Goal: Contribute content: Contribute content

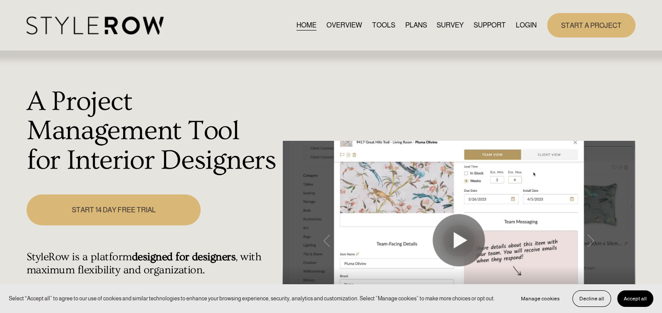
click at [526, 25] on link "LOGIN" at bounding box center [526, 25] width 21 height 12
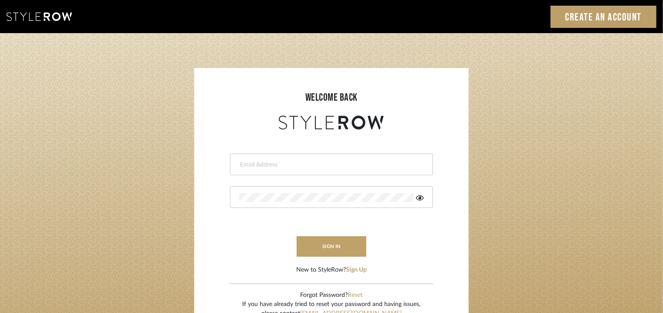
click at [273, 169] on div at bounding box center [331, 164] width 203 height 22
click at [272, 162] on input "email" at bounding box center [330, 164] width 182 height 9
type input "tehseen@mancini-design.com"
click at [421, 197] on icon at bounding box center [420, 197] width 8 height 7
click at [345, 245] on button "sign in" at bounding box center [332, 246] width 70 height 20
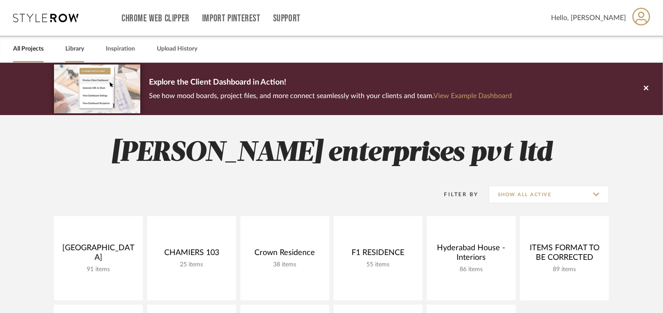
drag, startPoint x: 85, startPoint y: 47, endPoint x: 78, endPoint y: 51, distance: 8.6
click at [84, 49] on div "All Projects Library Inspiration Upload History" at bounding box center [331, 49] width 663 height 27
click at [76, 51] on link "Library" at bounding box center [74, 49] width 19 height 12
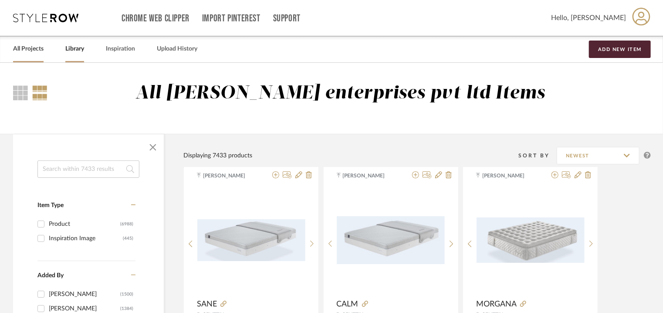
click at [30, 47] on link "All Projects" at bounding box center [28, 49] width 30 height 12
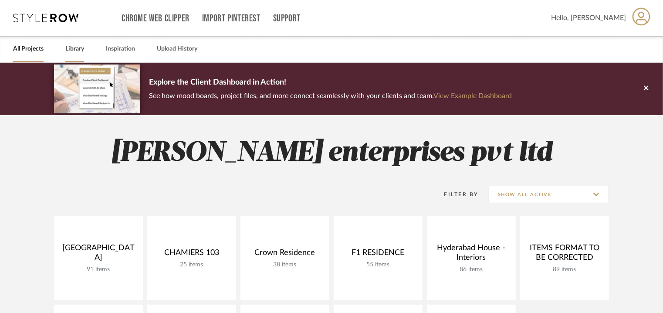
click at [72, 46] on link "Library" at bounding box center [74, 49] width 19 height 12
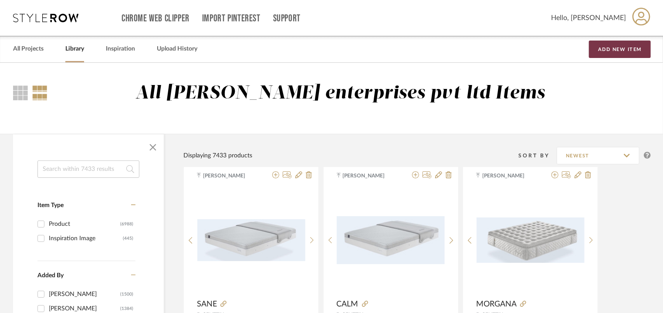
click at [611, 50] on button "Add New Item" at bounding box center [620, 48] width 62 height 17
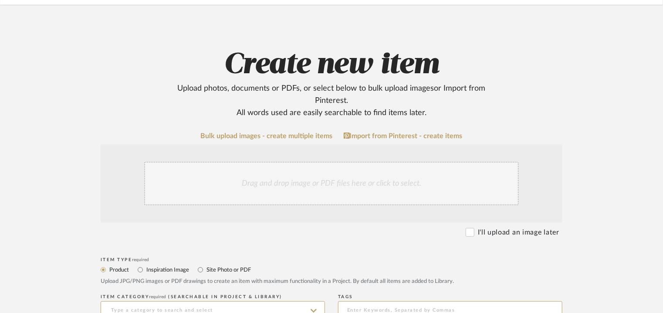
scroll to position [174, 0]
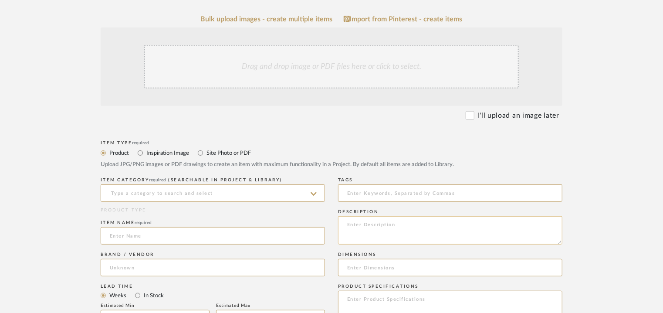
paste textarea "Type: Mattress Designer : Na Dimensions : 180 x 200cm Thickness : 28cm Material…"
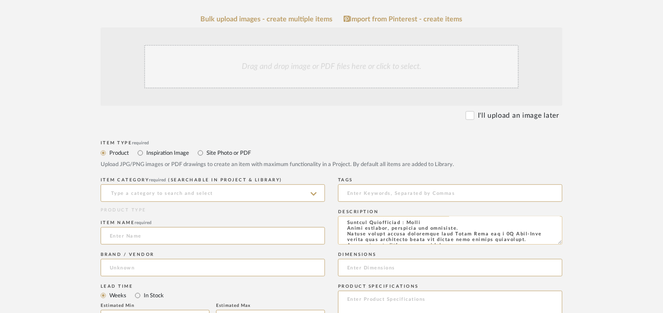
scroll to position [0, 0]
type textarea "Type: Mattress Designer : Na Dimensions : 180 x 200cm Thickness : 28cm Material…"
click at [186, 198] on input at bounding box center [213, 192] width 224 height 17
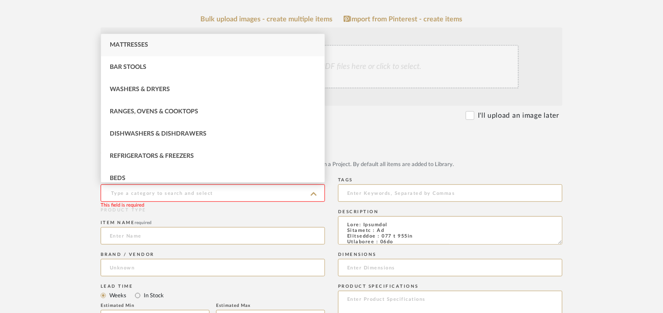
click at [125, 44] on span "Mattresses" at bounding box center [129, 45] width 38 height 6
type input "Mattresses"
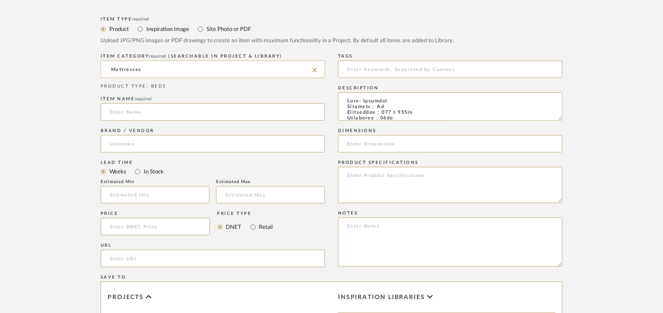
scroll to position [305, 0]
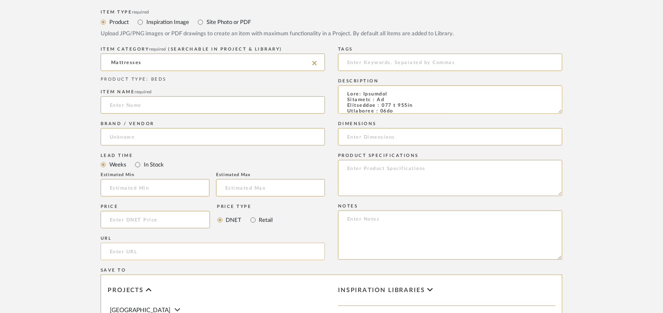
click at [114, 249] on input "url" at bounding box center [213, 251] width 224 height 17
paste input "https://senttix.com/portfolio/solid/"
type input "https://senttix.com/portfolio/solid/"
click at [131, 101] on input at bounding box center [213, 104] width 224 height 17
type input "s"
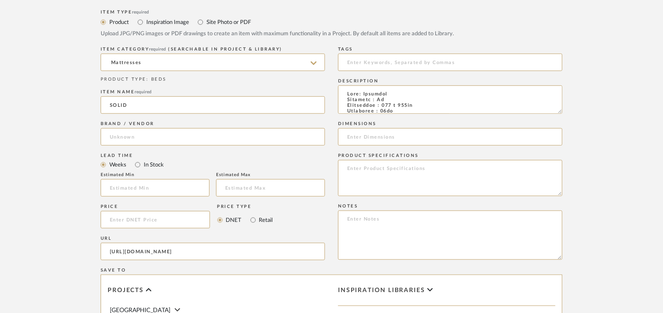
type input "SOLID"
click at [140, 147] on div "Brand / Vendor" at bounding box center [213, 135] width 224 height 32
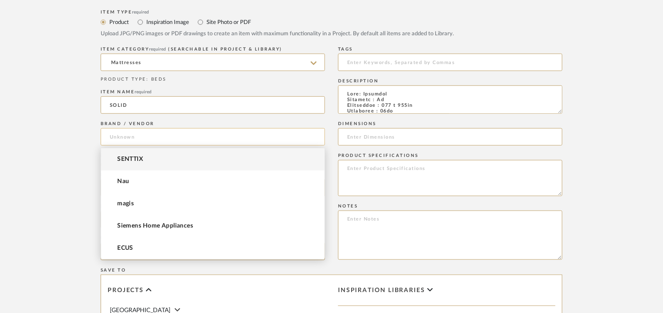
click at [140, 138] on input at bounding box center [213, 136] width 224 height 17
click at [136, 156] on span "SENTTIX" at bounding box center [130, 158] width 26 height 7
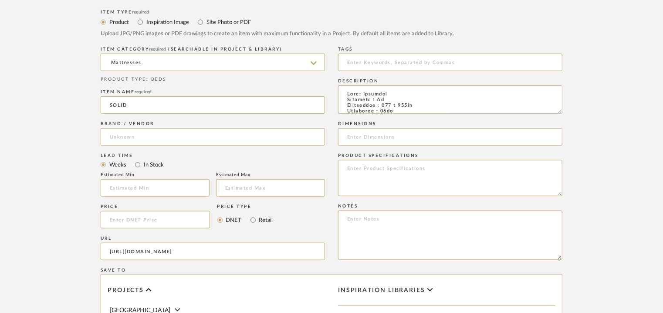
type input "SENTTIX"
click at [367, 61] on input at bounding box center [450, 62] width 224 height 17
type input "mattress,"
click at [366, 137] on input at bounding box center [450, 136] width 224 height 17
type input "180 x 200cm"
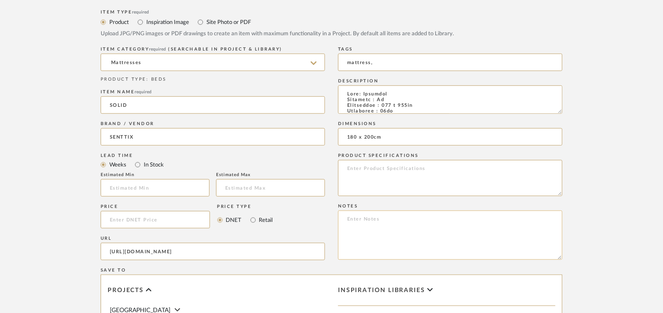
click at [364, 219] on textarea at bounding box center [450, 234] width 224 height 49
paste textarea "Price: Na Lead time: Na Customizable: Na 3D available : No BIM available. No Po…"
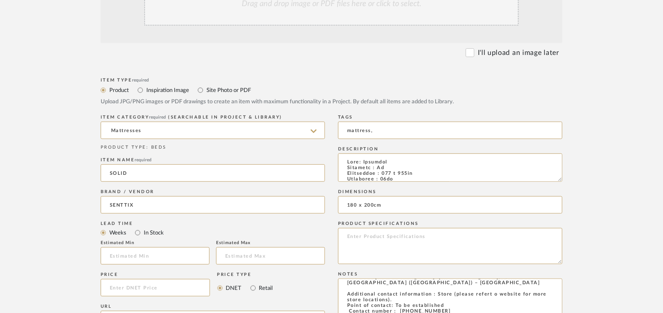
scroll to position [174, 0]
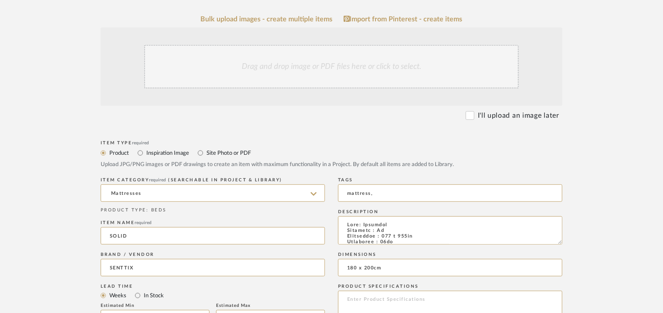
type textarea "Price: Na Lead time: Na Customizable: Na 3D available : No BIM available. No Po…"
click at [330, 64] on div "Drag and drop image or PDF files here or click to select." at bounding box center [331, 67] width 374 height 44
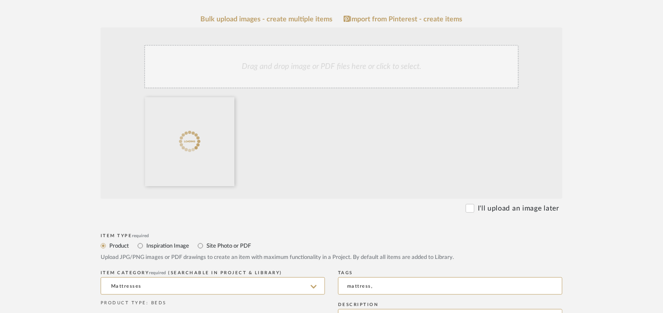
click at [271, 61] on div "Drag and drop image or PDF files here or click to select." at bounding box center [331, 67] width 374 height 44
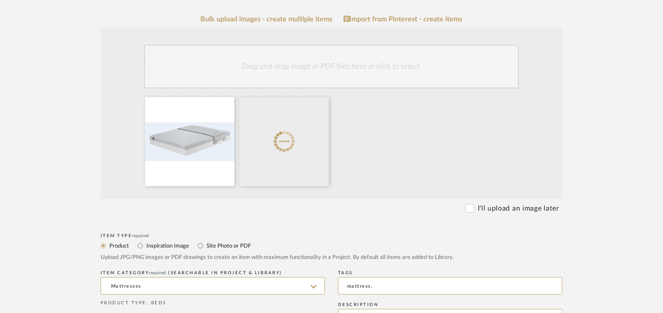
click at [287, 62] on div "Drag and drop image or PDF files here or click to select." at bounding box center [331, 67] width 374 height 44
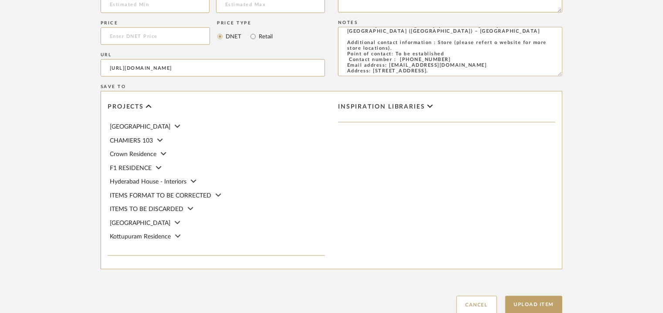
scroll to position [644, 0]
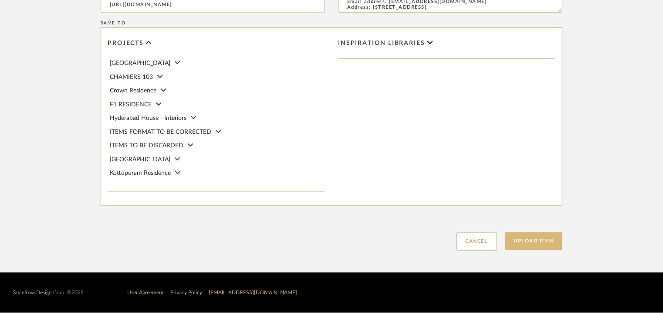
click at [538, 241] on button "Upload Item" at bounding box center [533, 241] width 57 height 18
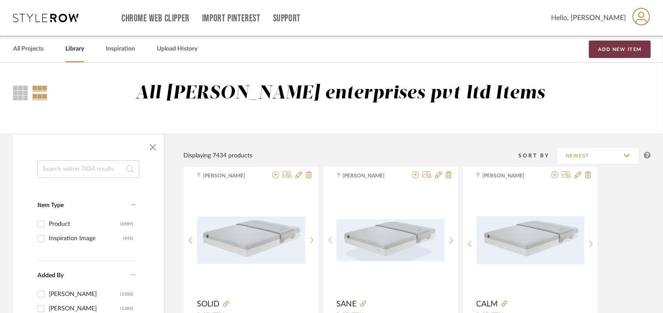
click at [633, 52] on button "Add New Item" at bounding box center [620, 48] width 62 height 17
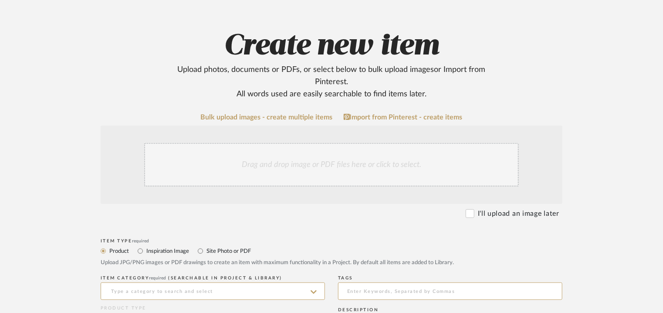
scroll to position [218, 0]
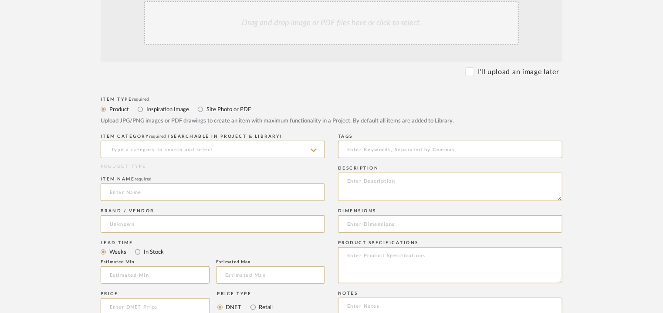
paste textarea "Price: Na Lead time: Na Customizable: Na 3D available : No BIM available. No Po…"
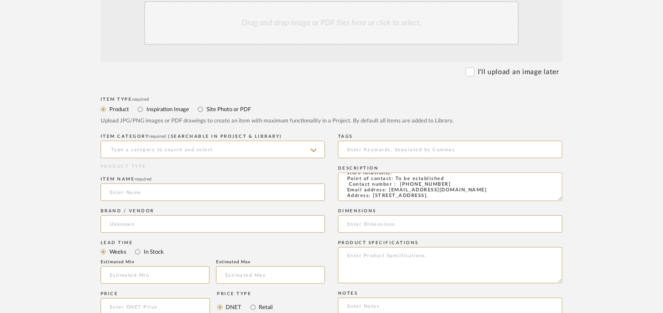
type textarea "Price: Na Lead time: Na Customizable: Na 3D available : No BIM available. No Po…"
click at [320, 34] on div "Drag and drop image or PDF files here or click to select." at bounding box center [331, 23] width 374 height 44
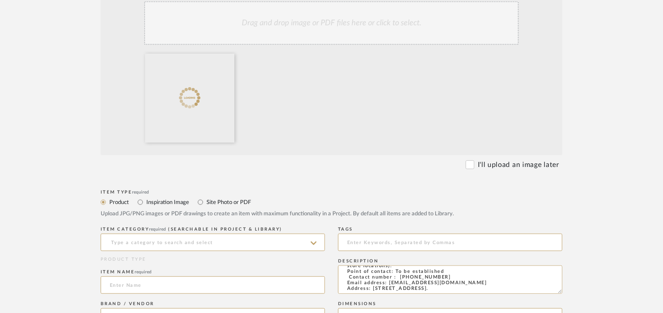
click at [282, 30] on div "Drag and drop image or PDF files here or click to select." at bounding box center [331, 23] width 374 height 44
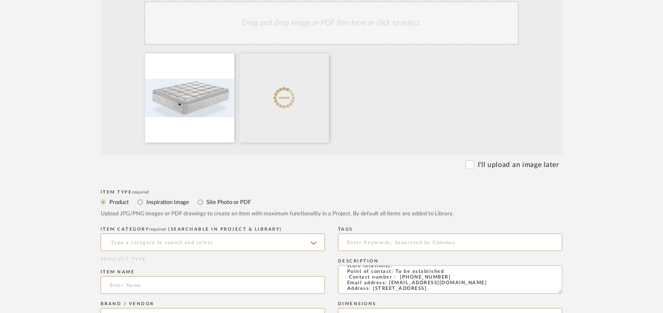
click at [293, 34] on div "Drag and drop image or PDF files here or click to select." at bounding box center [331, 23] width 374 height 44
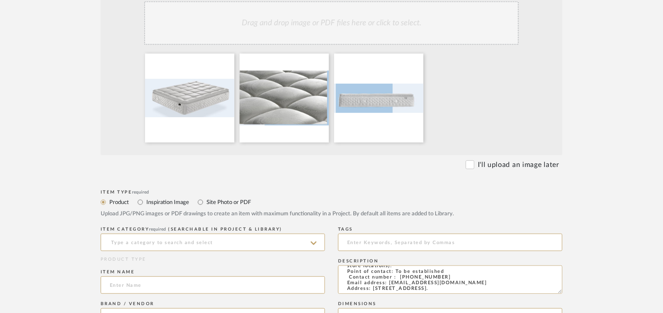
click at [354, 14] on div "Drag and drop image or PDF files here or click to select." at bounding box center [331, 23] width 374 height 44
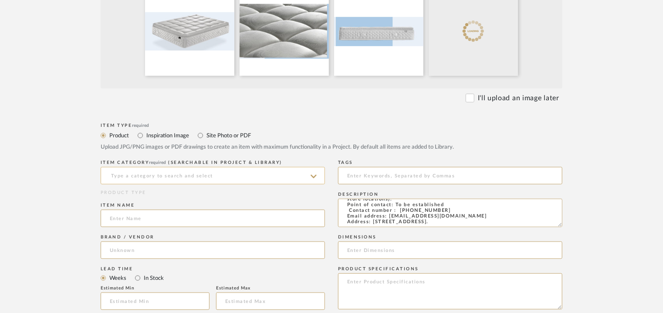
scroll to position [305, 0]
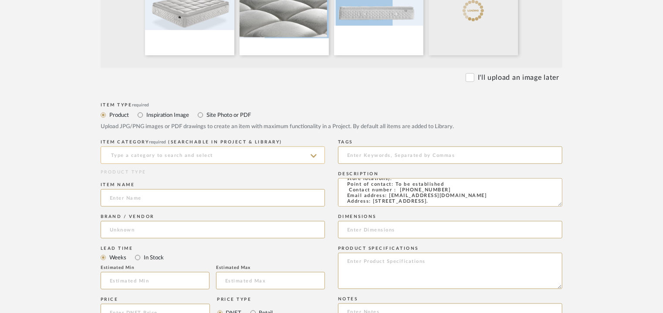
drag, startPoint x: 259, startPoint y: 150, endPoint x: 255, endPoint y: 155, distance: 5.6
click at [259, 152] on input at bounding box center [213, 154] width 224 height 17
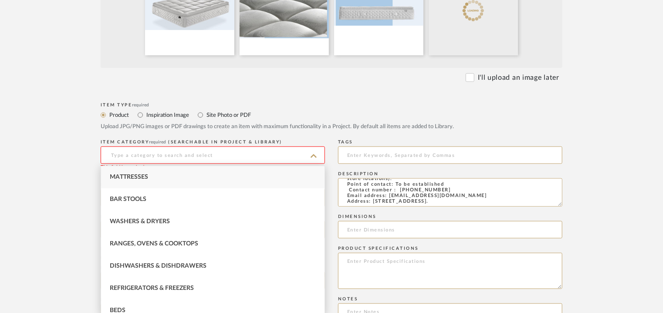
click at [156, 175] on div "Mattresses" at bounding box center [212, 177] width 223 height 22
type input "Mattresses"
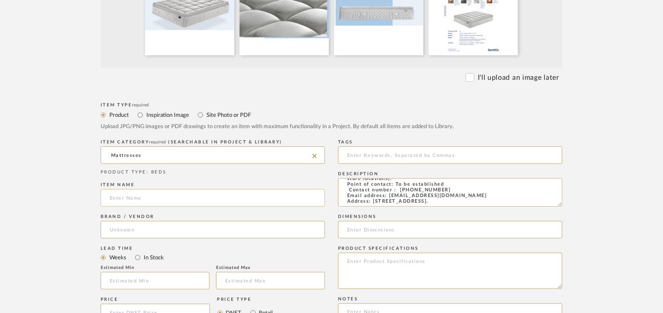
click at [125, 199] on input at bounding box center [213, 197] width 224 height 17
paste input "Quietude"
click at [118, 195] on input "Quietude" at bounding box center [213, 197] width 224 height 17
type input "q"
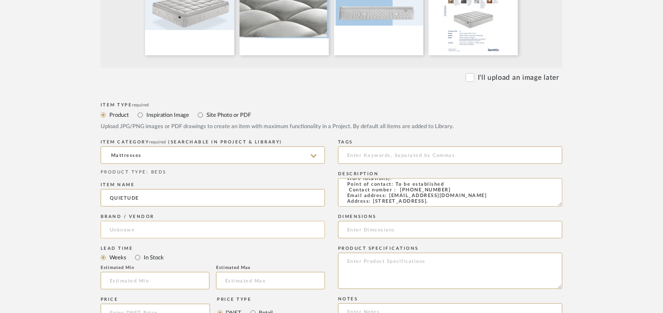
type input "QUIETUDE"
click at [132, 227] on input at bounding box center [213, 229] width 224 height 17
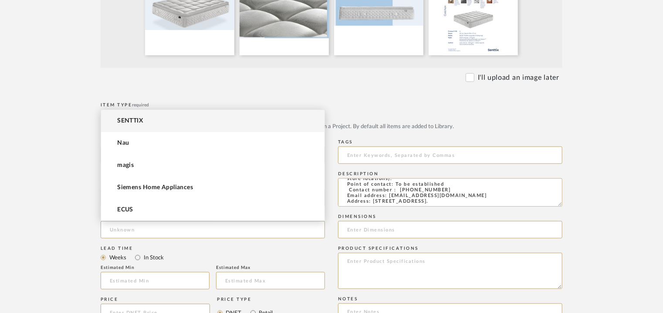
click at [136, 115] on mat-option "SENTTIX" at bounding box center [212, 121] width 223 height 22
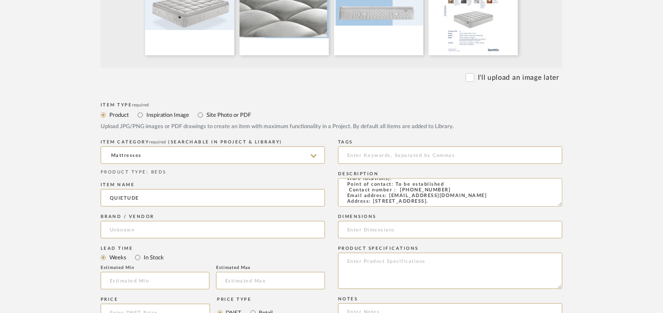
type input "SENTTIX"
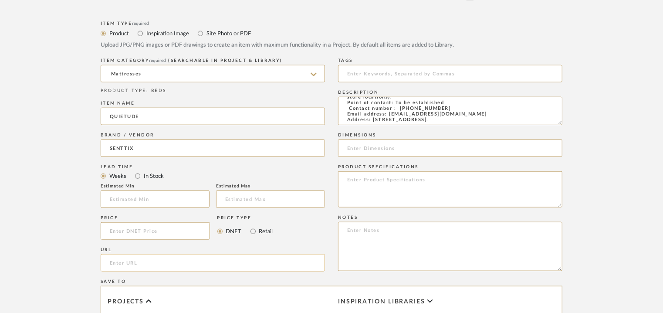
scroll to position [392, 0]
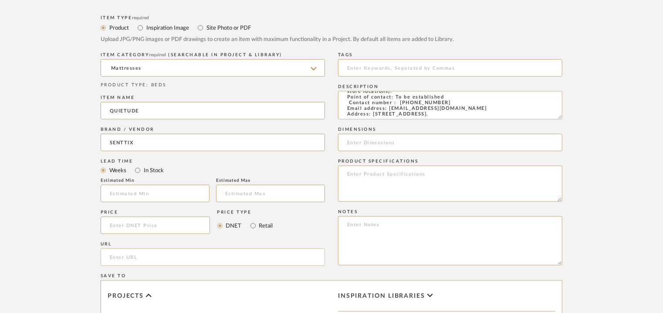
paste input "https://senttix.com/portfolio/quietude-3/"
type input "https://senttix.com/portfolio/quietude-3/"
click at [434, 66] on input at bounding box center [450, 67] width 224 height 17
type input "M"
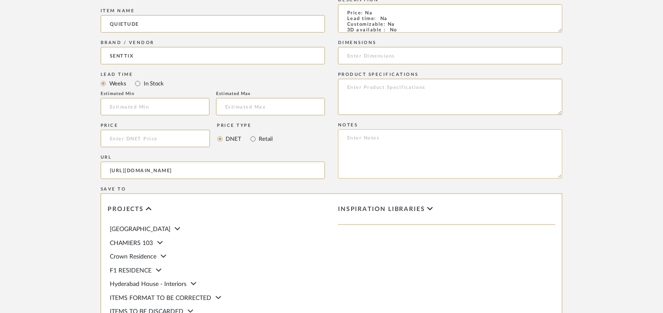
scroll to position [479, 0]
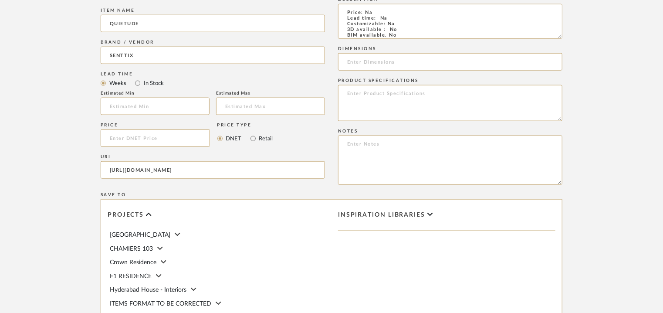
drag, startPoint x: 559, startPoint y: 31, endPoint x: 583, endPoint y: 126, distance: 97.9
click at [583, 126] on form "Bulk upload images - create multiple items Import from Pinterest - create items…" at bounding box center [331, 66] width 555 height 712
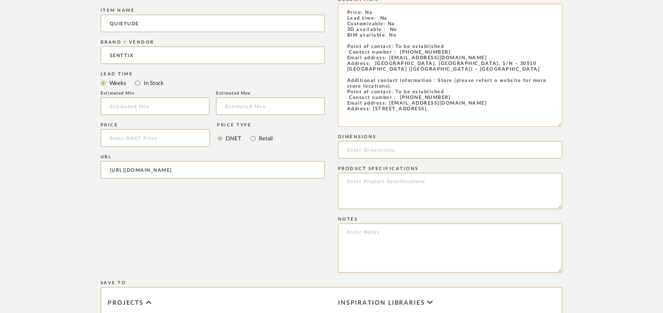
type input "mattress,"
drag, startPoint x: 344, startPoint y: 12, endPoint x: 489, endPoint y: 136, distance: 190.8
click at [489, 136] on div "Tags mattress, Description Price: Na Lead time: Na Customizable: Na 3D availabl…" at bounding box center [450, 120] width 224 height 315
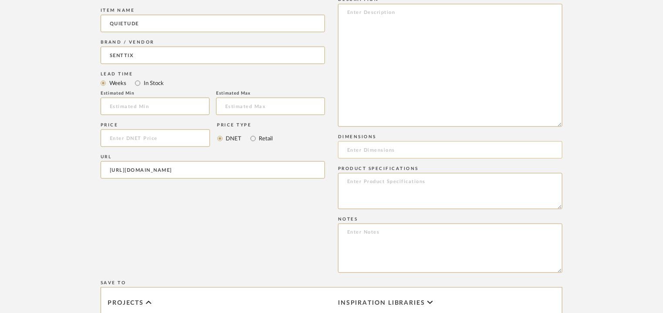
scroll to position [0, 0]
paste textarea "Price: Na Lead time: Na Customizable: Na 3D available : No BIM available. No Po…"
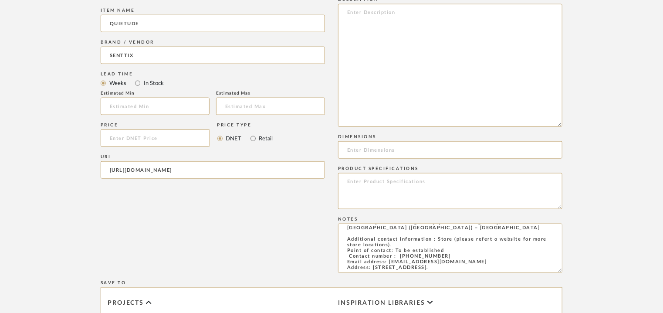
type textarea "Price: Na Lead time: Na Customizable: Na 3D available : No BIM available. No Po…"
paste textarea "Type: Mattress Designer : Na Dimensions : 160 x 200cm Thickness : 30cm. Sim opt…"
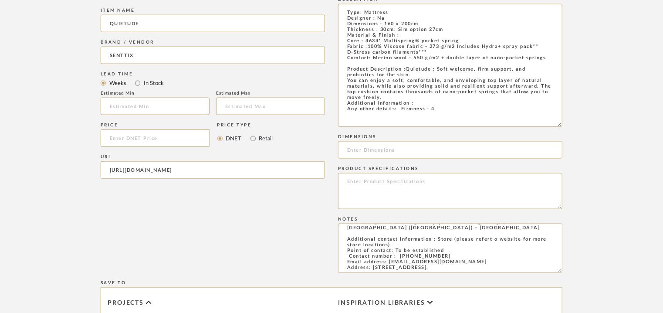
type textarea "Type: Mattress Designer : Na Dimensions : 160 x 200cm Thickness : 30cm. Sim opt…"
click at [372, 148] on input at bounding box center [450, 149] width 224 height 17
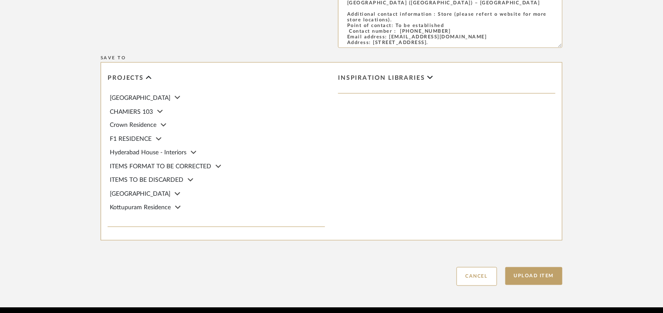
scroll to position [738, 0]
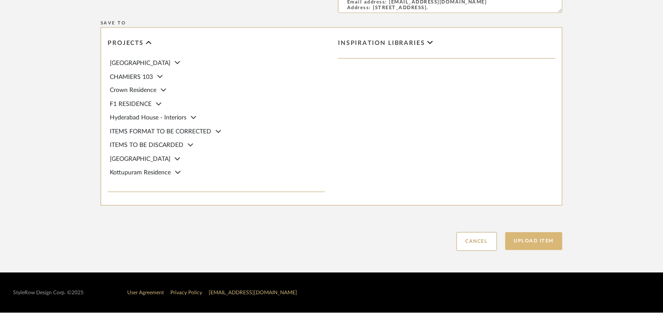
type input "160 x 200cm"
click at [529, 241] on button "Upload Item" at bounding box center [533, 241] width 57 height 18
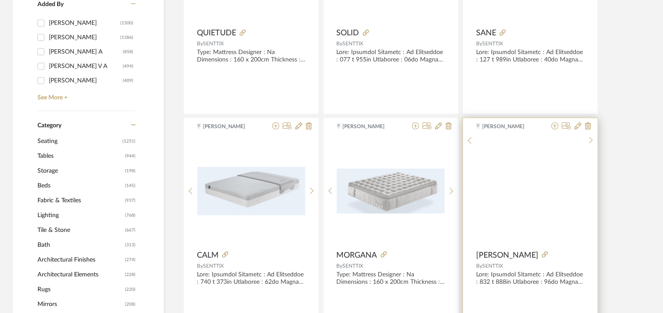
scroll to position [392, 0]
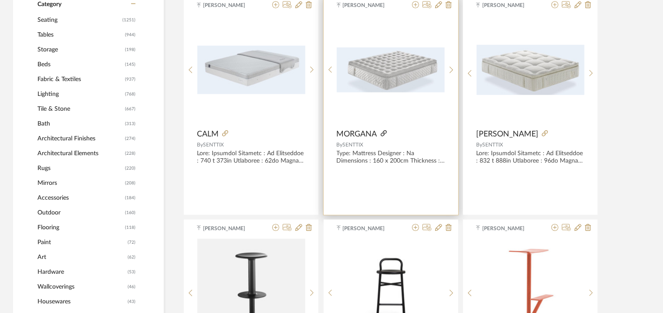
click at [385, 133] on icon at bounding box center [384, 133] width 6 height 6
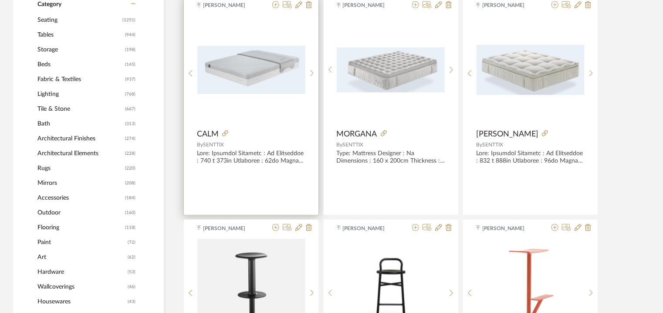
scroll to position [131, 0]
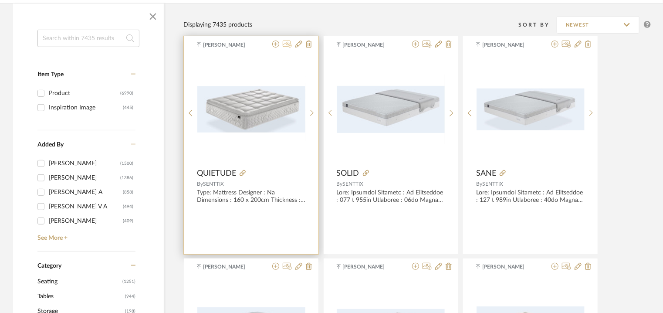
click at [288, 43] on icon at bounding box center [287, 43] width 9 height 7
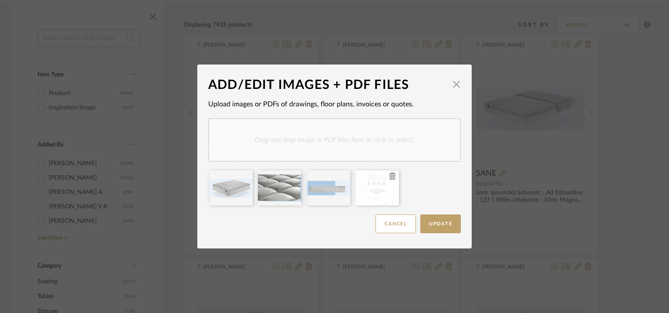
click at [390, 178] on icon at bounding box center [392, 175] width 6 height 7
click at [386, 148] on div "Drag and drop image or PDF files here or click to select." at bounding box center [334, 140] width 253 height 44
click at [441, 225] on span "Update" at bounding box center [440, 223] width 23 height 5
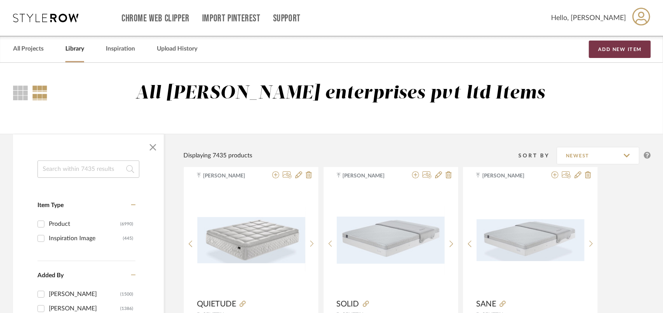
click at [630, 49] on button "Add New Item" at bounding box center [620, 48] width 62 height 17
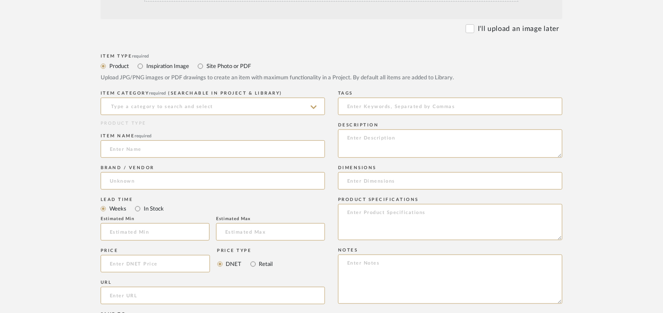
scroll to position [261, 0]
paste textarea "Type: Mattress Designer : Na Dimensions : 160 x 200cm Thickness : 32cm Material…"
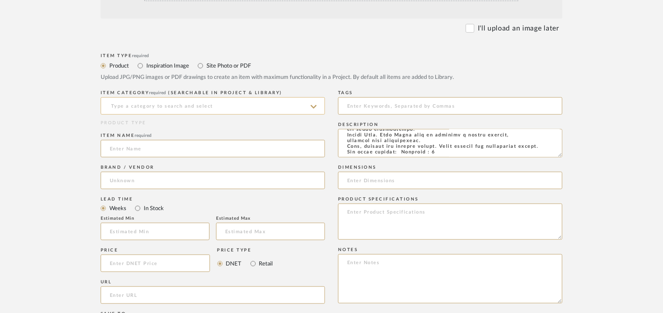
type textarea "Type: Mattress Designer : Na Dimensions : 160 x 200cm Thickness : 32cm Material…"
click at [194, 105] on input at bounding box center [213, 105] width 224 height 17
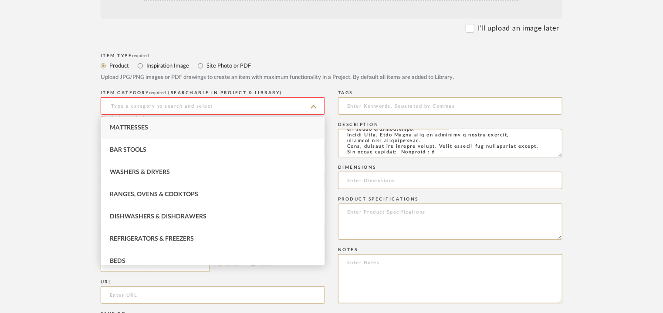
click at [150, 126] on div "Mattresses" at bounding box center [212, 128] width 223 height 22
type input "Mattresses"
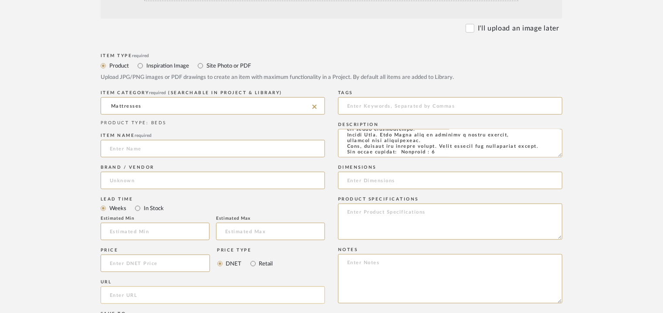
click at [121, 290] on input "url" at bounding box center [213, 294] width 224 height 17
paste input "https://senttix.com/en/portfolio/mare/"
type input "https://senttix.com/en/portfolio/mare/"
click at [148, 148] on input at bounding box center [213, 148] width 224 height 17
type input "MARE"
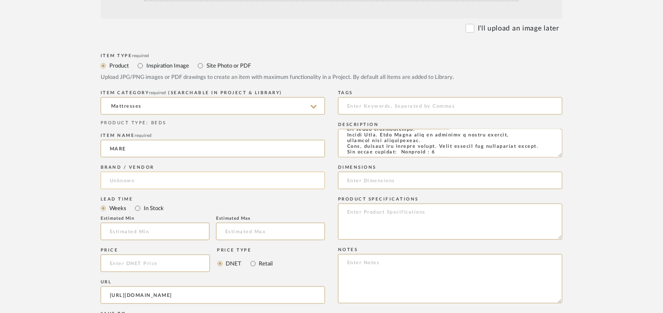
click at [131, 174] on input at bounding box center [213, 180] width 224 height 17
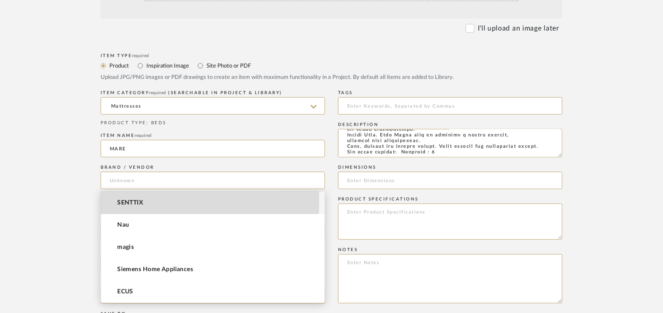
click at [134, 201] on span "SENTTIX" at bounding box center [130, 202] width 26 height 7
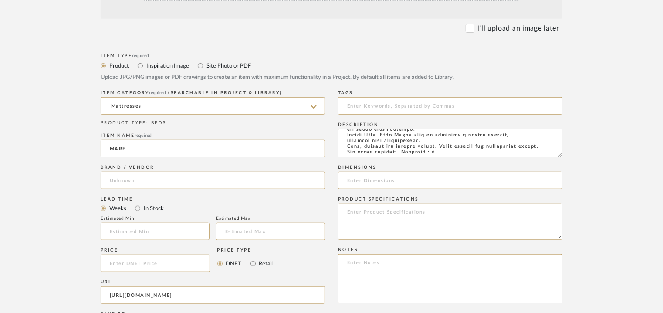
type input "SENTTIX"
click at [369, 103] on input at bounding box center [450, 105] width 224 height 17
type input "M"
type input "mattress,"
click at [413, 185] on input at bounding box center [450, 180] width 224 height 17
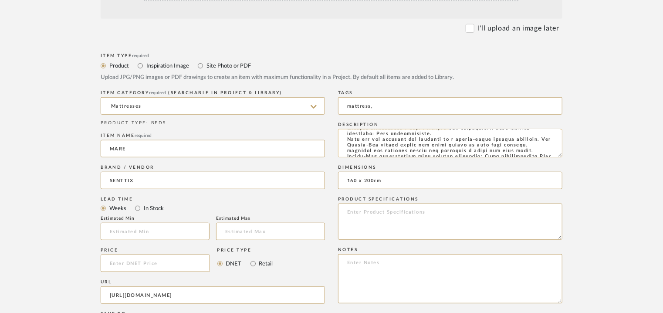
scroll to position [0, 0]
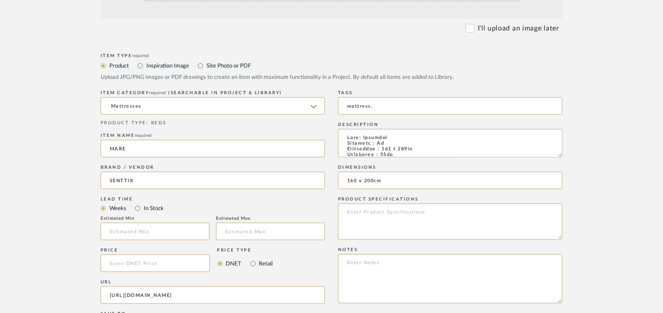
type input "160 x 200cm"
click at [355, 268] on textarea at bounding box center [450, 278] width 224 height 49
paste textarea "Price: Na Lead time: Na Customizable: Na 3D available : No BIM available. No Po…"
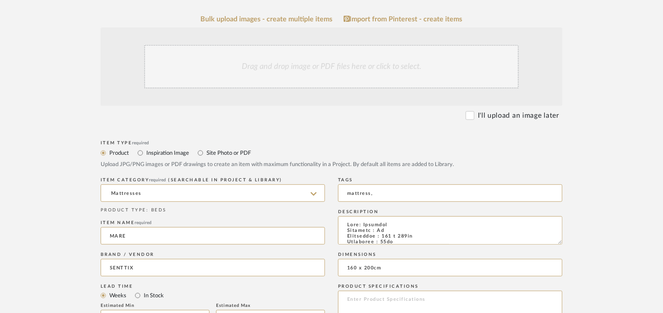
type textarea "Price: Na Lead time: Na Customizable: Na 3D available : No BIM available. No Po…"
click at [273, 68] on div "Drag and drop image or PDF files here or click to select." at bounding box center [331, 67] width 374 height 44
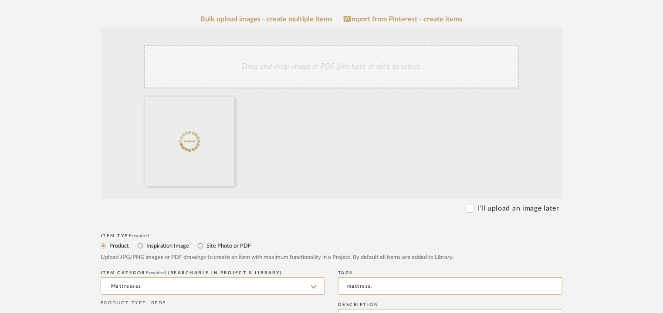
click at [268, 71] on div "Drag and drop image or PDF files here or click to select." at bounding box center [331, 67] width 374 height 44
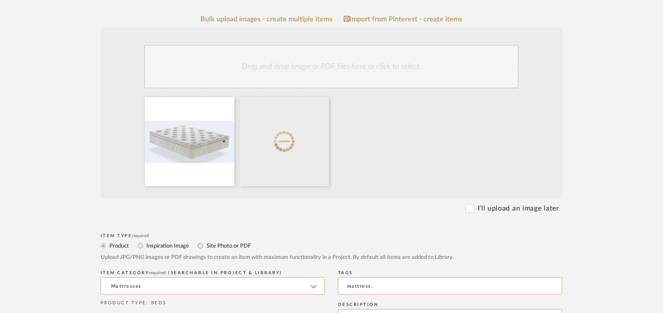
click at [275, 71] on div "Drag and drop image or PDF files here or click to select." at bounding box center [331, 67] width 374 height 44
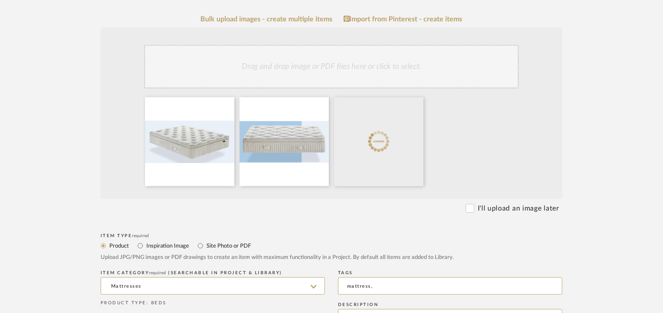
click at [357, 65] on div "Drag and drop image or PDF files here or click to select." at bounding box center [331, 67] width 374 height 44
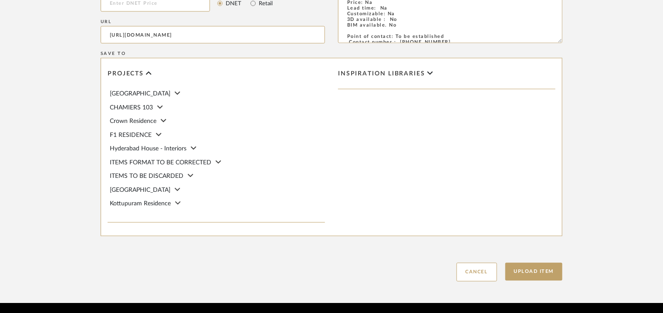
scroll to position [644, 0]
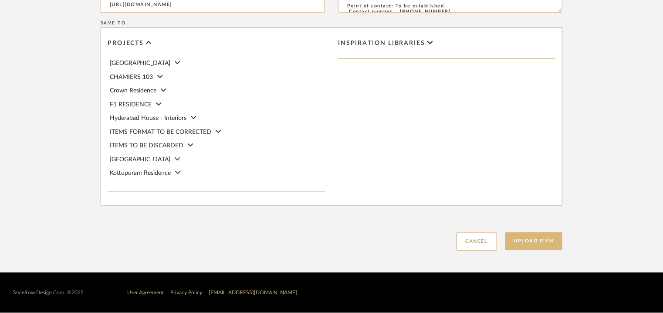
click at [544, 237] on button "Upload Item" at bounding box center [533, 241] width 57 height 18
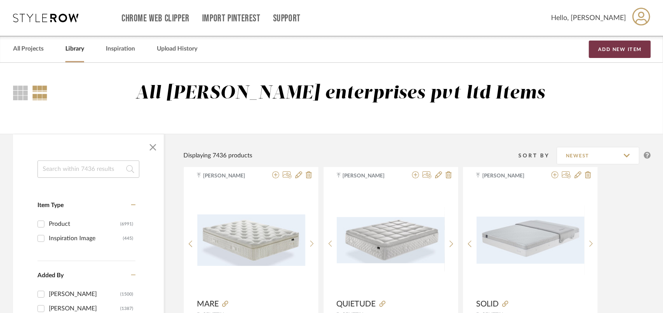
click at [628, 49] on button "Add New Item" at bounding box center [620, 48] width 62 height 17
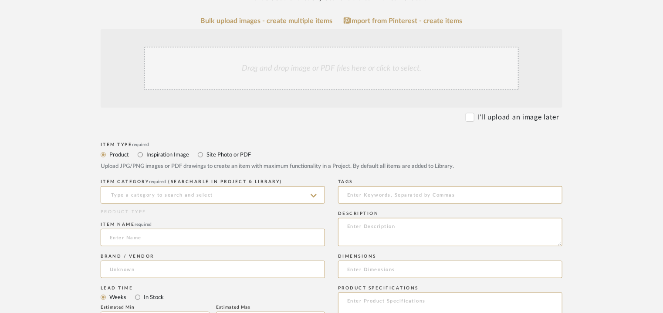
scroll to position [218, 0]
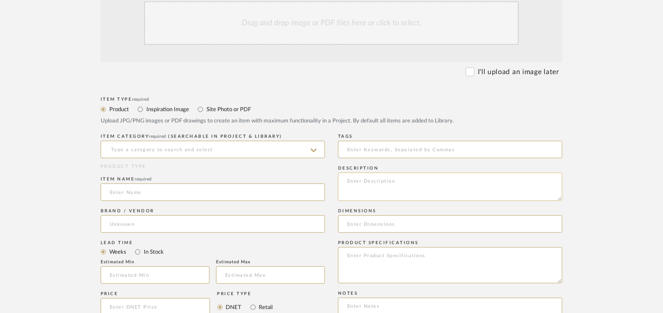
paste textarea "Price: Na Lead time: Na Customizable: Na 3D available : No BIM available. No Po…"
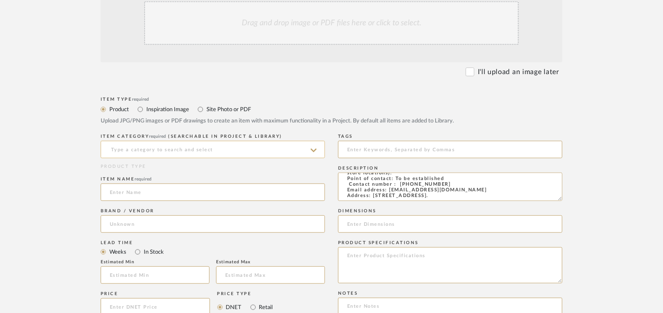
type textarea "Price: Na Lead time: Na Customizable: Na 3D available : No BIM available. No Po…"
click at [177, 142] on input at bounding box center [213, 149] width 224 height 17
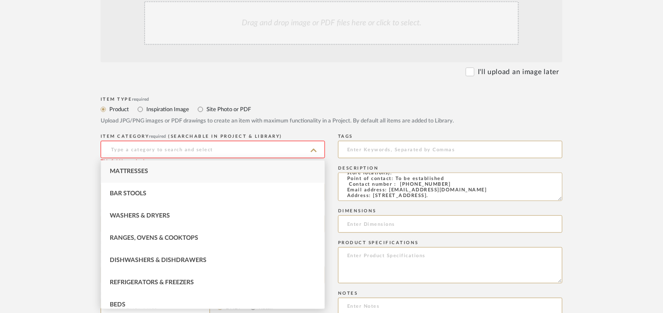
click at [128, 168] on div "Mattresses" at bounding box center [212, 171] width 223 height 22
type input "Mattresses"
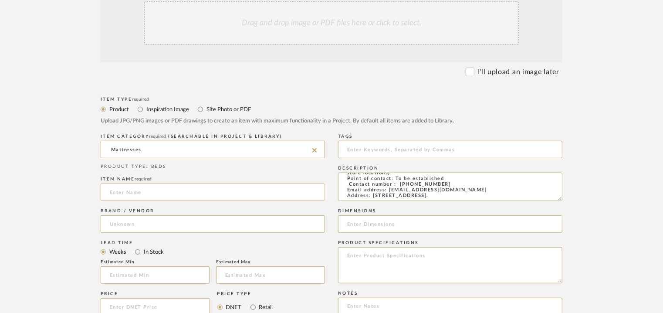
click at [129, 194] on input at bounding box center [213, 191] width 224 height 17
type input "BLISS"
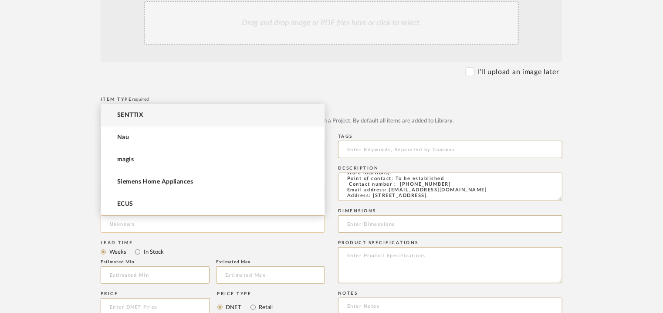
click at [139, 225] on input at bounding box center [213, 223] width 224 height 17
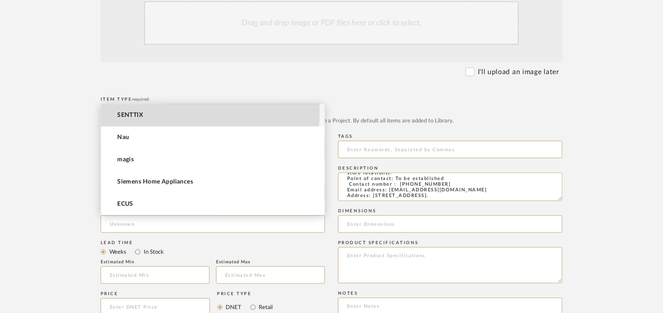
click at [131, 110] on mat-option "SENTTIX" at bounding box center [212, 115] width 223 height 22
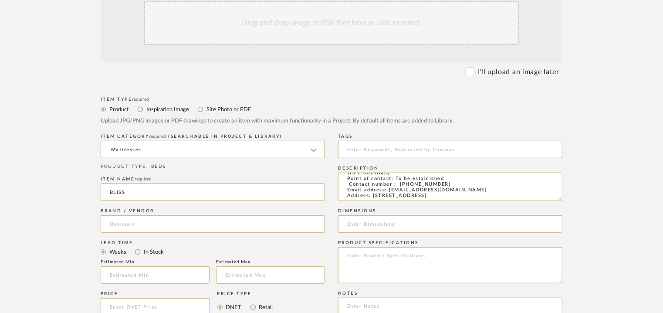
type input "SENTTIX"
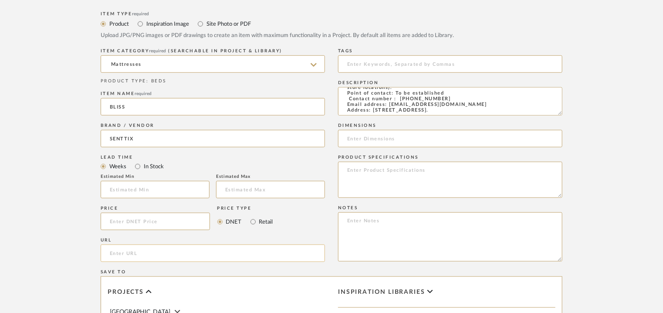
scroll to position [305, 0]
click at [134, 253] on input "url" at bounding box center [213, 251] width 224 height 17
paste input "https://senttix.com/en/portfolio/enbliss/"
type input "https://senttix.com/en/portfolio/enbliss/"
click at [409, 60] on input at bounding box center [450, 62] width 224 height 17
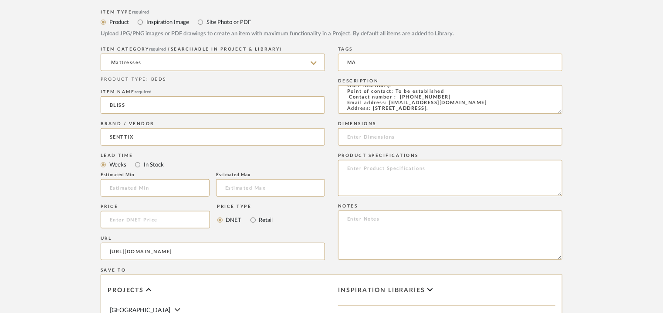
type input "M"
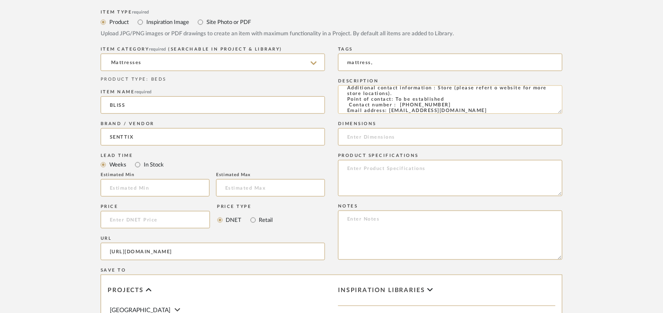
scroll to position [98, 0]
type input "mattress,"
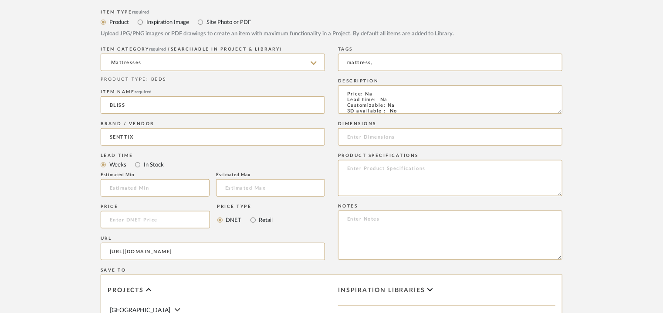
drag, startPoint x: 427, startPoint y: 111, endPoint x: 293, endPoint y: 35, distance: 153.8
click at [293, 35] on div "Item Type required Product Inspiration Image Site Photo or PDF Upload JPG/PNG i…" at bounding box center [332, 252] width 462 height 490
paste textarea "Price: Na Lead time: Na Customizable: Na 3D available : No BIM available. No Po…"
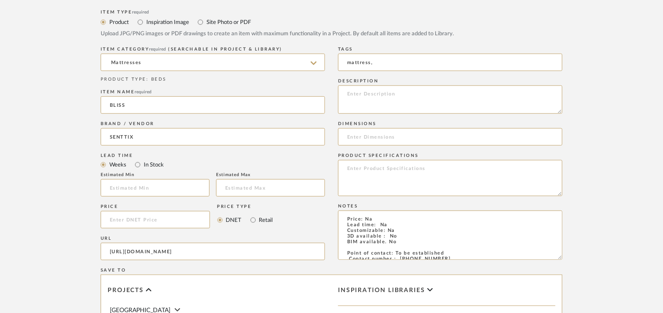
scroll to position [74, 0]
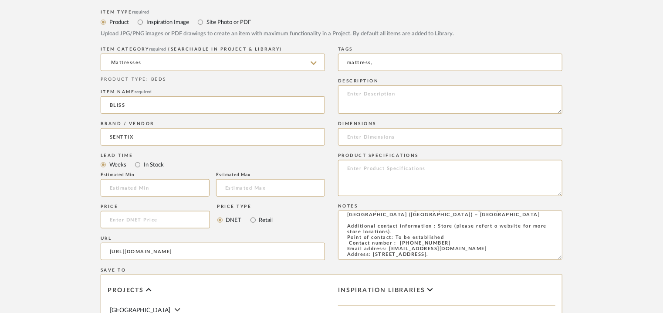
type textarea "Price: Na Lead time: Na Customizable: Na 3D available : No BIM available. No Po…"
click at [474, 93] on textarea at bounding box center [450, 99] width 224 height 28
paste textarea "Type: Mattress Designer : Na Dimensions : 160 x 200cm Thickness : 30 cm Materia…"
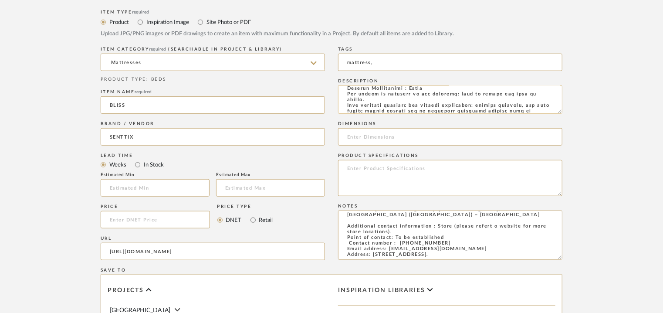
scroll to position [0, 0]
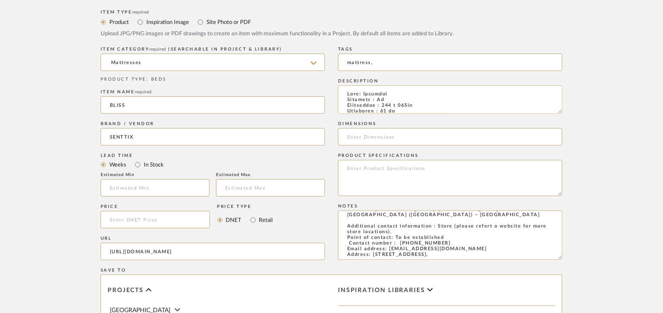
click at [380, 92] on textarea at bounding box center [450, 99] width 224 height 28
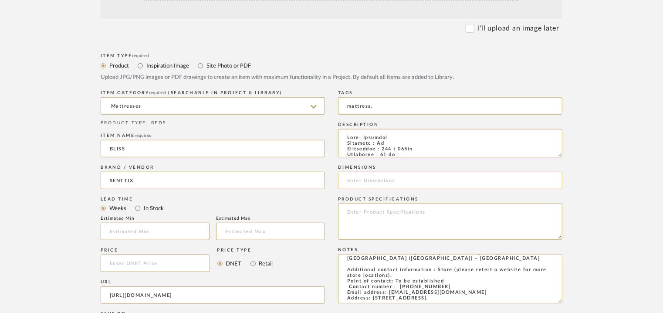
type textarea "Type: Mattress Designer : Na Dimensions : 160 x 200cm Thickness : 30 cm Materia…"
click at [369, 184] on input at bounding box center [450, 180] width 224 height 17
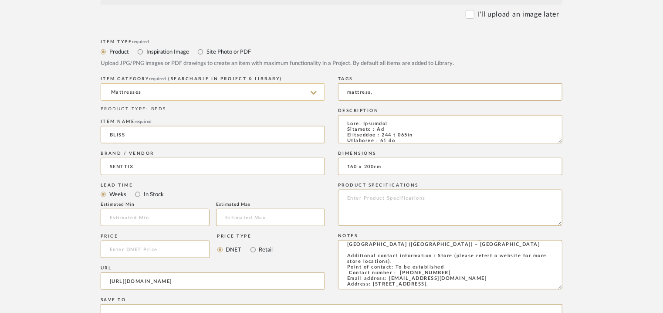
scroll to position [218, 0]
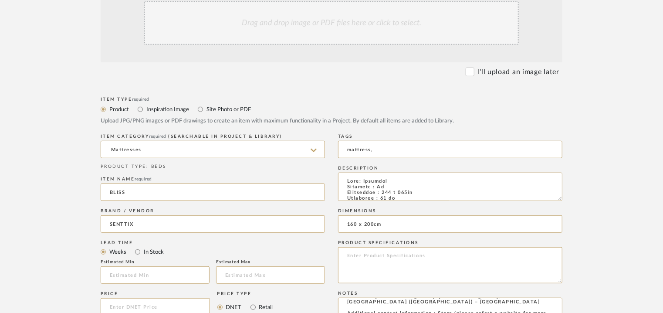
type input "160 x 200cm"
click at [311, 20] on div "Drag and drop image or PDF files here or click to select." at bounding box center [331, 23] width 374 height 44
click at [341, 30] on div "Drag and drop image or PDF files here or click to select." at bounding box center [331, 23] width 374 height 44
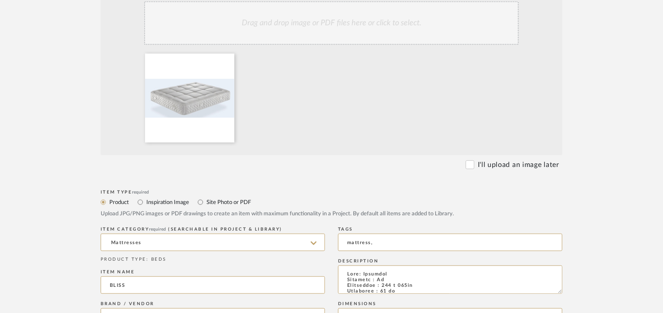
click at [297, 28] on div "Drag and drop image or PDF files here or click to select." at bounding box center [331, 23] width 374 height 44
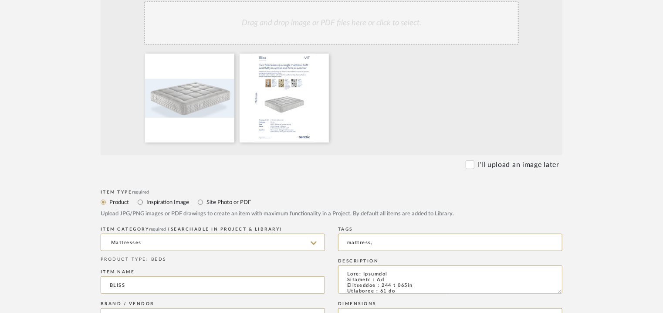
click at [328, 28] on div "Drag and drop image or PDF files here or click to select." at bounding box center [331, 23] width 374 height 44
click at [295, 18] on div "Drag and drop image or PDF files here or click to select." at bounding box center [331, 23] width 374 height 44
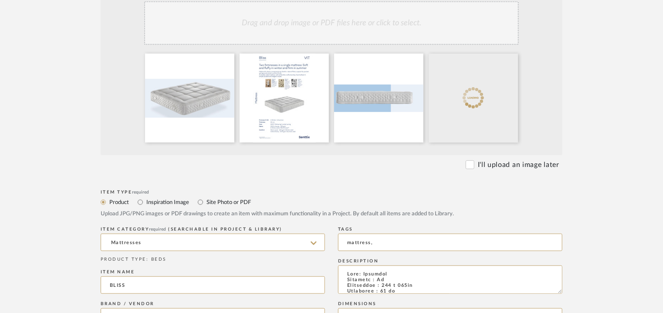
click at [361, 13] on div "Drag and drop image or PDF files here or click to select." at bounding box center [331, 23] width 374 height 44
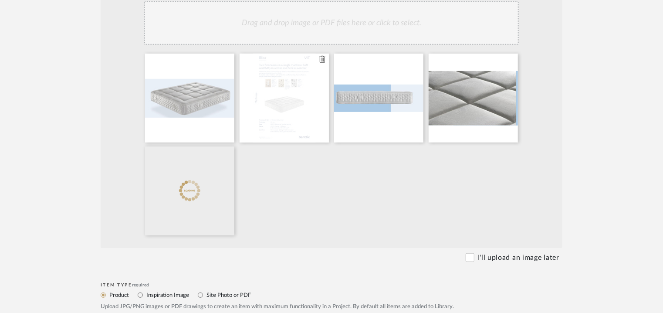
click at [322, 59] on icon at bounding box center [322, 59] width 6 height 7
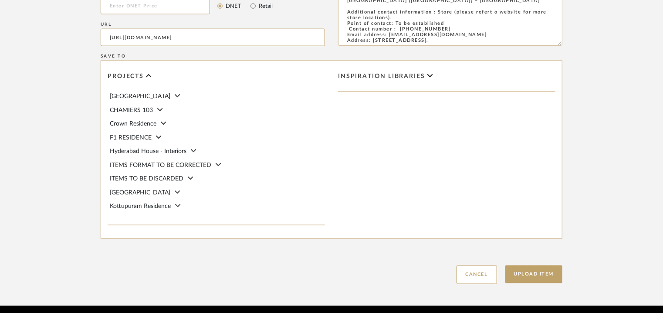
scroll to position [644, 0]
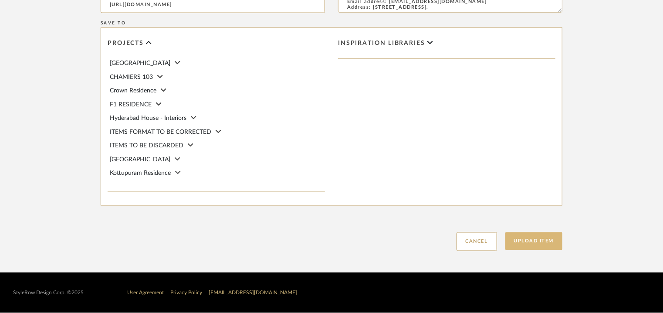
click at [542, 240] on button "Upload Item" at bounding box center [533, 241] width 57 height 18
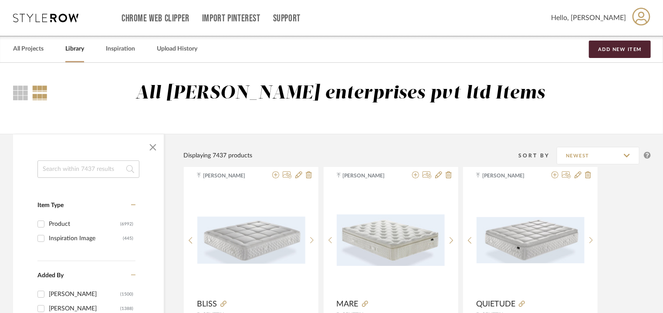
drag, startPoint x: 409, startPoint y: 121, endPoint x: 57, endPoint y: 164, distance: 354.5
click at [57, 164] on input at bounding box center [88, 168] width 102 height 17
type input "4a"
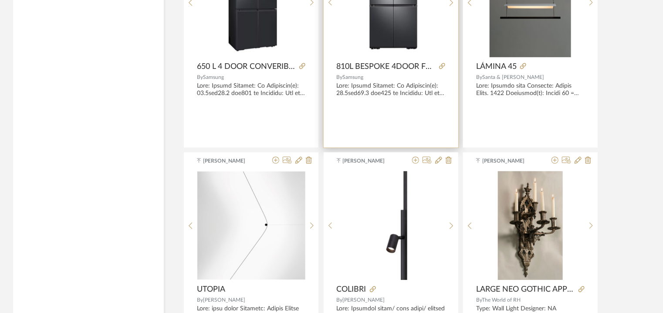
scroll to position [827, 0]
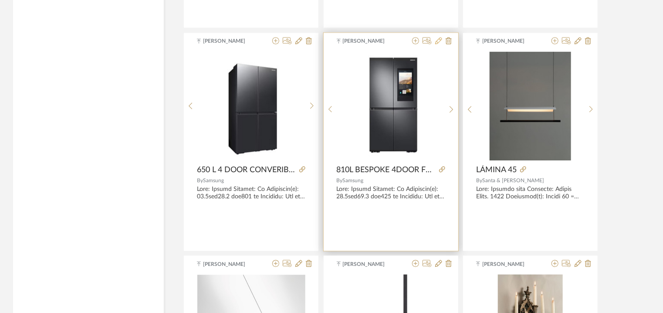
click at [438, 39] on icon at bounding box center [438, 40] width 7 height 7
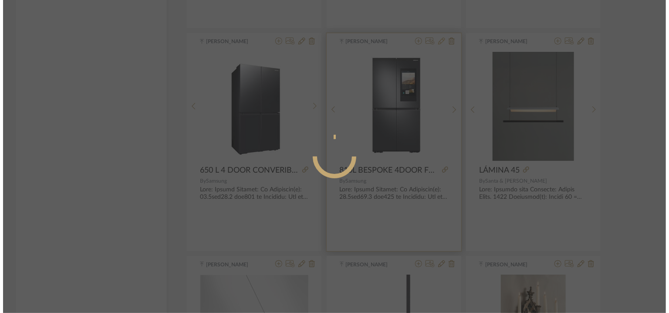
scroll to position [0, 0]
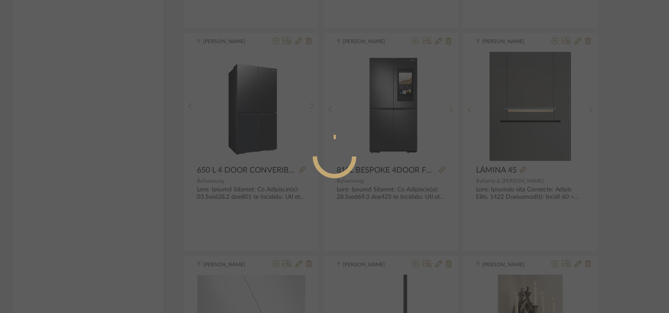
radio input "true"
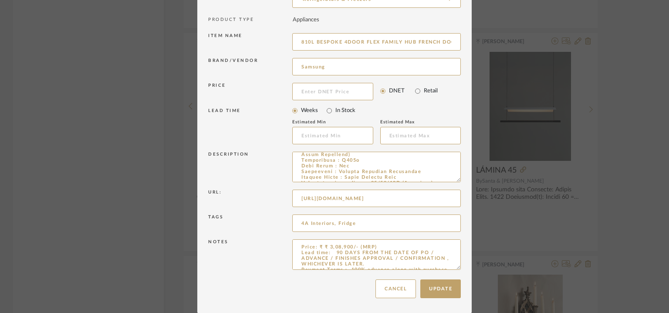
scroll to position [219, 0]
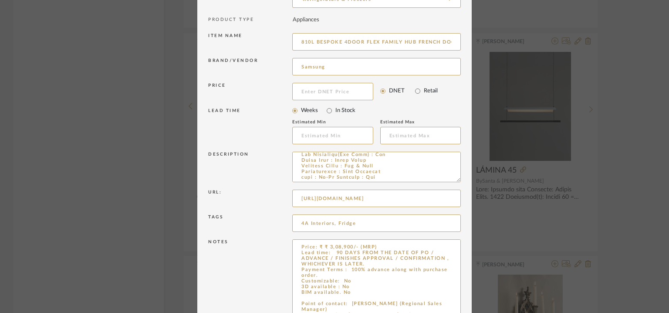
drag, startPoint x: 456, startPoint y: 267, endPoint x: 465, endPoint y: 338, distance: 71.6
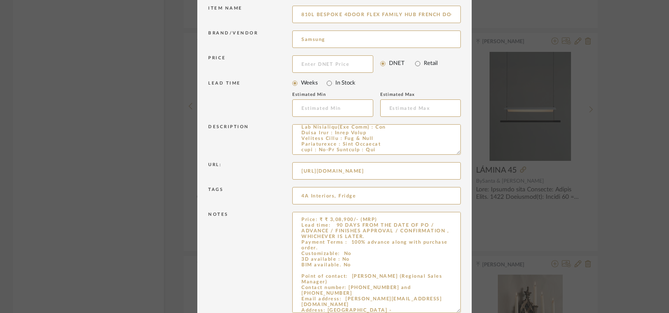
scroll to position [155, 0]
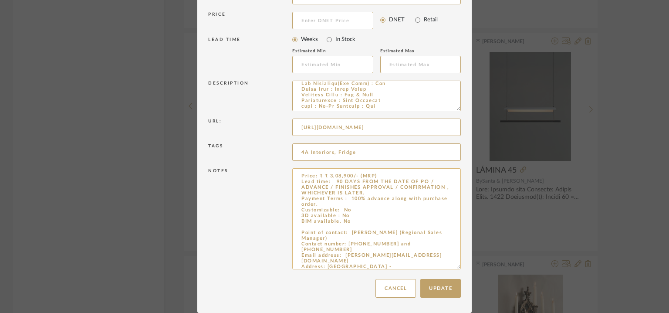
drag, startPoint x: 334, startPoint y: 179, endPoint x: 374, endPoint y: 202, distance: 45.8
click at [374, 202] on textarea "Price: ₹ ₹ 3,08,900/- (MRP) Lead time: 90 DAYS FROM THE DATE OF PO / ADVANCE / …" at bounding box center [376, 218] width 169 height 101
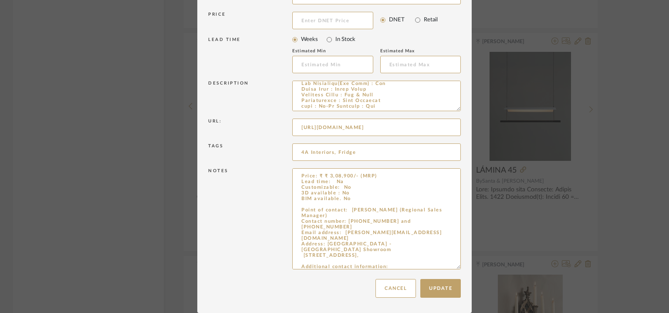
scroll to position [25, 0]
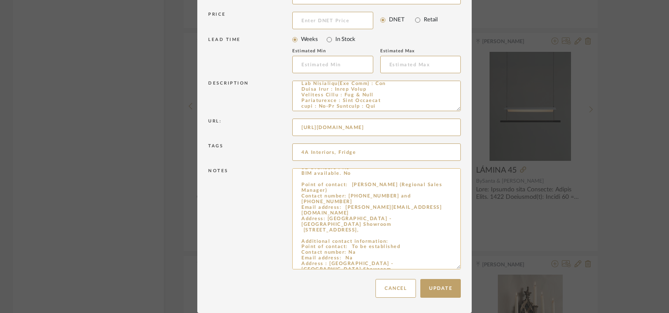
drag, startPoint x: 296, startPoint y: 208, endPoint x: 407, endPoint y: 267, distance: 125.6
click at [406, 269] on div "Notes Price: ₹ ₹ 3,08,900/- (MRP) Lead time: Na Customizable: No 3D available :…" at bounding box center [334, 220] width 253 height 108
paste textarea
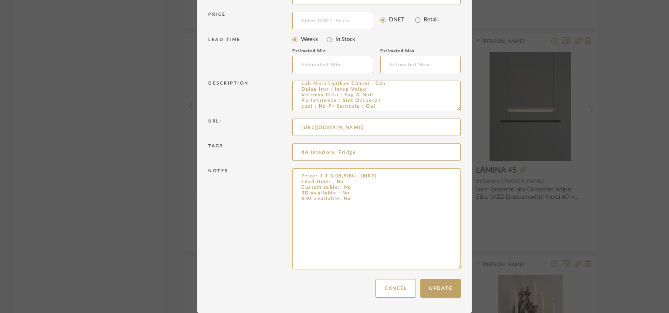
scroll to position [0, 0]
click at [305, 208] on textarea "Price: ₹ ₹ 3,08,900/- (MRP) Lead time: Na Customizable: No 3D available : No BI…" at bounding box center [376, 218] width 169 height 101
paste textarea
click at [305, 209] on textarea "Price: ₹ ₹ 3,08,900/- (MRP) Lead time: Na Customizable: No 3D available : No BI…" at bounding box center [376, 218] width 169 height 101
click at [308, 219] on textarea "Price: ₹ ₹ 3,08,900/- (MRP) Lead time: Na Customizable: No 3D available : No BI…" at bounding box center [376, 218] width 169 height 101
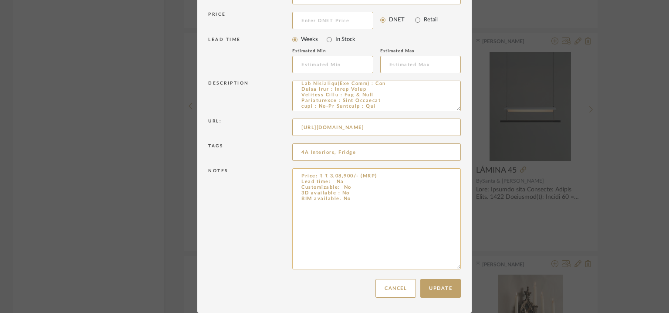
click at [357, 200] on textarea "Price: ₹ ₹ 3,08,900/- (MRP) Lead time: Na Customizable: No 3D available : No BI…" at bounding box center [376, 218] width 169 height 101
paste textarea "Point of contact: Kannan Contact number: +91-9840241924 Email address: Na Addre…"
click at [371, 198] on textarea "Price: ₹ ₹ 3,08,900/- (MRP) Lead time: Na Customizable: No 3D available : No BI…" at bounding box center [376, 218] width 169 height 101
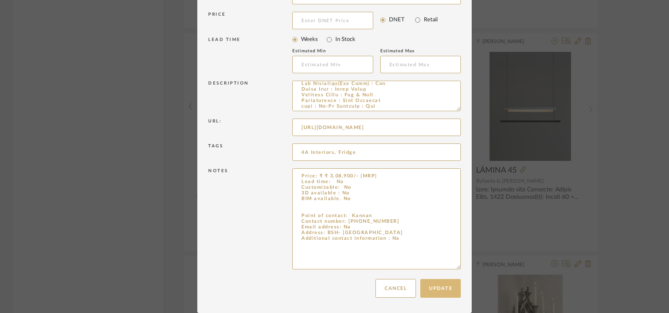
type textarea "Price: ₹ ₹ 3,08,900/- (MRP) Lead time: Na Customizable: No 3D available : No BI…"
click at [444, 291] on button "Update" at bounding box center [440, 288] width 40 height 19
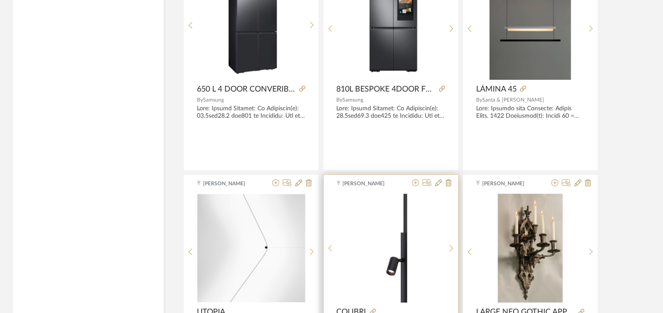
scroll to position [827, 0]
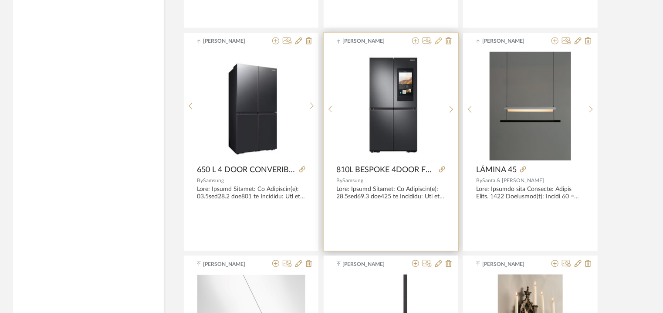
click at [437, 40] on icon at bounding box center [438, 40] width 7 height 7
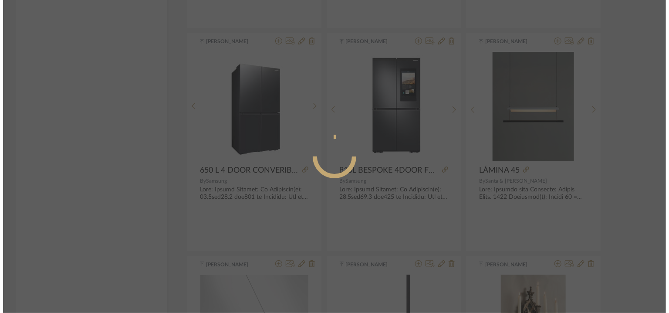
scroll to position [0, 0]
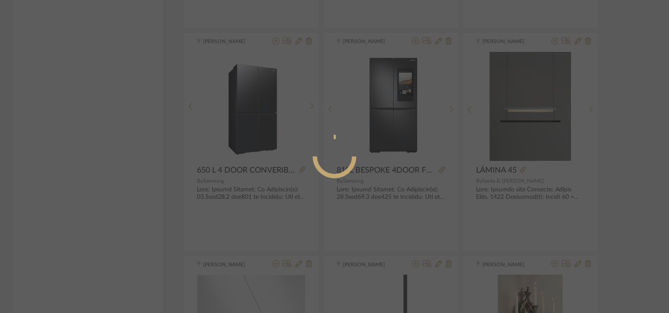
radio input "true"
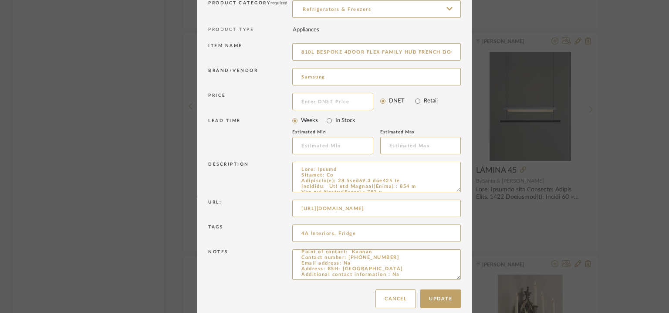
scroll to position [84, 0]
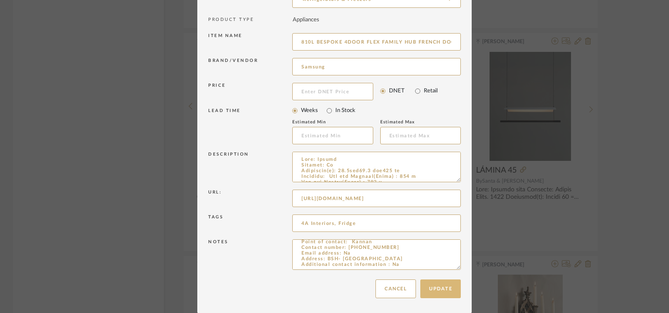
click at [431, 291] on button "Update" at bounding box center [440, 288] width 40 height 19
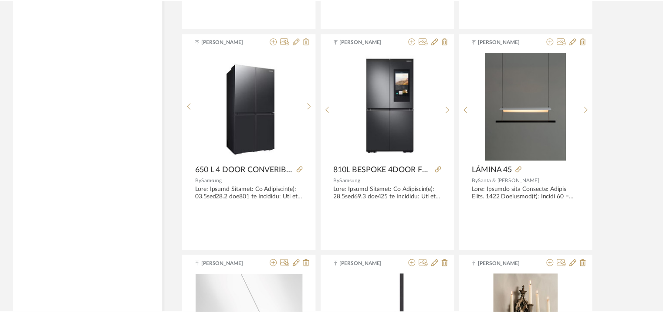
scroll to position [827, 0]
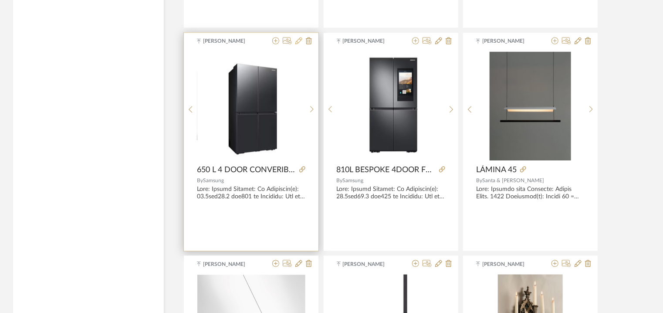
click at [299, 40] on icon at bounding box center [298, 40] width 7 height 7
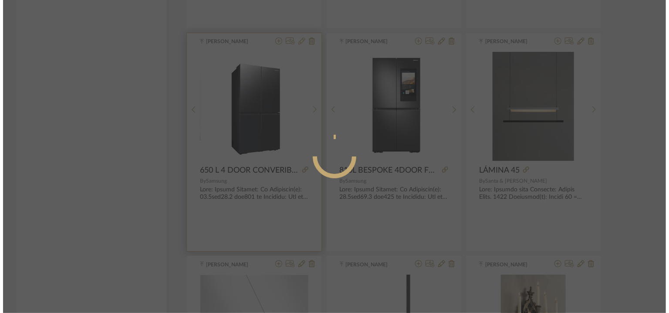
scroll to position [0, 0]
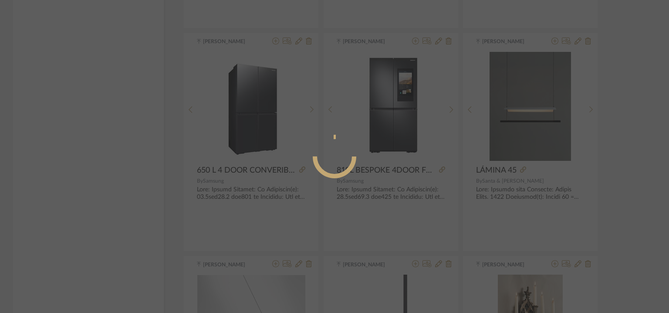
radio input "true"
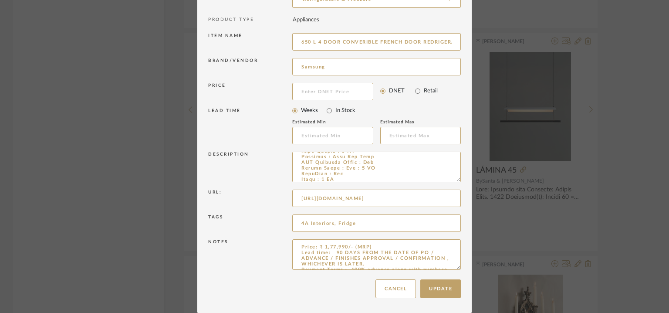
scroll to position [203, 0]
drag, startPoint x: 455, startPoint y: 266, endPoint x: 456, endPoint y: 338, distance: 72.3
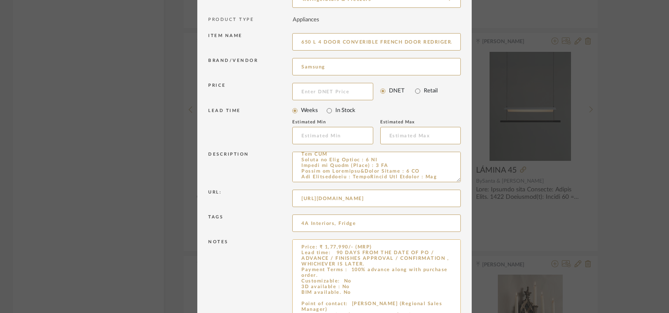
click at [344, 267] on textarea "Price: ₹ 1,77,990/- (MRP) Lead time: 90 DAYS FROM THE DATE OF PO / ADVANCE / FI…" at bounding box center [376, 290] width 169 height 102
drag, startPoint x: 333, startPoint y: 251, endPoint x: 346, endPoint y: 275, distance: 27.7
click at [346, 275] on textarea "Price: ₹ 1,77,990/- (MRP) Lead time: 90 DAYS FROM THE DATE OF PO / ADVANCE / FI…" at bounding box center [376, 290] width 169 height 102
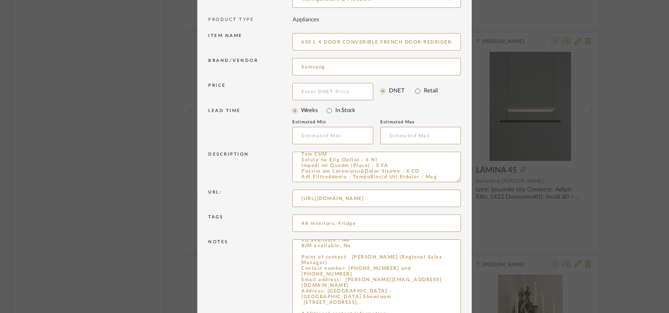
scroll to position [156, 0]
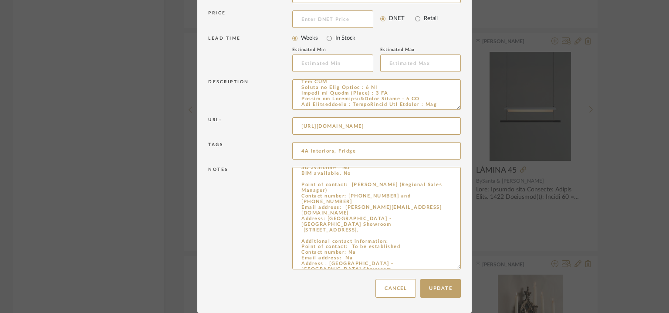
drag, startPoint x: 299, startPoint y: 256, endPoint x: 482, endPoint y: 337, distance: 200.0
paste textarea "Kannan Contact number: +91-9840241924 Email address: Na Address: BSH- Chennai A…"
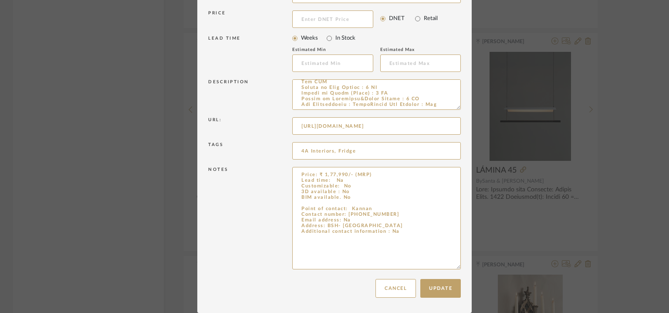
scroll to position [0, 0]
type textarea "Price: ₹ 1,77,990/- (MRP) Lead time: Na Customizable: No 3D available : No BIM …"
click at [437, 286] on button "Update" at bounding box center [440, 288] width 40 height 19
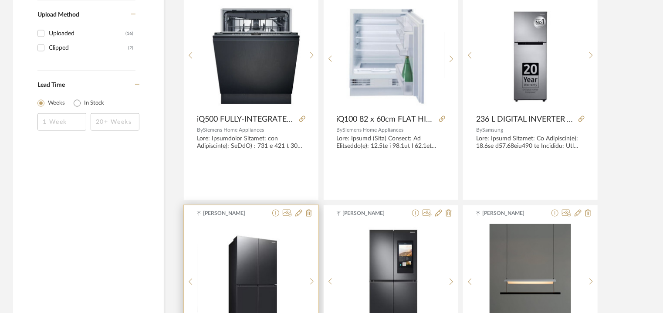
scroll to position [653, 0]
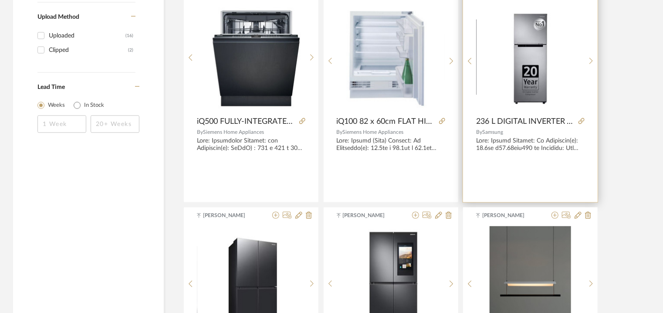
click at [0, 0] on img at bounding box center [0, 0] width 0 height 0
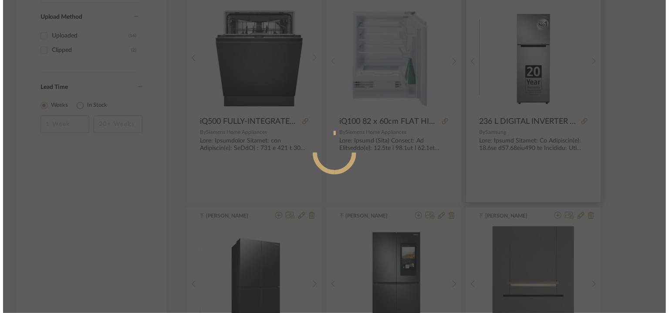
scroll to position [0, 0]
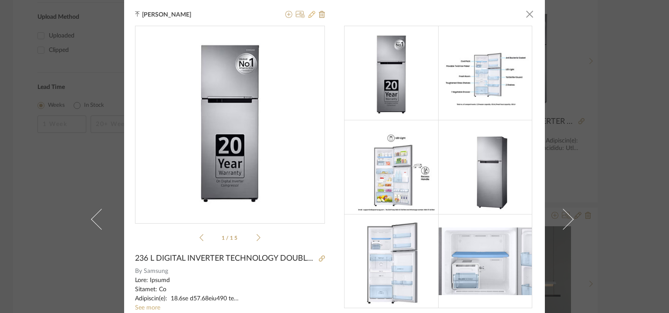
click at [308, 13] on icon at bounding box center [311, 14] width 7 height 7
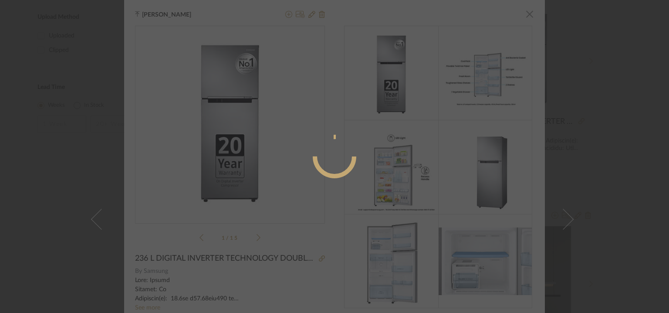
radio input "true"
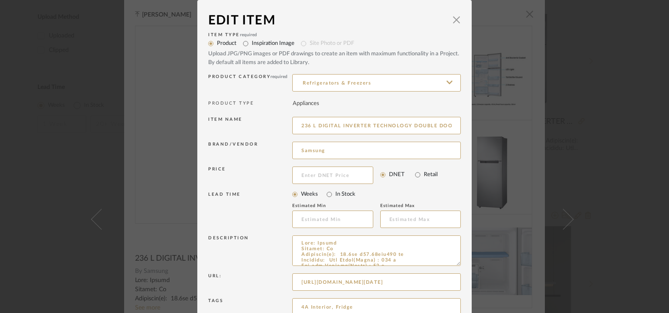
scroll to position [84, 0]
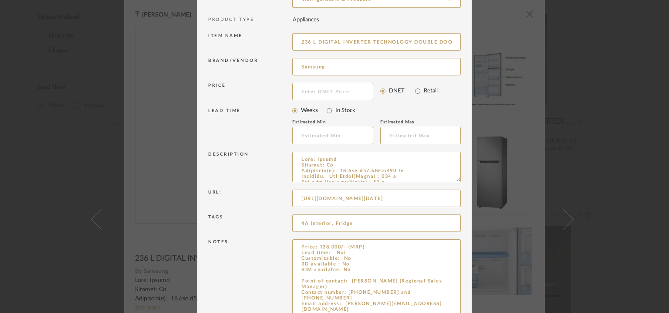
drag, startPoint x: 452, startPoint y: 266, endPoint x: 468, endPoint y: 338, distance: 74.0
drag, startPoint x: 340, startPoint y: 251, endPoint x: 343, endPoint y: 256, distance: 5.7
click at [342, 253] on textarea "Price: ₹38,000/- (MRP) Lead time: Noi Customizable: No 3D available : No BIM av…" at bounding box center [376, 290] width 169 height 102
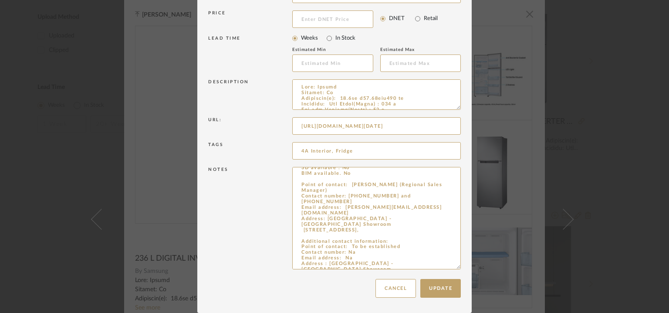
drag, startPoint x: 297, startPoint y: 278, endPoint x: 479, endPoint y: 338, distance: 190.7
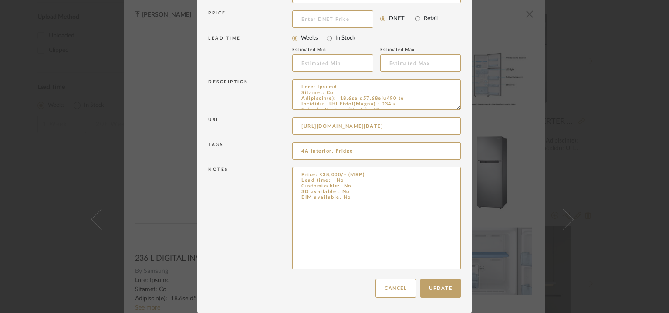
scroll to position [0, 0]
click at [309, 214] on textarea "Price: ₹38,000/- (MRP) Lead time: No Customizable: No 3D available : No BIM ava…" at bounding box center [376, 218] width 169 height 102
paste textarea "Point of contact: Kannan Contact number: +91-9840241924 Email address: Na Addre…"
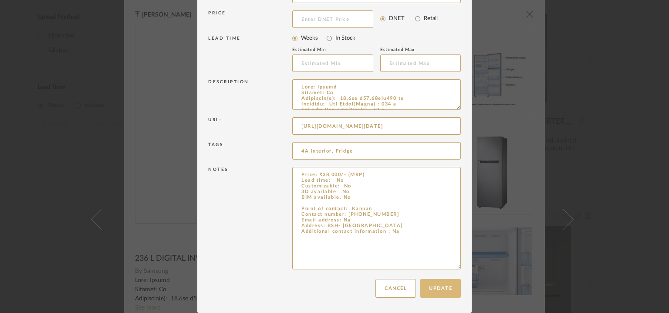
type textarea "Price: ₹38,000/- (MRP) Lead time: No Customizable: No 3D available : No BIM ava…"
click at [441, 289] on button "Update" at bounding box center [440, 288] width 40 height 19
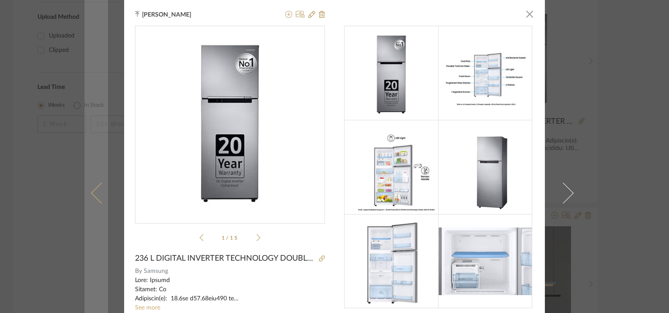
click at [93, 189] on span at bounding box center [101, 192] width 21 height 21
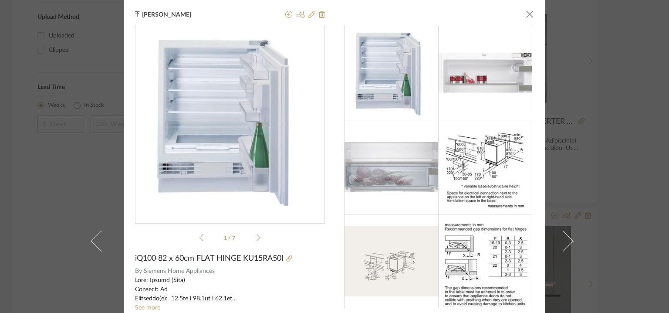
click at [310, 14] on icon at bounding box center [311, 14] width 7 height 7
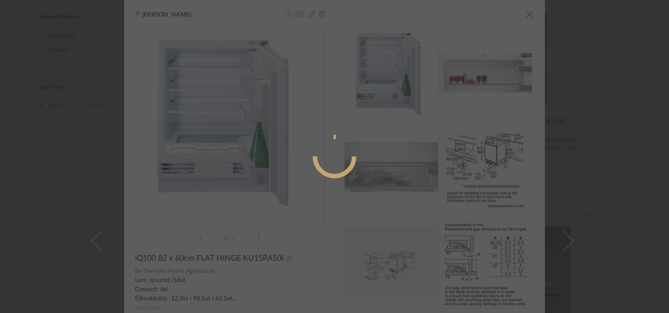
radio input "true"
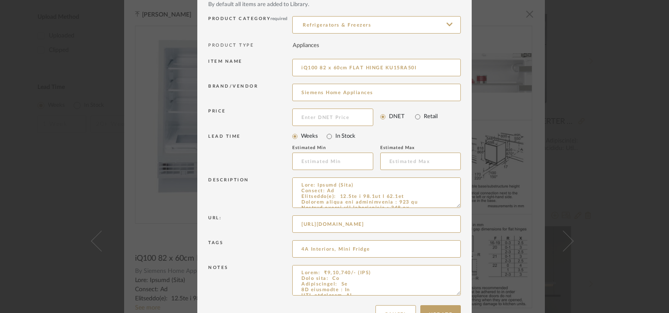
scroll to position [84, 0]
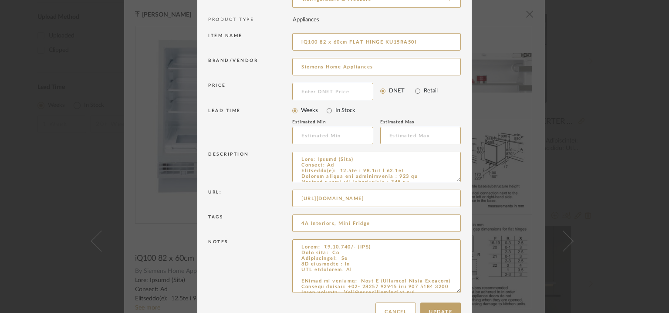
drag, startPoint x: 451, startPoint y: 266, endPoint x: 460, endPoint y: 338, distance: 72.4
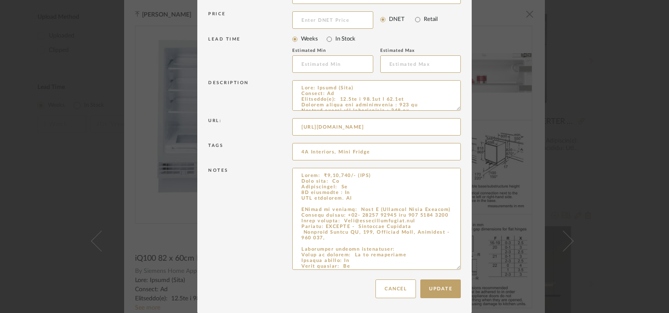
scroll to position [98, 0]
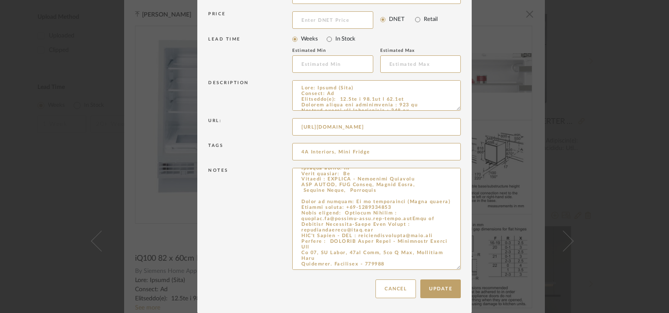
drag, startPoint x: 298, startPoint y: 206, endPoint x: 503, endPoint y: 306, distance: 228.6
click at [503, 306] on div "Edit Item × Item Type required Product Inspiration Image Site Photo or PDF Uplo…" at bounding box center [334, 156] width 669 height 313
paste textarea "Point of contact: Kannan Contact number: +91-9840241924 Email address: Na Addre…"
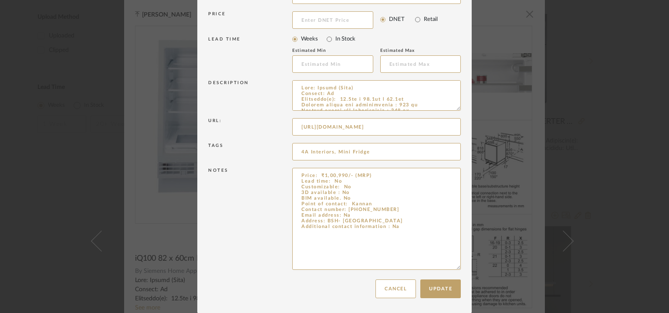
scroll to position [0, 0]
click at [361, 192] on textarea "Price: ₹1,00,990/- (MRP) Lead time: No Customizable: No 3D available : No BIM a…" at bounding box center [376, 219] width 169 height 102
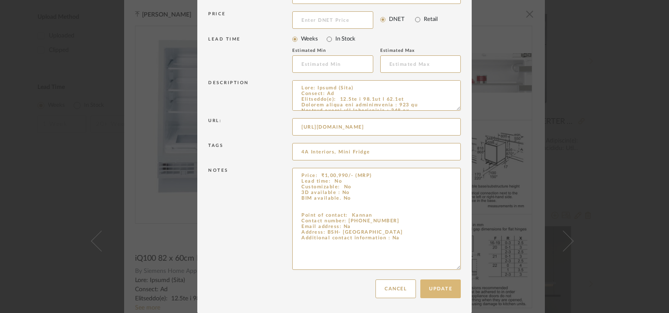
type textarea "Price: ₹1,00,990/- (MRP) Lead time: No Customizable: No 3D available : No BIM a…"
click at [447, 283] on button "Update" at bounding box center [440, 288] width 40 height 19
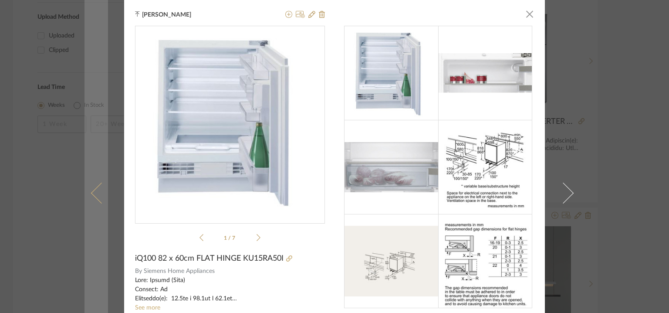
click at [98, 189] on span at bounding box center [101, 192] width 21 height 21
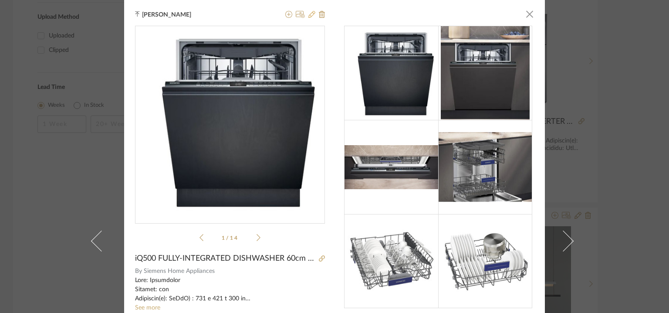
click at [309, 14] on icon at bounding box center [311, 14] width 7 height 7
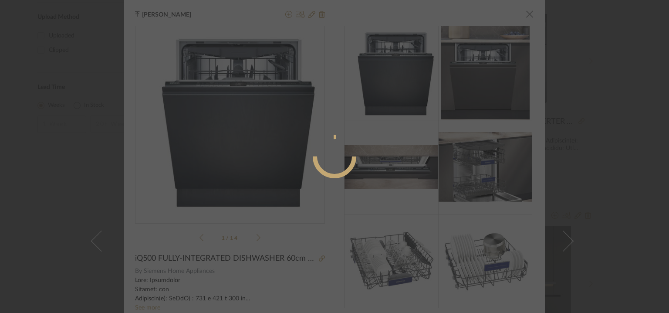
radio input "true"
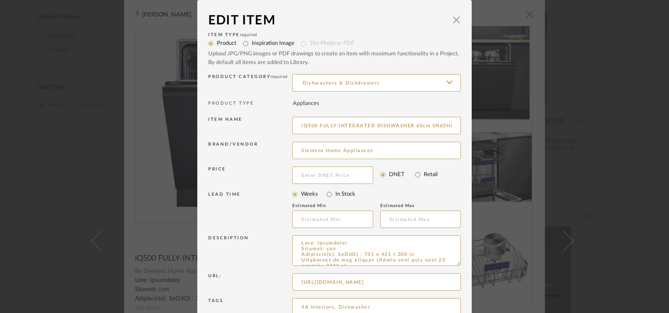
scroll to position [84, 0]
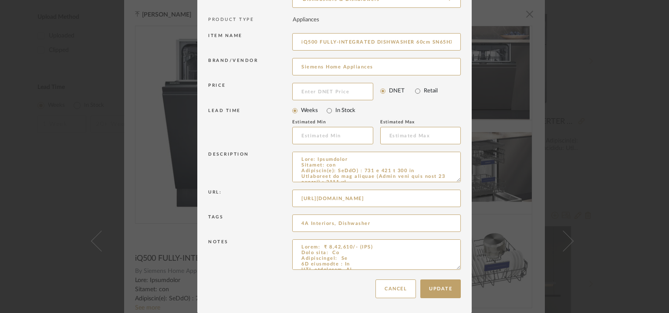
drag, startPoint x: 451, startPoint y: 267, endPoint x: 505, endPoint y: 338, distance: 89.2
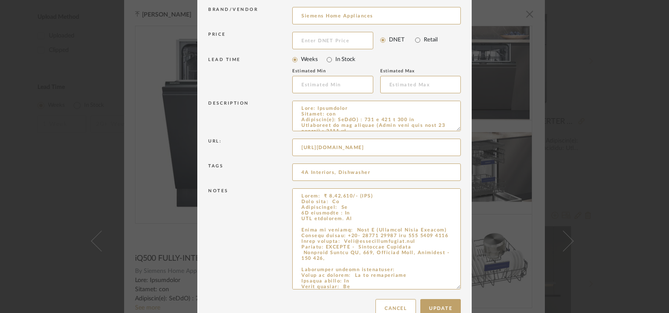
scroll to position [98, 0]
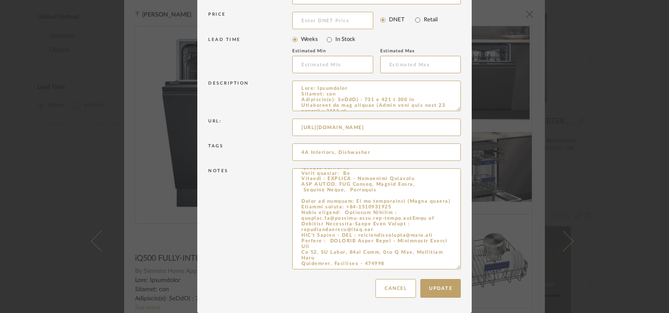
drag, startPoint x: 299, startPoint y: 279, endPoint x: 492, endPoint y: 338, distance: 201.6
paste textarea "Kannan Contact number: +91-9840241924 Email address: Na Address: BSH- Chennai A…"
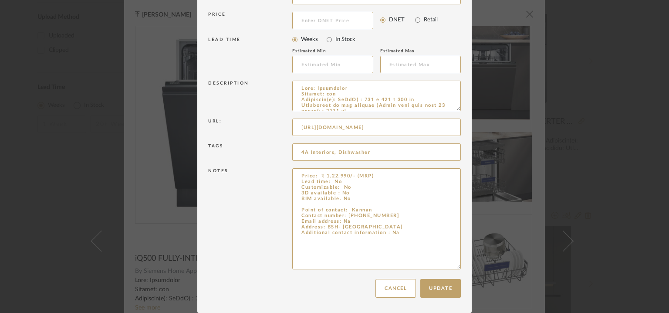
scroll to position [0, 0]
type textarea "Price: ₹ 1,22,990/- (MRP) Lead time: No Customizable: No 3D available : No BIM …"
click at [424, 284] on button "Update" at bounding box center [440, 288] width 40 height 19
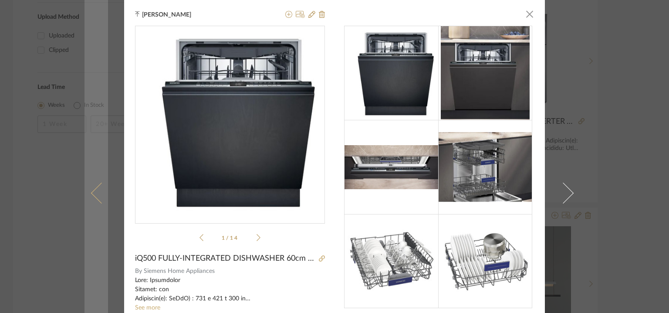
click at [91, 186] on link at bounding box center [96, 193] width 24 height 386
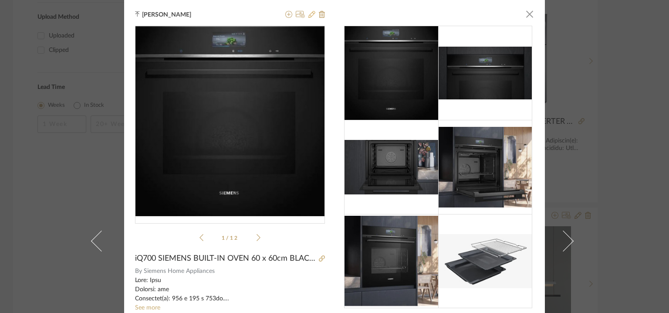
click at [310, 12] on icon at bounding box center [311, 14] width 7 height 7
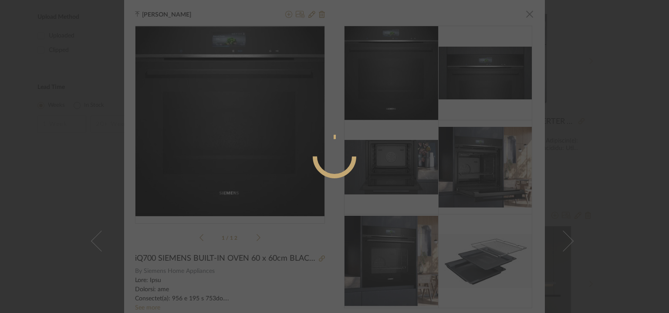
radio input "true"
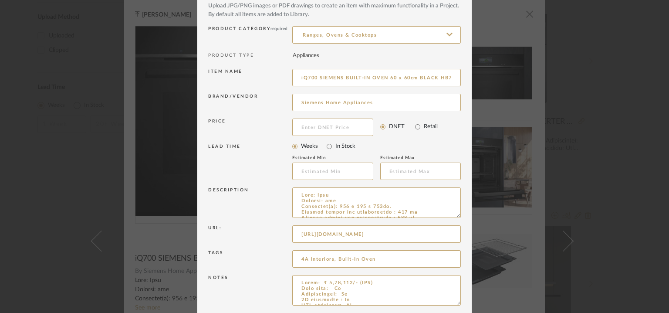
scroll to position [84, 0]
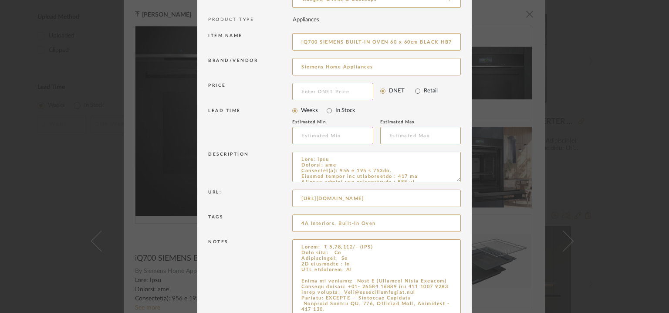
drag, startPoint x: 454, startPoint y: 266, endPoint x: 482, endPoint y: 338, distance: 77.8
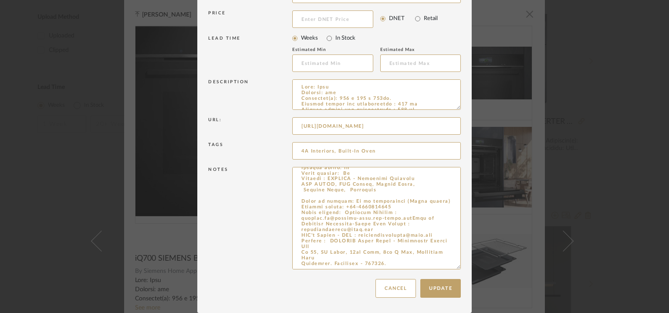
drag, startPoint x: 322, startPoint y: 303, endPoint x: 435, endPoint y: 338, distance: 118.9
paste textarea "Point of contact: Kannan Contact number: +91-9840241924 Email address: Na Addre…"
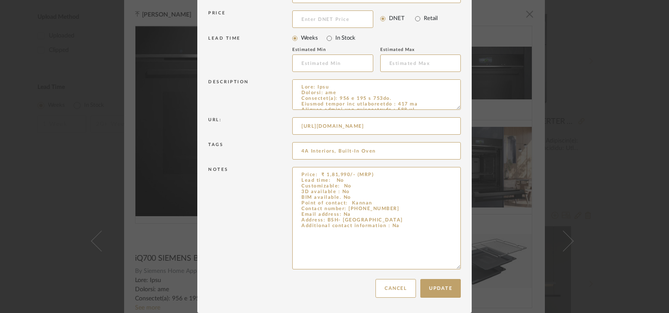
scroll to position [0, 0]
click at [368, 195] on textarea "Price: ₹ 1,81,990/- (MRP) Lead time: No Customizable: No 3D available : No BIM …" at bounding box center [376, 218] width 169 height 102
type textarea "Price: ₹ 1,81,990/- (MRP) Lead time: No Customizable: No 3D available : No BIM …"
click at [451, 281] on button "Update" at bounding box center [440, 288] width 40 height 19
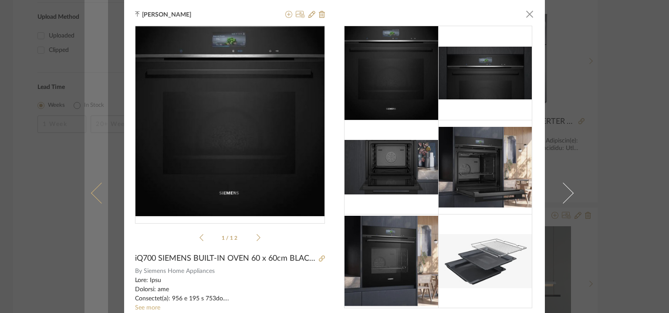
click at [91, 186] on link at bounding box center [96, 193] width 24 height 386
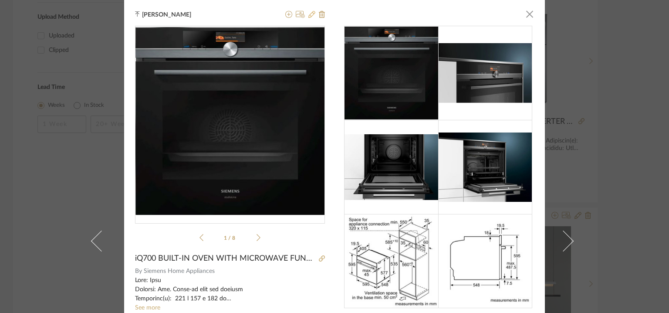
click at [308, 15] on icon at bounding box center [311, 14] width 7 height 7
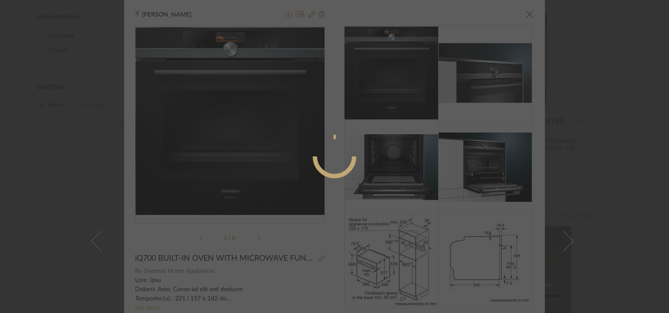
radio input "true"
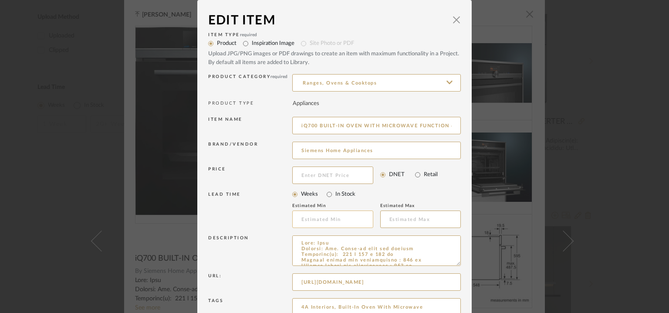
scroll to position [84, 0]
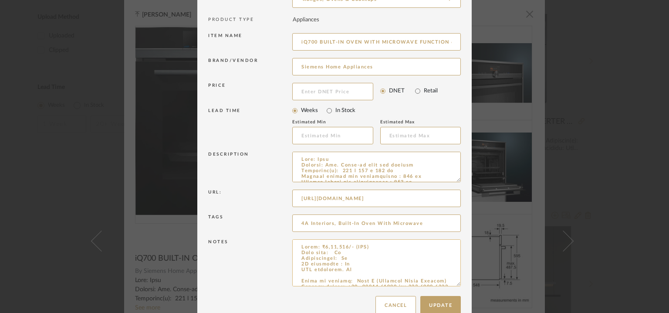
drag, startPoint x: 455, startPoint y: 266, endPoint x: 418, endPoint y: 309, distance: 56.8
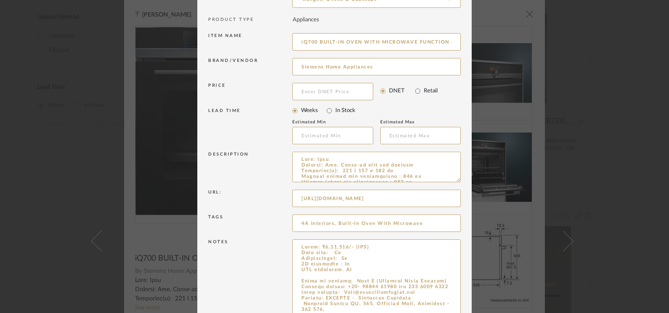
scroll to position [98, 0]
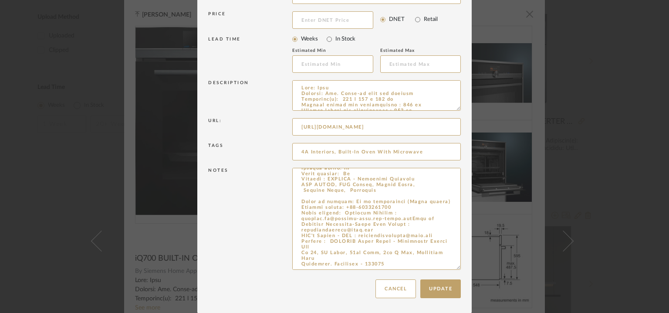
drag, startPoint x: 293, startPoint y: 277, endPoint x: 455, endPoint y: 338, distance: 173.3
paste textarea "Point of contact: Kannan Contact number: +91-9840241924 Email address: Na Addre…"
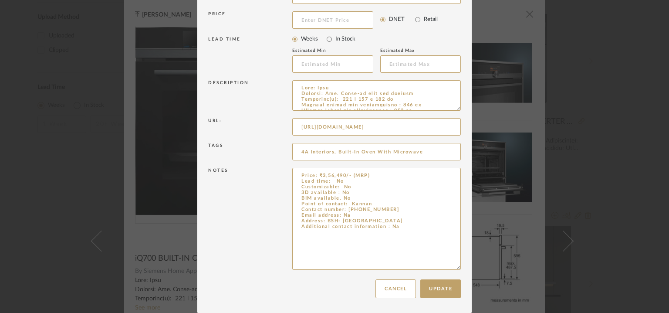
scroll to position [0, 0]
click at [359, 193] on textarea "Price: ₹3,56,490/- (MRP) Lead time: No Customizable: No 3D available : No BIM a…" at bounding box center [376, 219] width 169 height 102
type textarea "Price: ₹3,56,490/- (MRP) Lead time: No Customizable: No 3D available : No BIM a…"
click at [433, 289] on button "Update" at bounding box center [440, 288] width 40 height 19
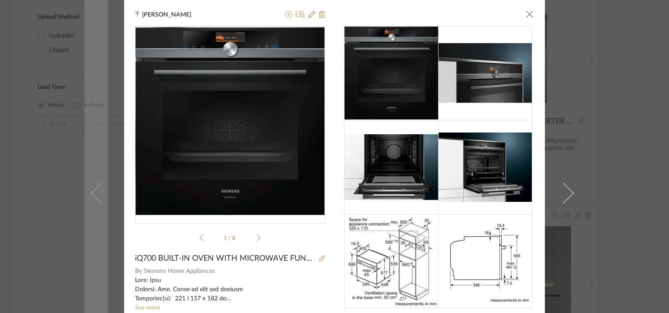
click at [95, 192] on span at bounding box center [101, 192] width 21 height 21
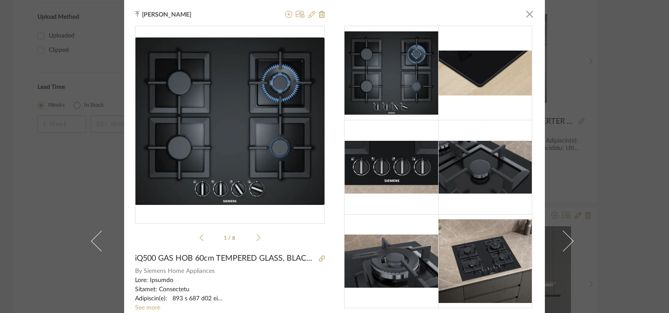
click at [309, 13] on icon at bounding box center [311, 14] width 7 height 7
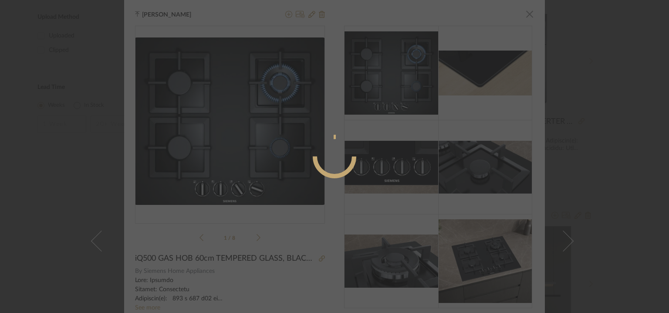
radio input "true"
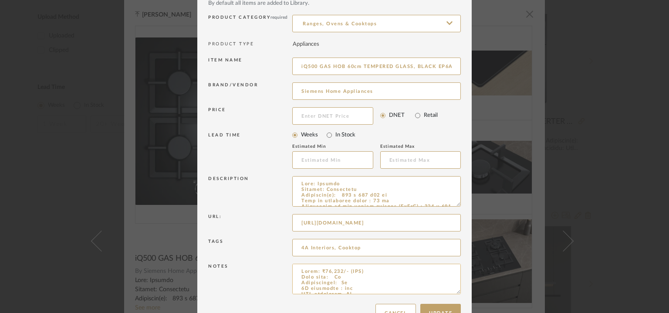
scroll to position [84, 0]
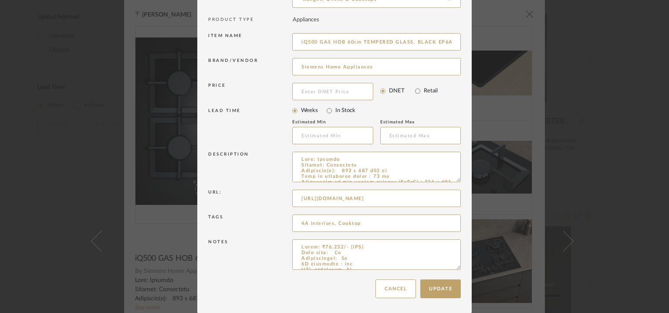
drag, startPoint x: 453, startPoint y: 267, endPoint x: 490, endPoint y: 338, distance: 80.2
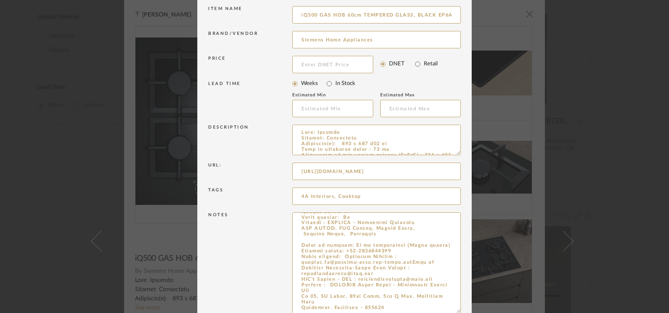
scroll to position [155, 0]
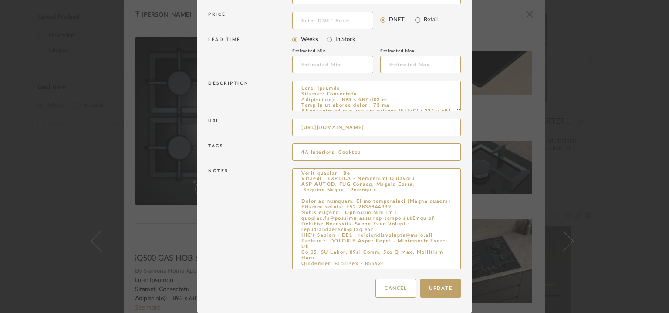
drag, startPoint x: 298, startPoint y: 283, endPoint x: 395, endPoint y: 336, distance: 111.1
paste textarea "Point of contact: Kannan Contact number: +91-9840241924 Email address: Na Addre…"
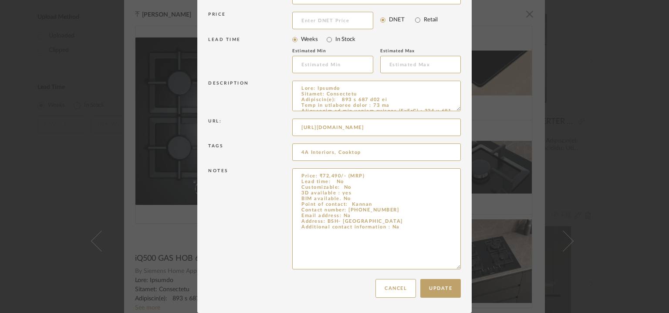
scroll to position [0, 0]
click at [375, 198] on textarea "Price: ₹72,490/- (MRP) Lead time: No Customizable: No 3D available : yes BIM av…" at bounding box center [376, 218] width 169 height 101
type textarea "Price: ₹72,490/- (MRP) Lead time: No Customizable: No 3D available : yes BIM av…"
click at [446, 289] on button "Update" at bounding box center [440, 288] width 40 height 19
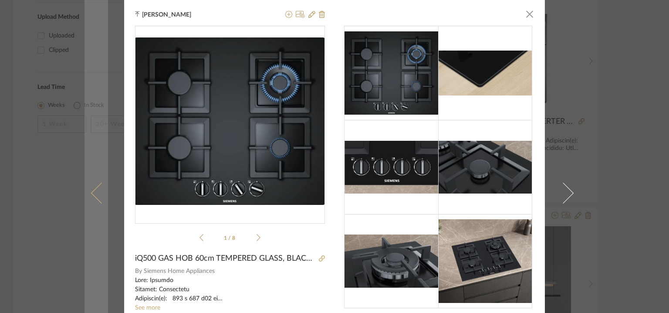
click at [94, 185] on link at bounding box center [96, 193] width 24 height 386
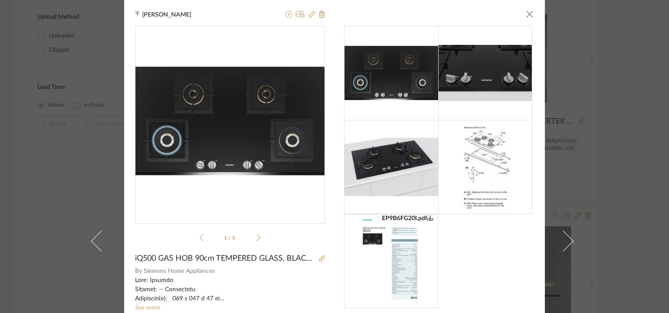
click at [308, 13] on icon at bounding box center [311, 14] width 7 height 7
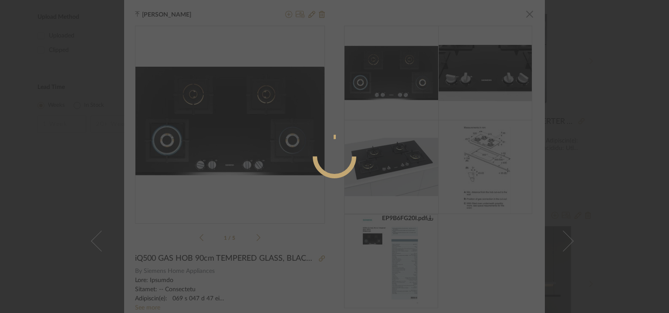
radio input "true"
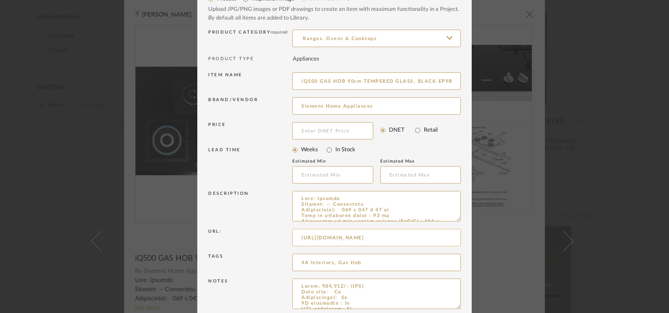
scroll to position [84, 0]
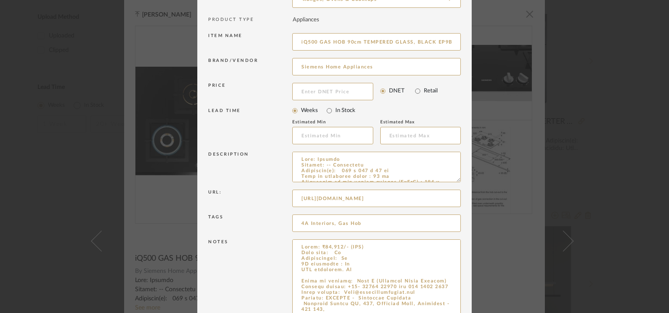
drag, startPoint x: 454, startPoint y: 265, endPoint x: 471, endPoint y: 338, distance: 75.1
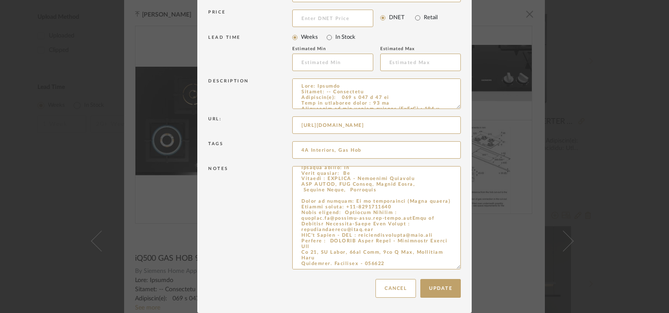
drag, startPoint x: 297, startPoint y: 281, endPoint x: 482, endPoint y: 338, distance: 194.1
paste textarea "Kannan Contact number: +91-9840241924 Email address: Na Address: BSH- Chennai A…"
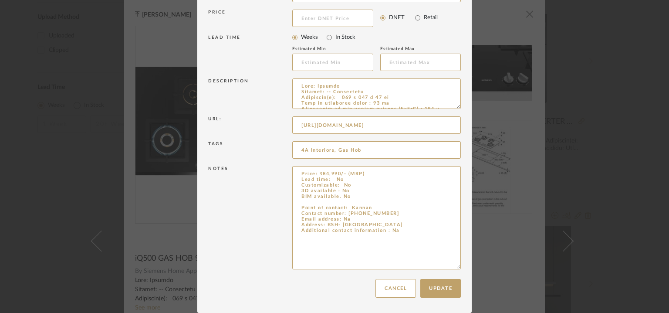
scroll to position [0, 0]
type textarea "Price: ₹84,990/- (MRP) Lead time: No Customizable: No 3D available : No BIM ava…"
click at [437, 292] on button "Update" at bounding box center [440, 288] width 40 height 19
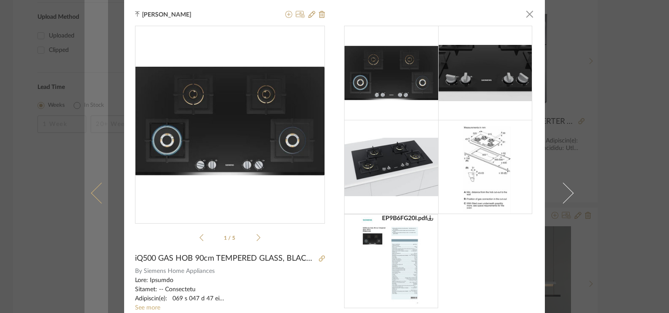
click at [87, 187] on link at bounding box center [96, 193] width 24 height 386
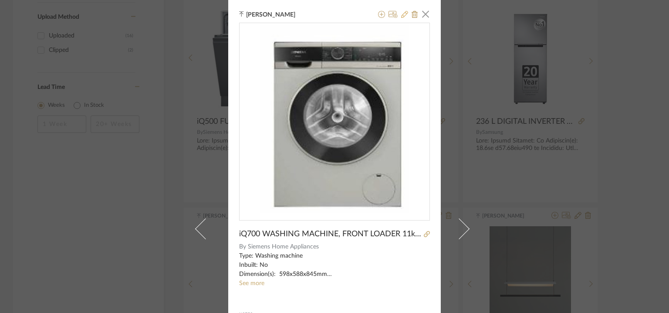
click at [401, 13] on icon at bounding box center [404, 14] width 7 height 7
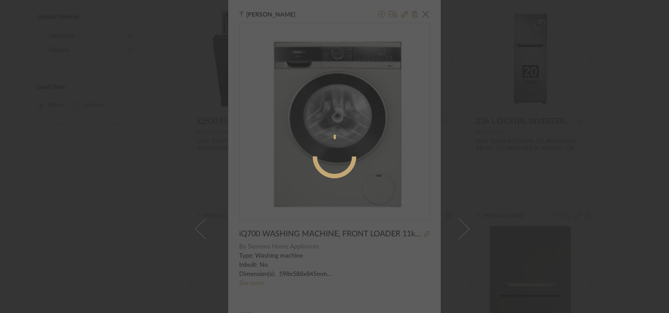
radio input "true"
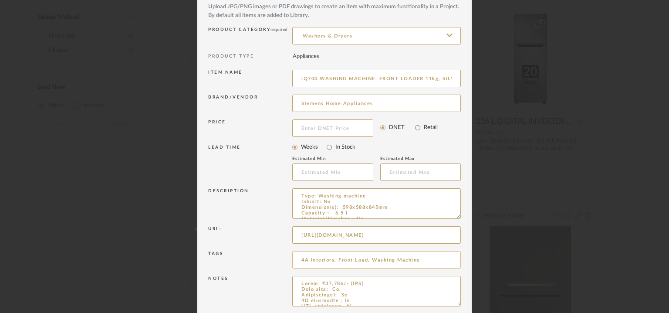
scroll to position [84, 0]
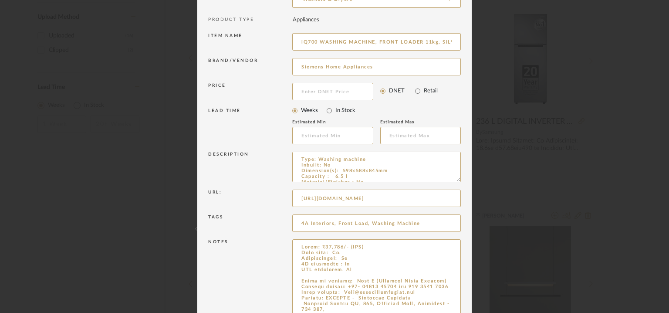
drag, startPoint x: 453, startPoint y: 266, endPoint x: 474, endPoint y: 338, distance: 75.2
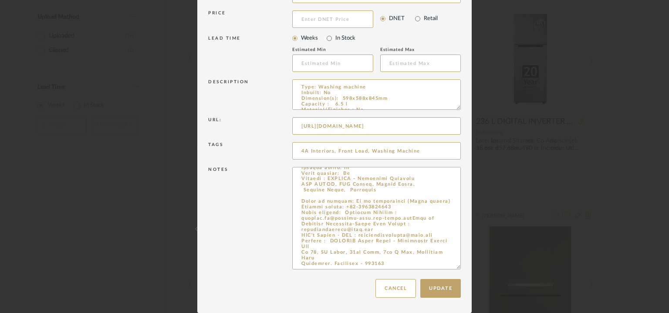
drag, startPoint x: 296, startPoint y: 279, endPoint x: 455, endPoint y: 338, distance: 169.0
paste textarea "Kannan Contact number: +91-9840241924 Email address: Na Address: BSH- Chennai A…"
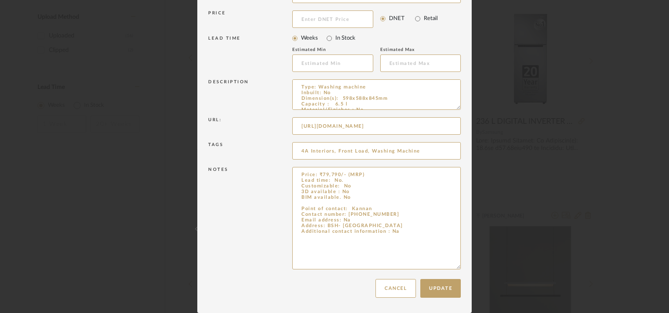
scroll to position [0, 0]
type textarea "Price: ₹79,790/- (MRP) Lead time: No. Customizable: No 3D available : No BIM av…"
click at [445, 285] on button "Update" at bounding box center [440, 288] width 40 height 19
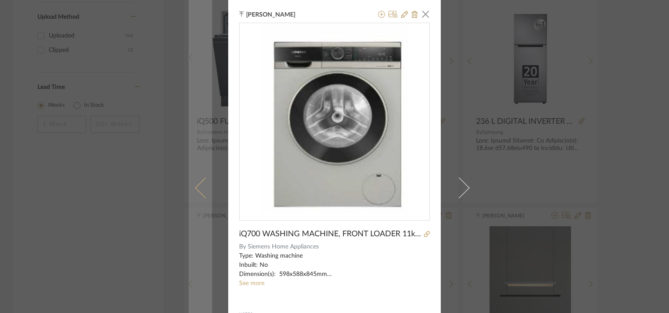
click at [199, 181] on span at bounding box center [205, 187] width 21 height 21
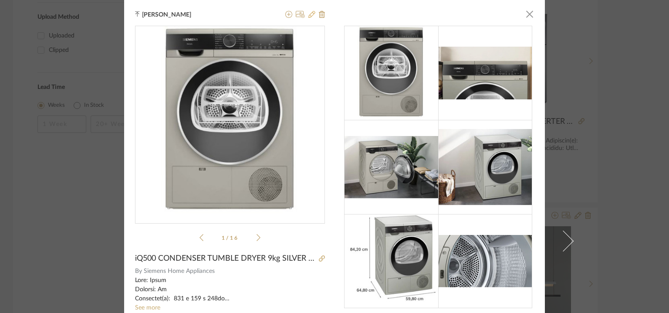
click at [308, 13] on icon at bounding box center [311, 14] width 7 height 7
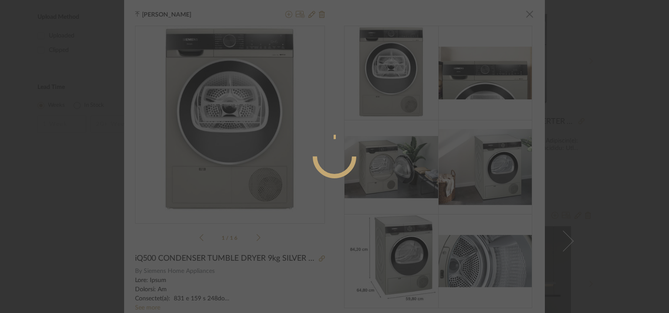
radio input "true"
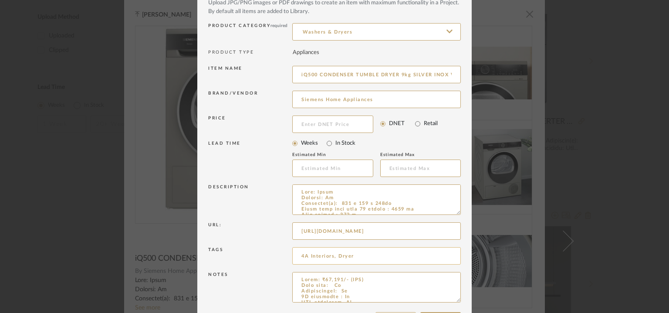
scroll to position [84, 0]
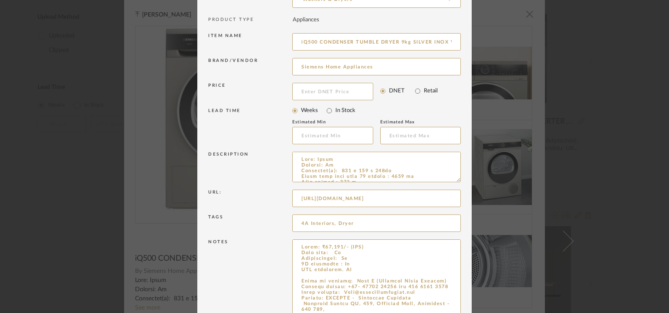
drag, startPoint x: 455, startPoint y: 267, endPoint x: 449, endPoint y: 338, distance: 71.2
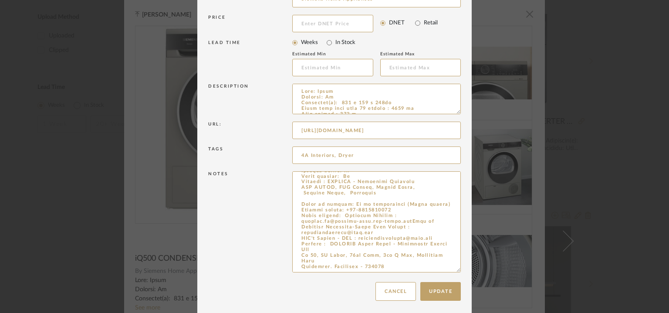
scroll to position [155, 0]
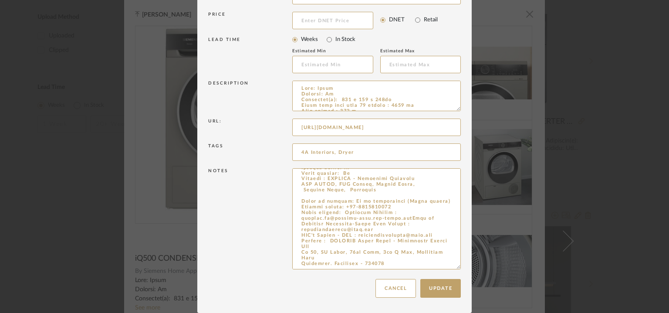
drag, startPoint x: 334, startPoint y: 302, endPoint x: 529, endPoint y: 338, distance: 198.0
paste textarea "Kannan Contact number: +91-9840241924 Email address: Na Address: BSH- Chennai A…"
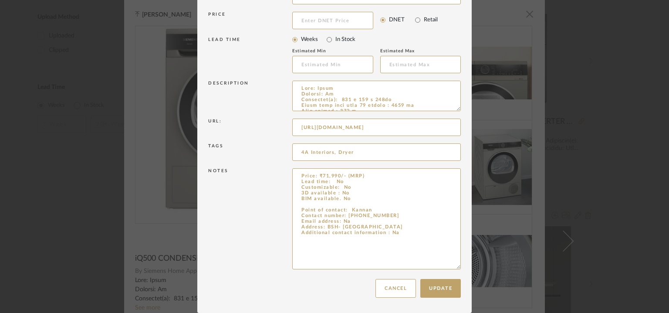
scroll to position [0, 0]
type textarea "Price: ₹71,990/- (MRP) Lead time: No Customizable: No 3D available : No BIM ava…"
click at [434, 290] on button "Update" at bounding box center [440, 288] width 40 height 19
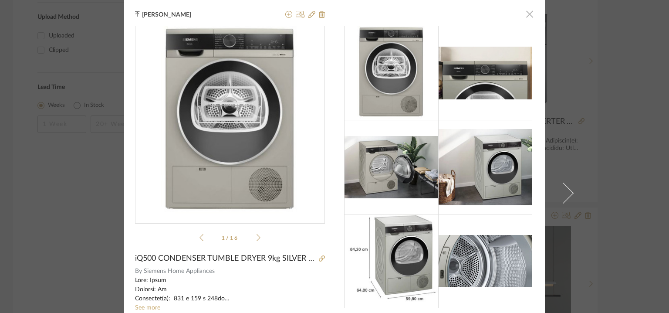
click at [525, 13] on span "button" at bounding box center [529, 13] width 17 height 17
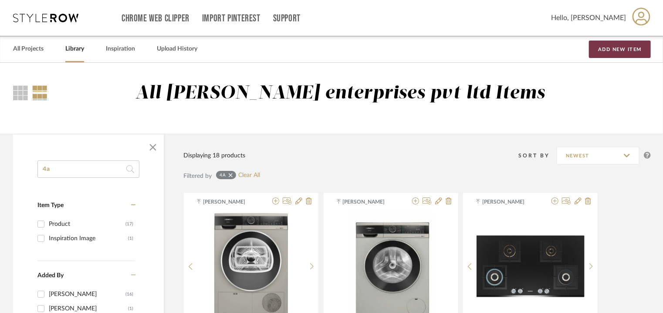
click at [617, 44] on button "Add New Item" at bounding box center [620, 48] width 62 height 17
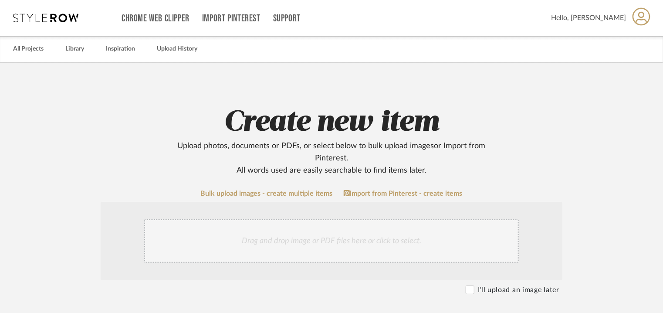
scroll to position [218, 0]
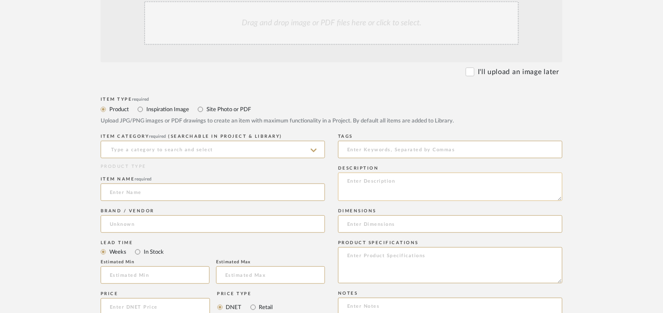
paste textarea "Type: Mattress Designer : Na Dimensions : 160 x 200cm Thickness : 26 cm Materia…"
type textarea "Type: Mattress Designer : Na Dimensions : 160 x 200cm Thickness : 26 cm Materia…"
click at [157, 154] on input at bounding box center [213, 149] width 224 height 17
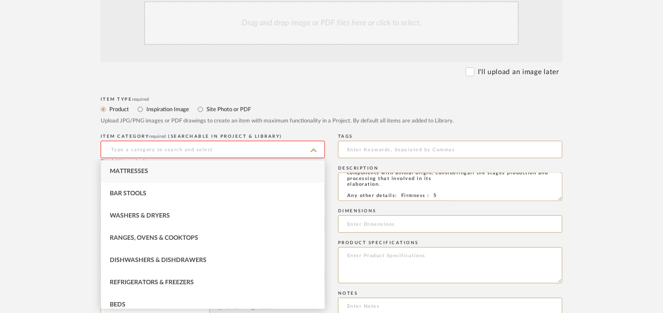
click at [132, 171] on span "Mattresses" at bounding box center [129, 171] width 38 height 6
type input "Mattresses"
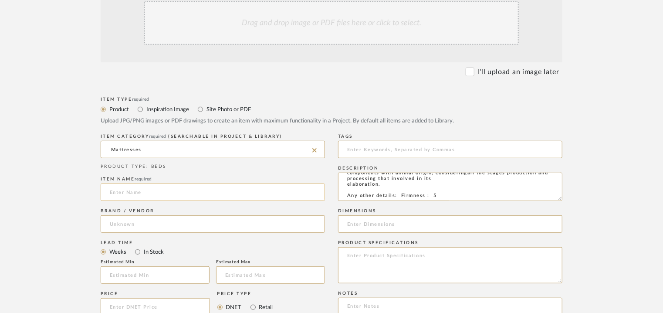
click at [155, 190] on input at bounding box center [213, 191] width 224 height 17
type input "DUNA"
click at [148, 222] on input at bounding box center [213, 223] width 224 height 17
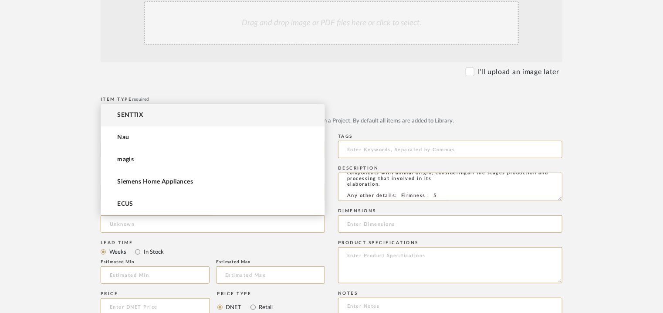
click at [130, 115] on span "SENTTIX" at bounding box center [130, 114] width 26 height 7
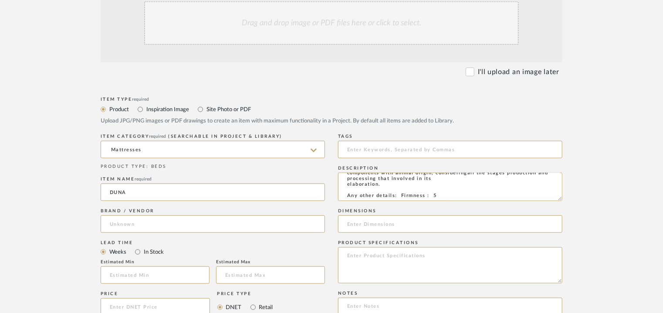
type input "SENTTIX"
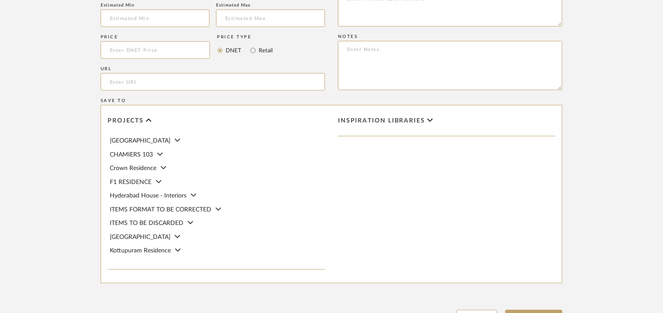
scroll to position [479, 0]
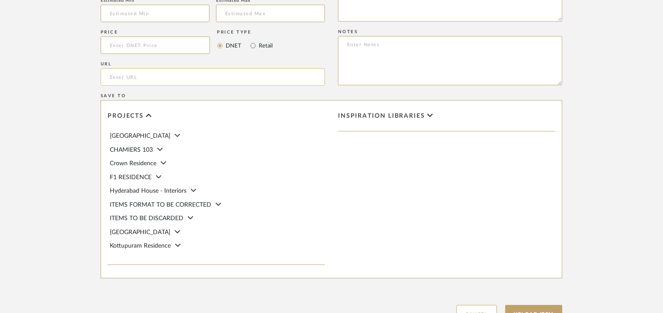
paste input "https://senttix.com/en/portfolio/duna/"
type input "https://senttix.com/en/portfolio/duna/"
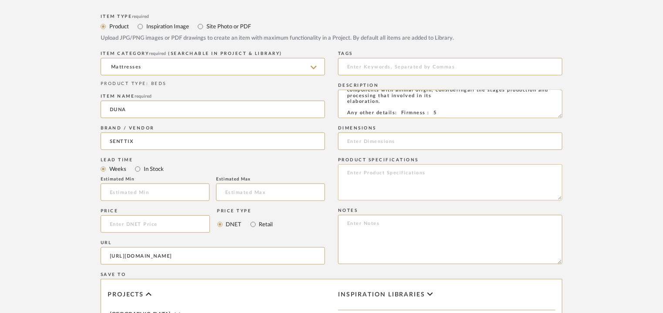
scroll to position [305, 0]
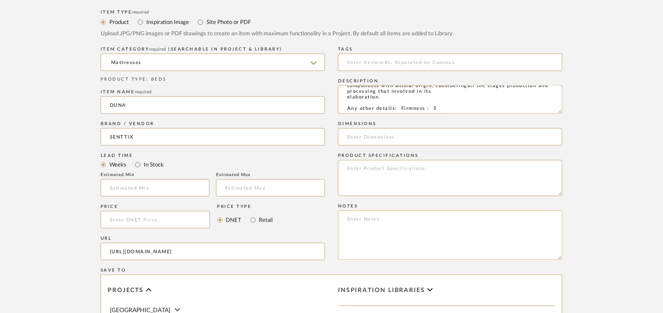
click at [364, 222] on textarea at bounding box center [450, 234] width 224 height 49
paste textarea "Price: Na Lead time: Na Customizable: Na 3D available : No BIM available. No Po…"
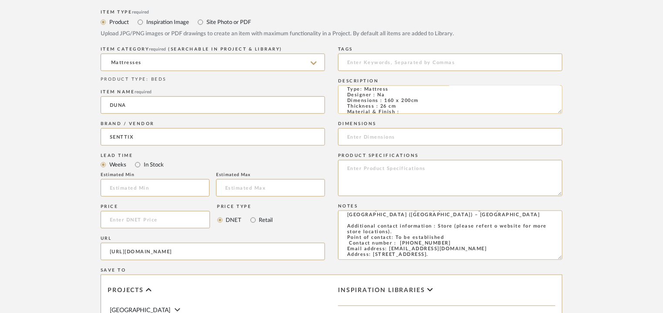
scroll to position [0, 0]
type textarea "Price: Na Lead time: Na Customizable: Na 3D available : No BIM available. No Po…"
click at [377, 133] on input at bounding box center [450, 136] width 224 height 17
type input "160 x 200cm"
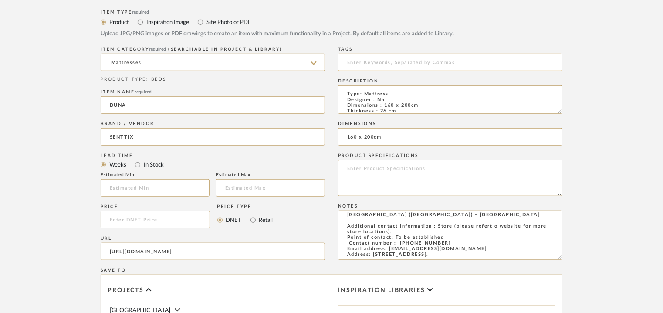
click at [366, 60] on input at bounding box center [450, 62] width 224 height 17
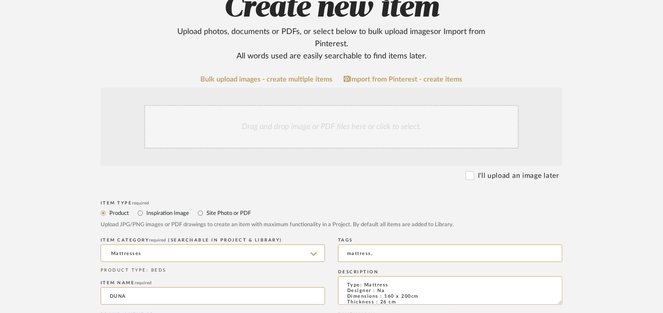
scroll to position [87, 0]
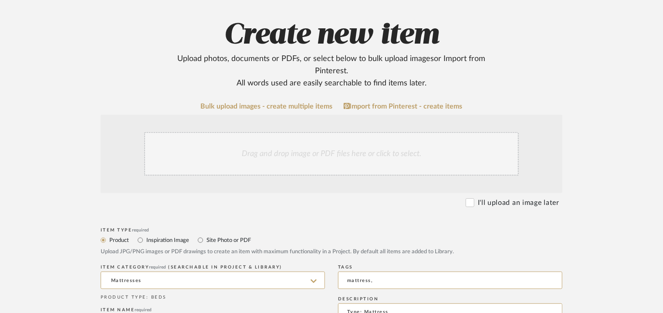
type input "mattress,"
click at [289, 152] on div "Drag and drop image or PDF files here or click to select." at bounding box center [331, 154] width 374 height 44
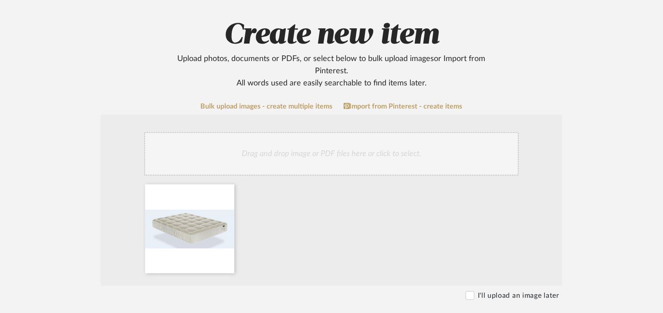
click at [311, 151] on div "Drag and drop image or PDF files here or click to select." at bounding box center [331, 154] width 374 height 44
click at [285, 153] on div "Drag and drop image or PDF files here or click to select." at bounding box center [331, 154] width 374 height 44
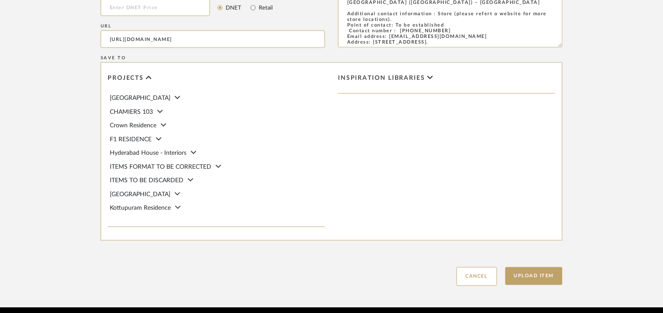
scroll to position [644, 0]
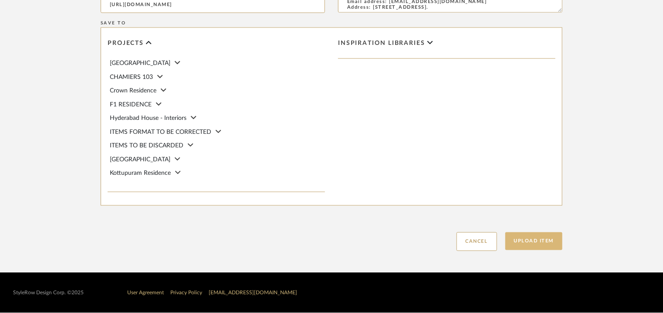
click at [539, 243] on button "Upload Item" at bounding box center [533, 241] width 57 height 18
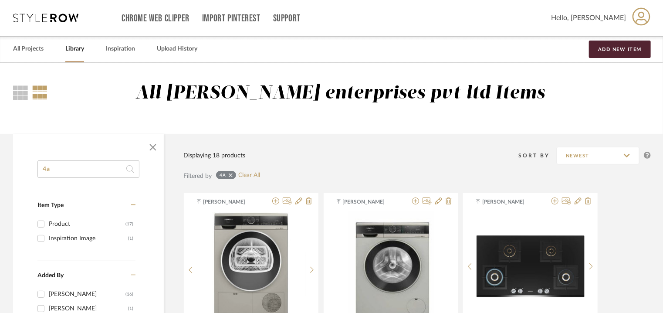
drag, startPoint x: 34, startPoint y: 164, endPoint x: 0, endPoint y: 162, distance: 33.6
click at [249, 175] on link "Clear All" at bounding box center [249, 175] width 22 height 7
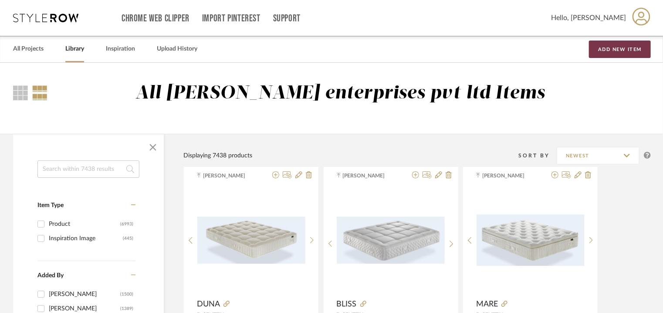
click at [637, 49] on button "Add New Item" at bounding box center [620, 48] width 62 height 17
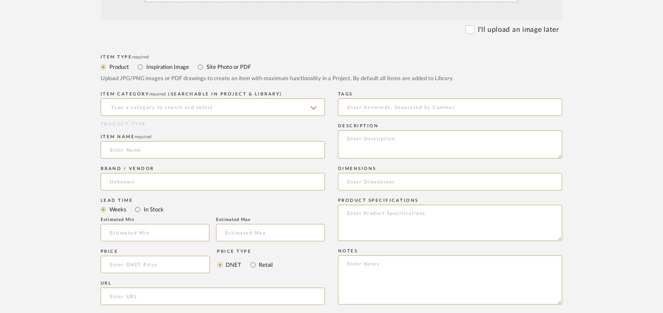
scroll to position [261, 0]
click at [371, 137] on textarea at bounding box center [450, 143] width 224 height 28
paste textarea "Type: Mattress Designer : Na Dimensions : 160 x 200cm Thickness 28 cm. Slim opt…"
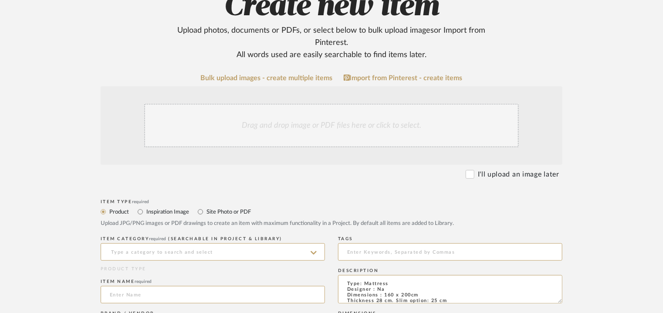
scroll to position [218, 0]
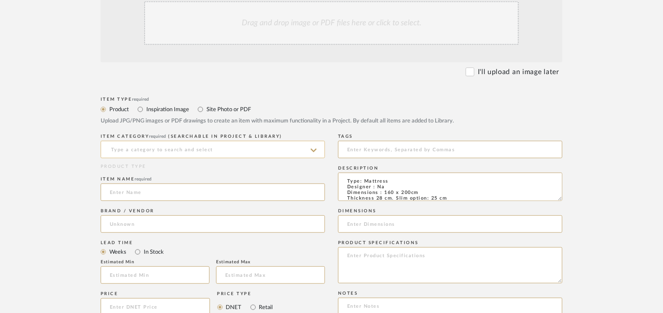
type textarea "Type: Mattress Designer : Na Dimensions : 160 x 200cm Thickness 28 cm. Slim opt…"
click at [189, 147] on input at bounding box center [213, 149] width 224 height 17
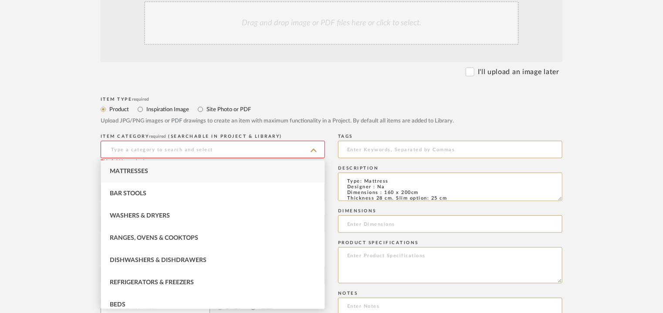
click at [148, 168] on div "Mattresses" at bounding box center [212, 171] width 223 height 22
type input "Mattresses"
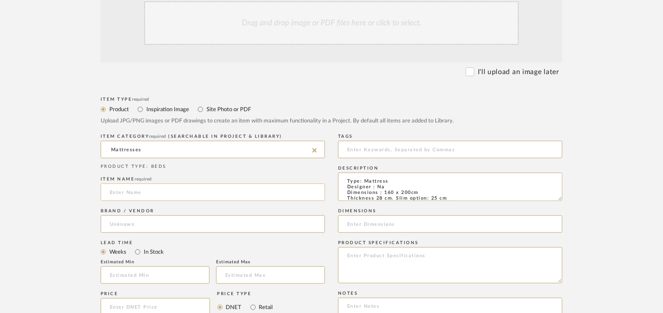
click at [127, 195] on input at bounding box center [213, 191] width 224 height 17
type input "THALASSO"
click at [114, 223] on input at bounding box center [213, 223] width 224 height 17
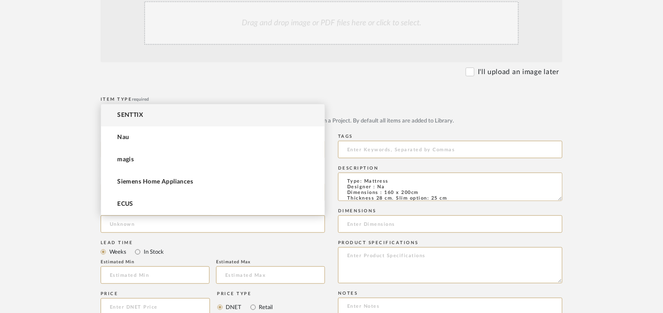
click at [120, 114] on span "SENTTIX" at bounding box center [130, 114] width 26 height 7
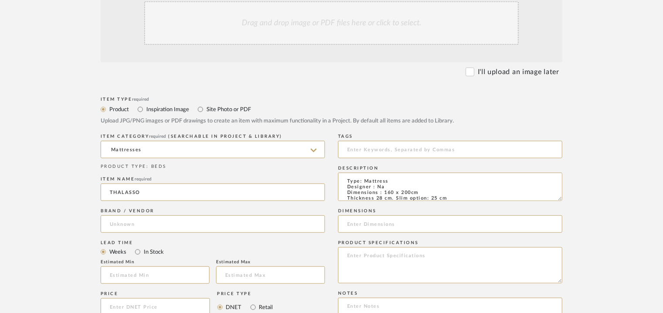
type input "SENTTIX"
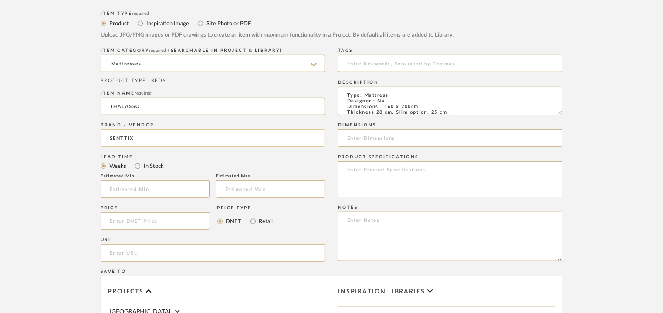
scroll to position [435, 0]
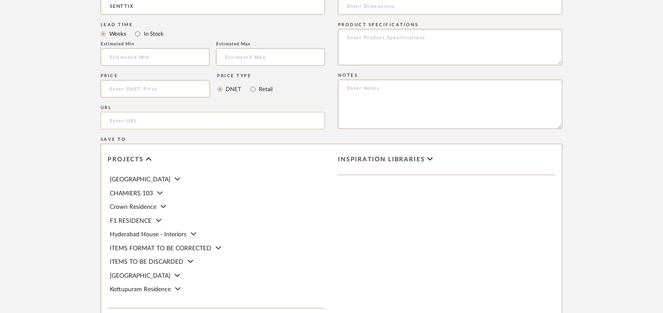
click at [138, 116] on input "url" at bounding box center [213, 120] width 224 height 17
paste input "https://senttix.com/en/portfolio/thalasso/"
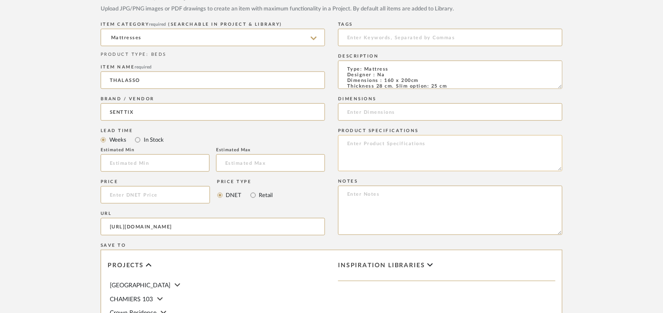
scroll to position [218, 0]
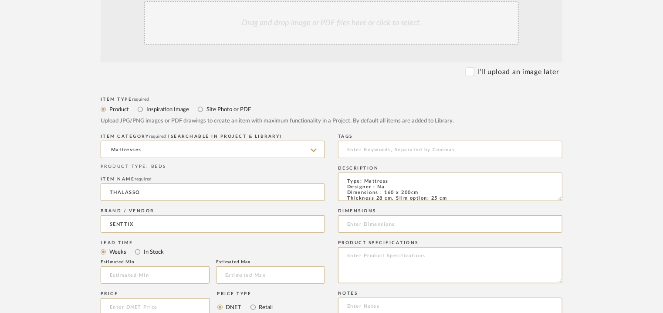
type input "https://senttix.com/en/portfolio/thalasso/"
click at [379, 145] on input at bounding box center [450, 149] width 224 height 17
type input "mattress,"
click at [369, 220] on input at bounding box center [450, 223] width 224 height 17
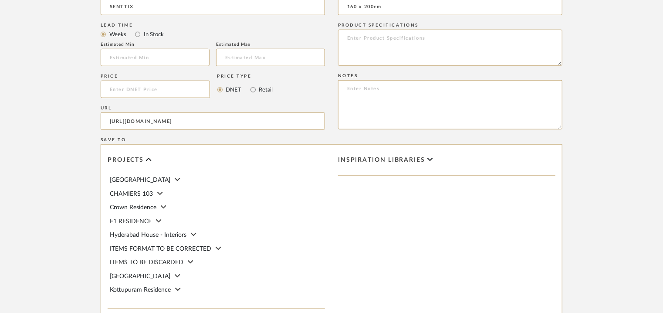
scroll to position [435, 0]
type input "160 x 200cm"
paste textarea "Price: Na Lead time: Na Customizable: Na 3D available : No BIM available. No Po…"
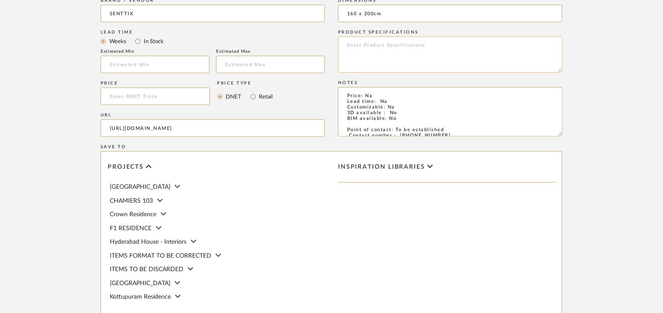
scroll to position [218, 0]
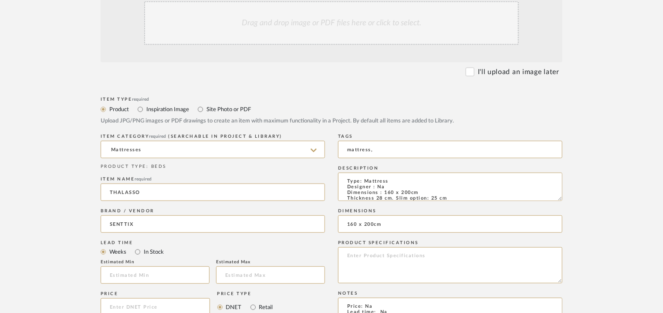
type textarea "Price: Na Lead time: Na Customizable: Na 3D available : No BIM available. No Po…"
click at [328, 13] on div "Drag and drop image or PDF files here or click to select." at bounding box center [331, 23] width 374 height 44
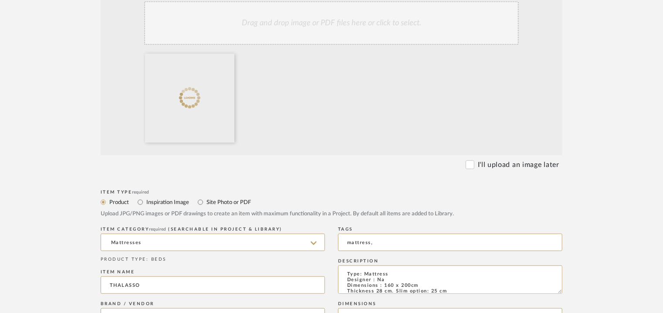
click at [313, 32] on div "Drag and drop image or PDF files here or click to select." at bounding box center [331, 23] width 374 height 44
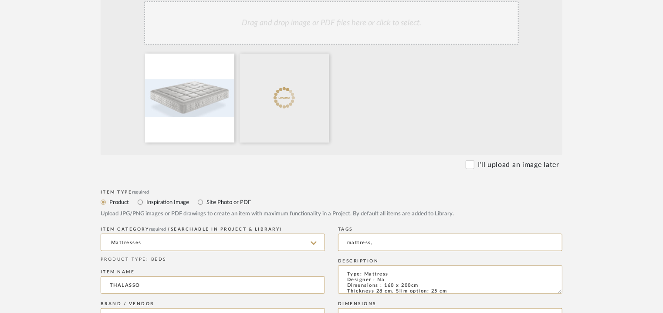
click at [348, 18] on div "Drag and drop image or PDF files here or click to select." at bounding box center [331, 23] width 374 height 44
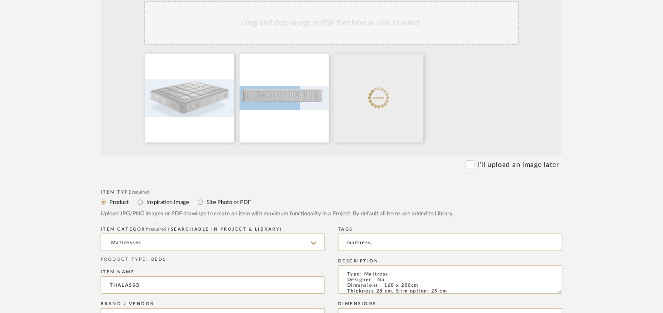
click at [376, 32] on div "Drag and drop image or PDF files here or click to select." at bounding box center [331, 23] width 374 height 44
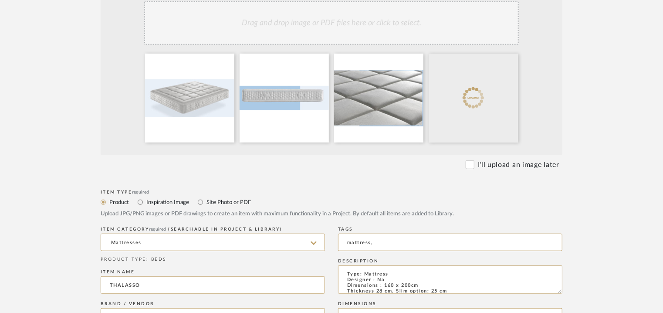
click at [350, 29] on div "Drag and drop image or PDF files here or click to select." at bounding box center [331, 23] width 374 height 44
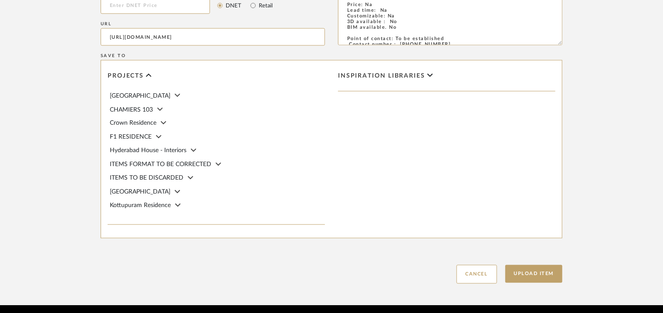
scroll to position [737, 0]
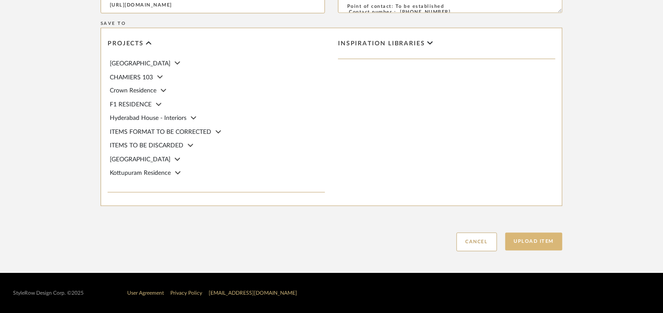
click at [536, 234] on button "Upload Item" at bounding box center [533, 242] width 57 height 18
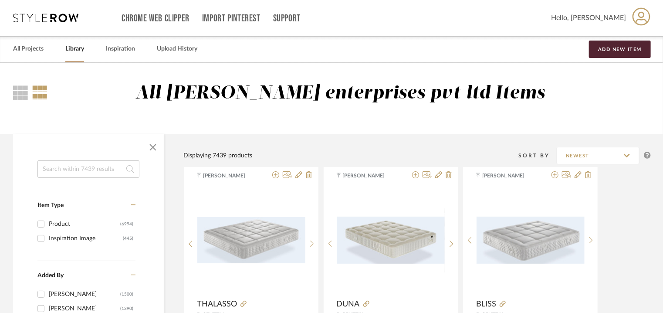
click at [58, 168] on input at bounding box center [88, 168] width 102 height 17
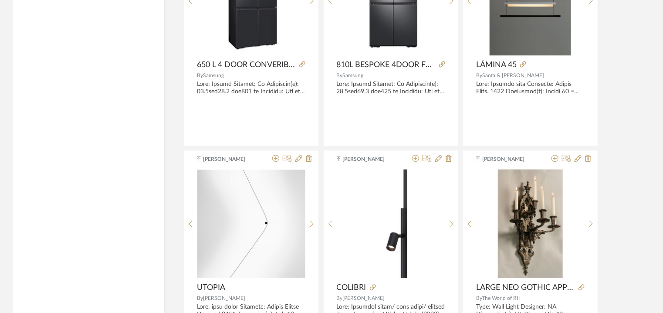
scroll to position [827, 0]
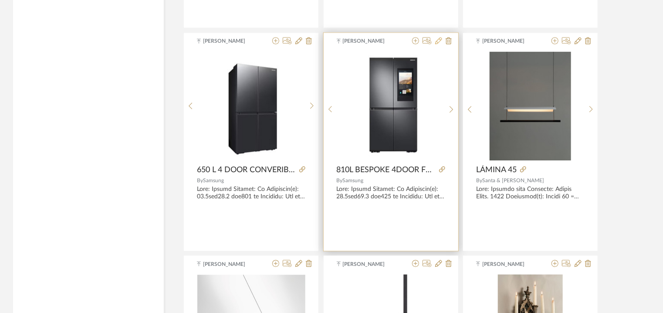
type input "4a"
click at [438, 40] on icon at bounding box center [438, 40] width 7 height 7
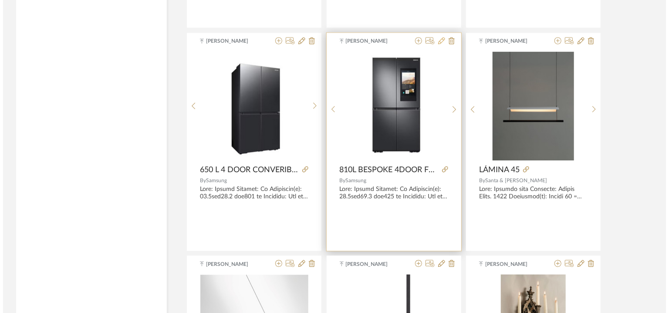
scroll to position [0, 0]
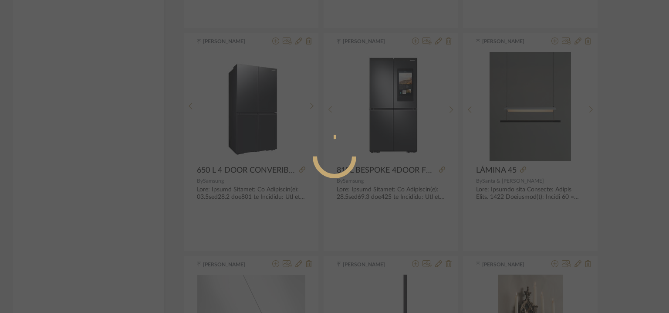
radio input "true"
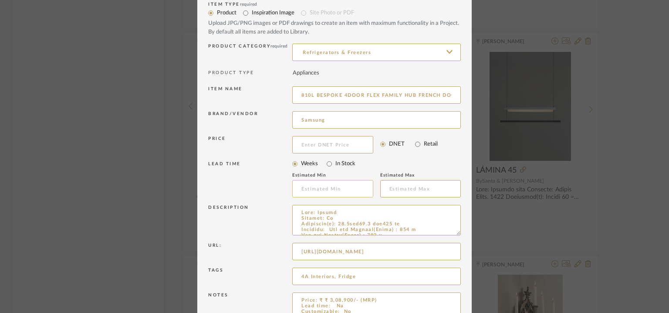
scroll to position [84, 0]
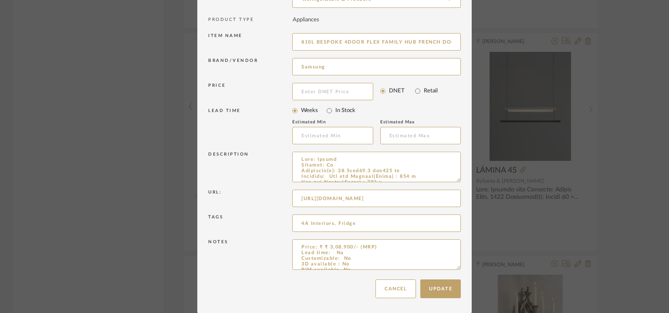
drag, startPoint x: 454, startPoint y: 266, endPoint x: 454, endPoint y: 329, distance: 63.6
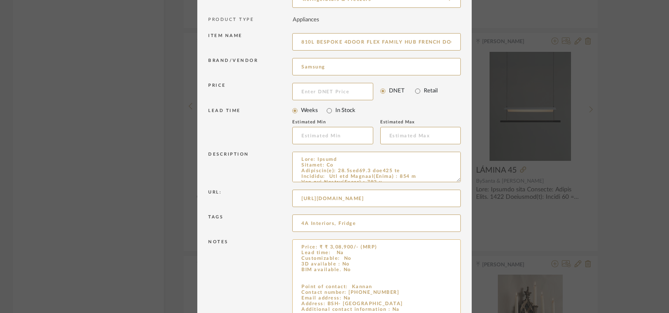
scroll to position [147, 0]
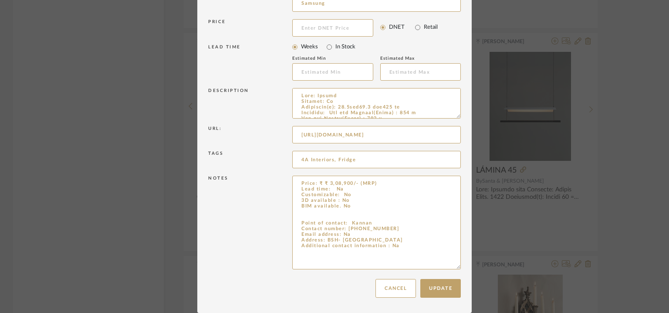
drag, startPoint x: 296, startPoint y: 219, endPoint x: 485, endPoint y: 261, distance: 193.2
click at [485, 261] on div "Edit Item × Item Type required Product Inspiration Image Site Photo or PDF Uplo…" at bounding box center [334, 156] width 669 height 313
paste textarea "Point of contact: Kannan S. (Business Development Executive Projects (Tamil Nad…"
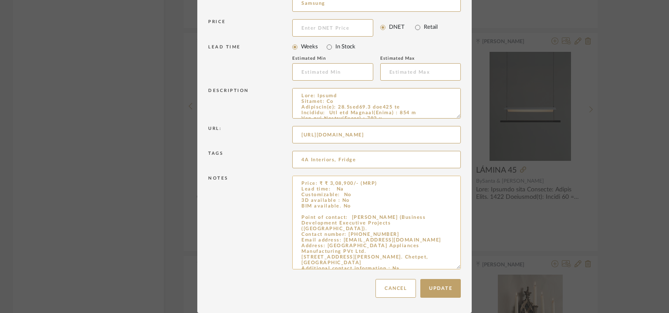
scroll to position [2, 0]
click at [300, 260] on textarea "Price: ₹ ₹ 3,08,900/- (MRP) Lead time: Na Customizable: No 3D available : No BI…" at bounding box center [376, 222] width 169 height 94
type textarea "Price: ₹ ₹ 3,08,900/- (MRP) Lead time: Na Customizable: No 3D available : No BI…"
click at [444, 288] on button "Update" at bounding box center [440, 288] width 40 height 19
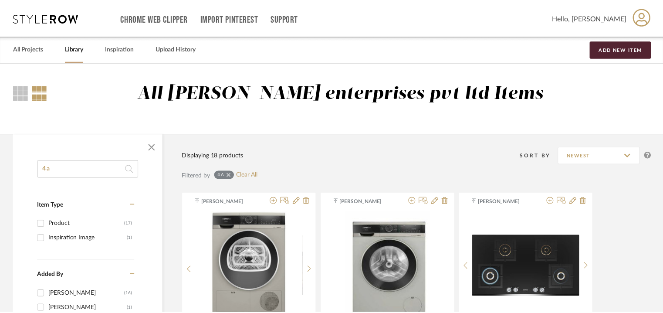
scroll to position [827, 0]
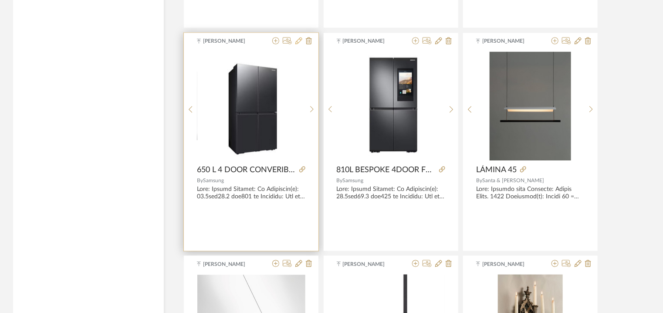
click at [301, 39] on icon at bounding box center [298, 40] width 7 height 7
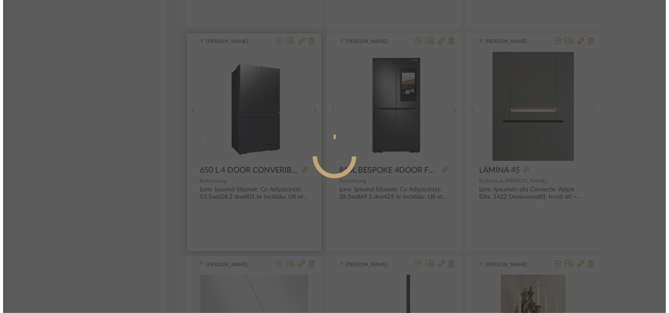
scroll to position [0, 0]
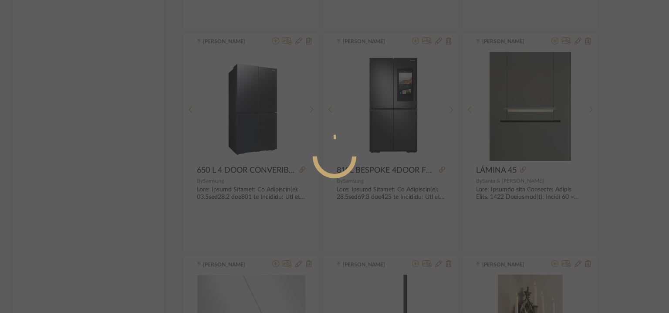
radio input "true"
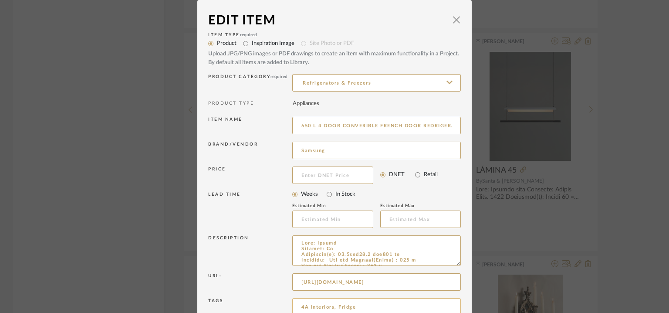
scroll to position [84, 0]
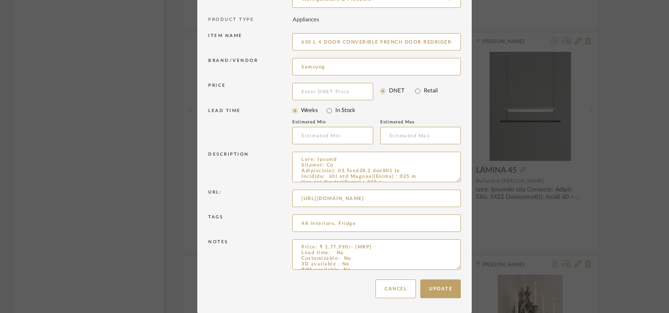
drag, startPoint x: 453, startPoint y: 267, endPoint x: 480, endPoint y: 338, distance: 75.9
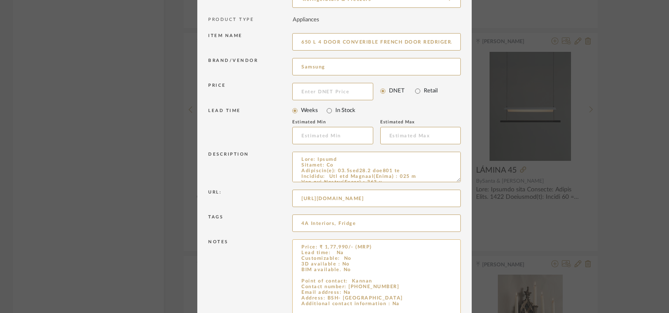
scroll to position [155, 0]
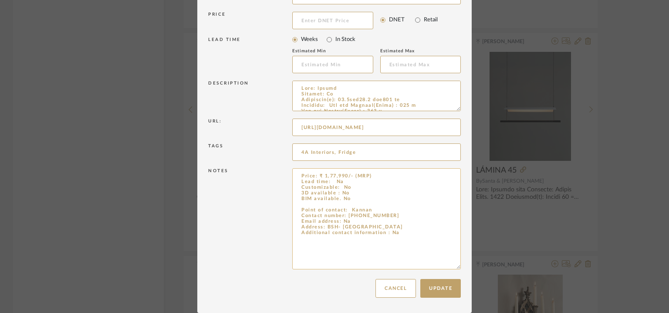
drag, startPoint x: 297, startPoint y: 208, endPoint x: 416, endPoint y: 236, distance: 122.1
click at [416, 236] on textarea "Price: ₹ 1,77,990/- (MRP) Lead time: Na Customizable: No 3D available : No BIM …" at bounding box center [376, 218] width 169 height 101
paste textarea "S. (Business Development Executive Projects (Tamil Nadu). Contact number: +91-9…"
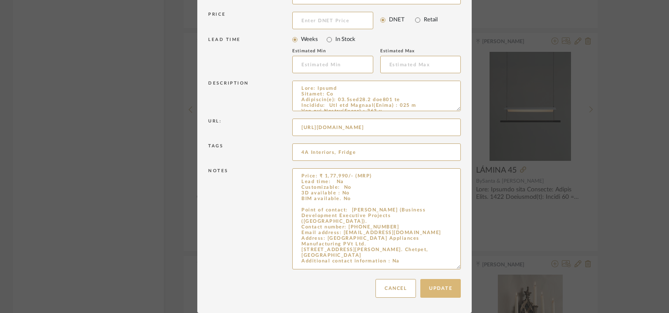
type textarea "Price: ₹ 1,77,990/- (MRP) Lead time: Na Customizable: No 3D available : No BIM …"
click at [446, 287] on button "Update" at bounding box center [440, 288] width 40 height 19
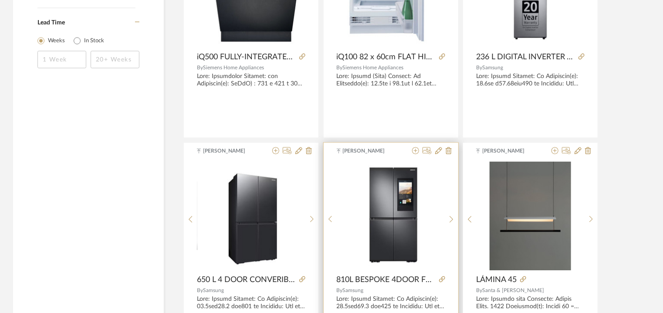
scroll to position [610, 0]
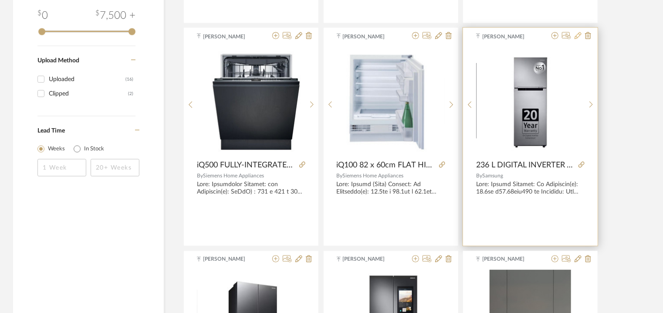
click at [577, 34] on icon at bounding box center [577, 35] width 7 height 7
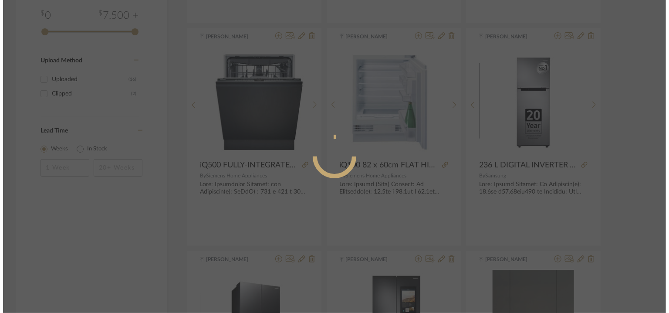
scroll to position [0, 0]
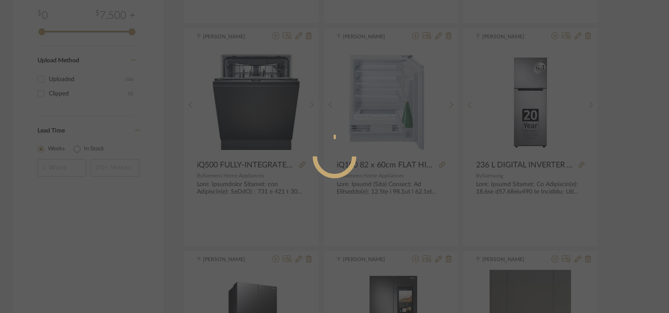
radio input "true"
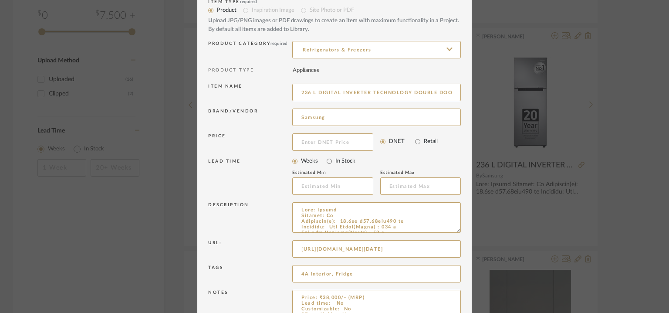
scroll to position [84, 0]
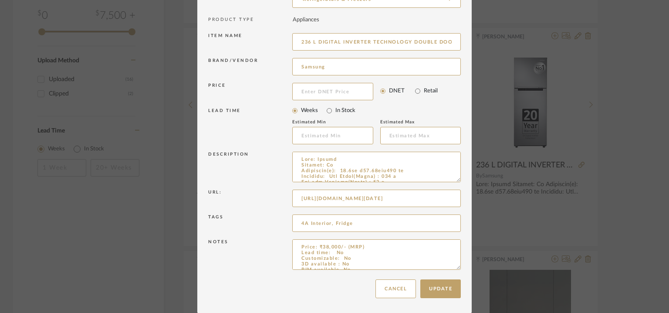
drag, startPoint x: 456, startPoint y: 266, endPoint x: 466, endPoint y: 338, distance: 72.2
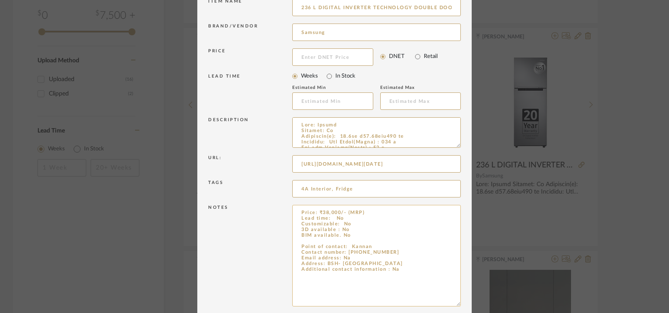
scroll to position [155, 0]
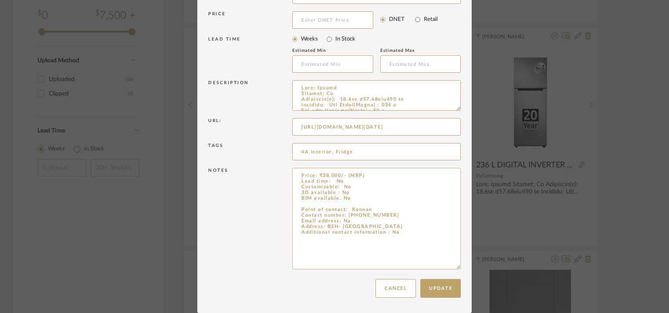
drag, startPoint x: 299, startPoint y: 206, endPoint x: 424, endPoint y: 237, distance: 129.3
click at [424, 237] on textarea "Price: ₹38,000/- (MRP) Lead time: No Customizable: No 3D available : No BIM ava…" at bounding box center [376, 218] width 169 height 101
paste textarea "Point of contact: Kannan S. (Business Development Executive Projects (Tamil Nad…"
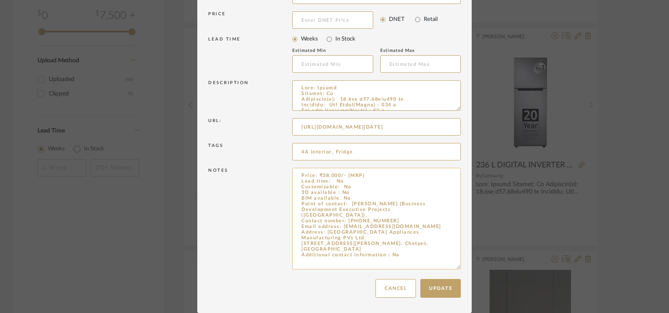
click at [380, 198] on textarea "Price: ₹38,000/- (MRP) Lead time: No Customizable: No 3D available : No BIM ava…" at bounding box center [376, 218] width 169 height 101
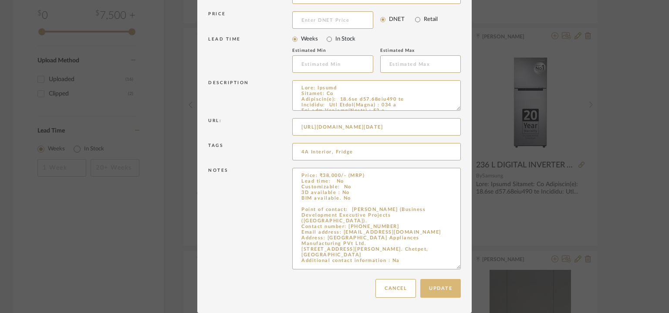
type textarea "Price: ₹38,000/- (MRP) Lead time: No Customizable: No 3D available : No BIM ava…"
click at [435, 286] on button "Update" at bounding box center [440, 288] width 40 height 19
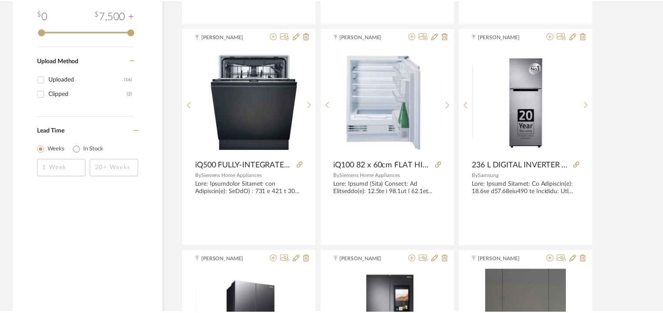
scroll to position [610, 0]
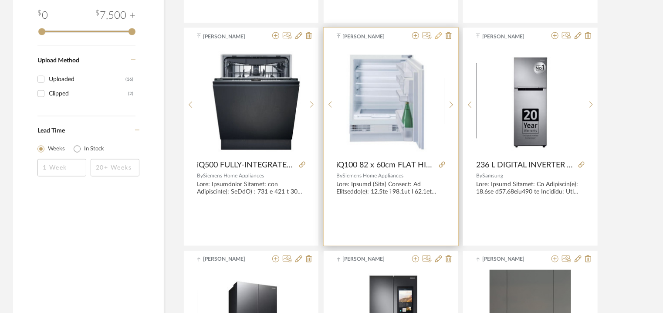
click at [439, 36] on icon at bounding box center [438, 35] width 7 height 7
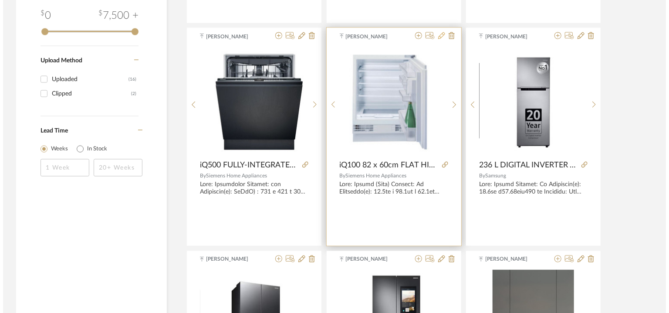
scroll to position [0, 0]
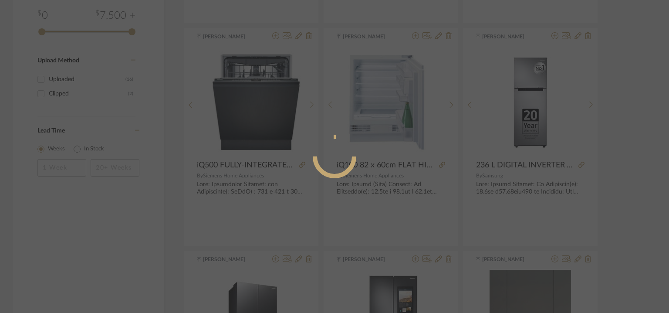
radio input "true"
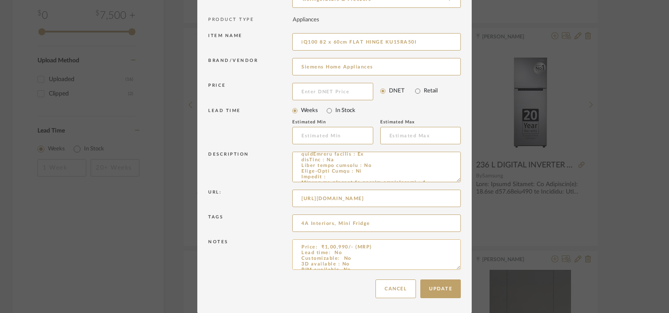
scroll to position [174, 0]
drag, startPoint x: 454, startPoint y: 265, endPoint x: 476, endPoint y: 338, distance: 76.0
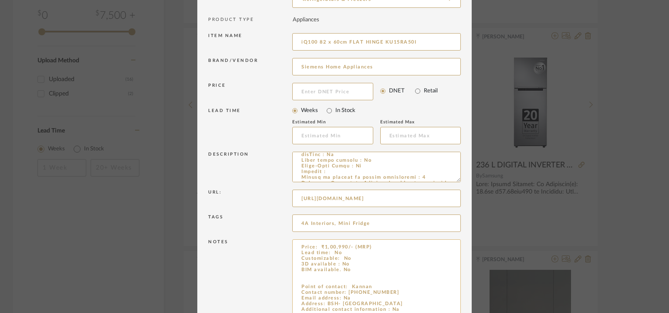
scroll to position [156, 0]
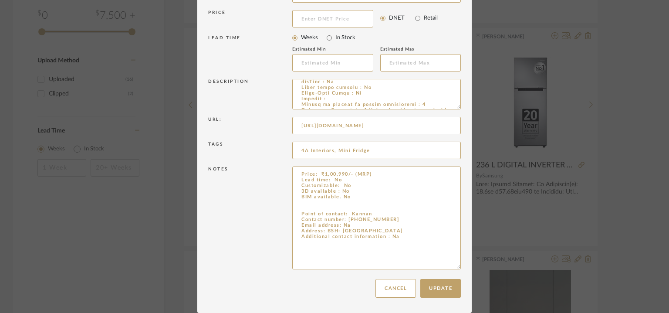
drag, startPoint x: 345, startPoint y: 227, endPoint x: 284, endPoint y: 214, distance: 62.3
click at [284, 214] on div "Notes Price: ₹1,00,990/- (MRP) Lead time: No Customizable: No 3D available : No…" at bounding box center [334, 219] width 253 height 110
paste textarea "S. (Business Development Executive Projects (Tamil Nadu). Contact number: +91-9…"
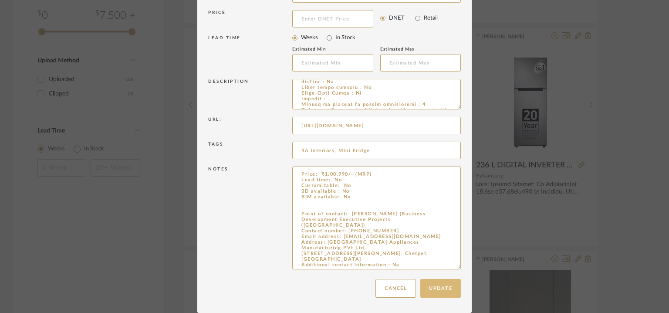
type textarea "Price: ₹1,00,990/- (MRP) Lead time: No Customizable: No 3D available : No BIM a…"
click at [447, 290] on button "Update" at bounding box center [440, 288] width 40 height 19
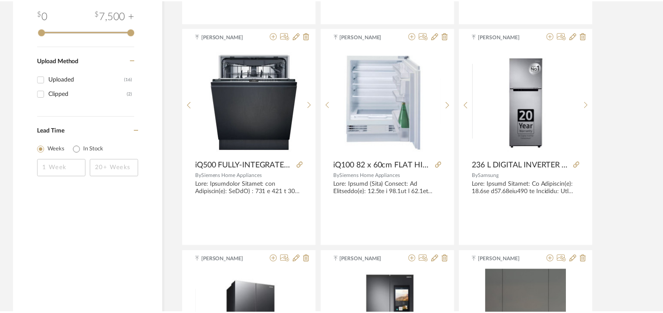
scroll to position [610, 0]
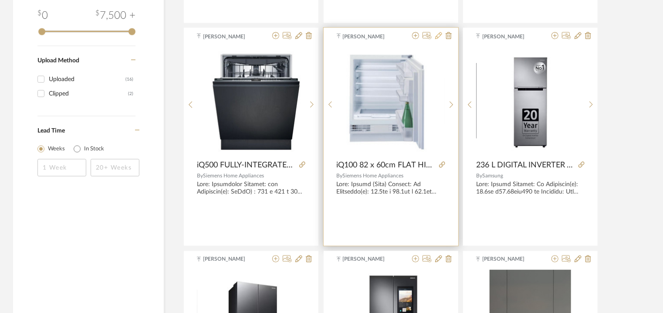
click at [437, 32] on icon at bounding box center [438, 35] width 7 height 7
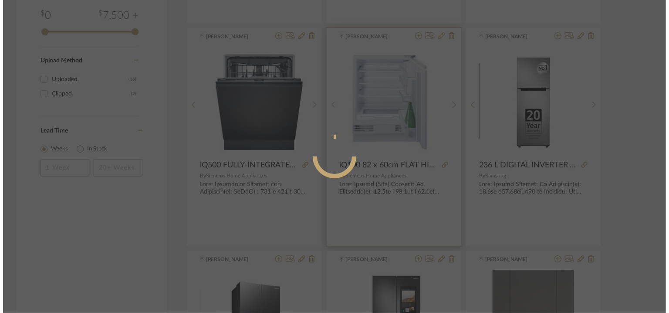
scroll to position [0, 0]
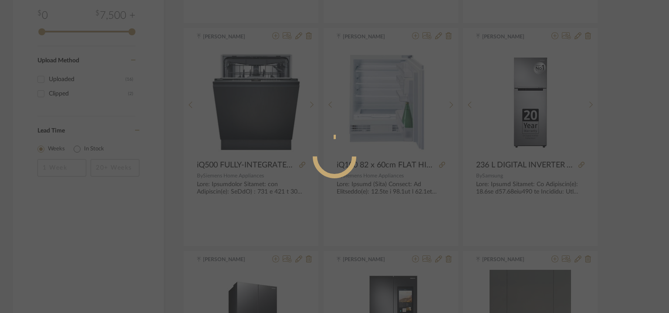
radio input "true"
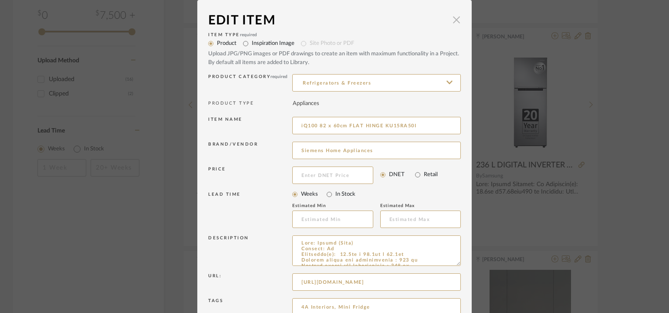
click at [455, 21] on span "button" at bounding box center [456, 19] width 17 height 17
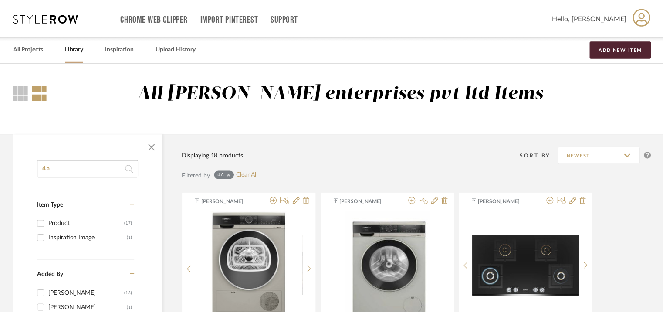
scroll to position [610, 0]
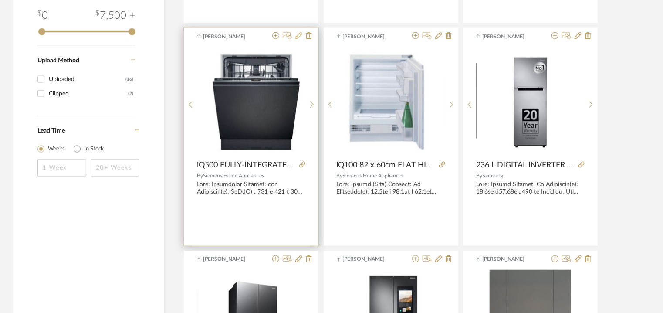
click at [298, 34] on icon at bounding box center [298, 35] width 7 height 7
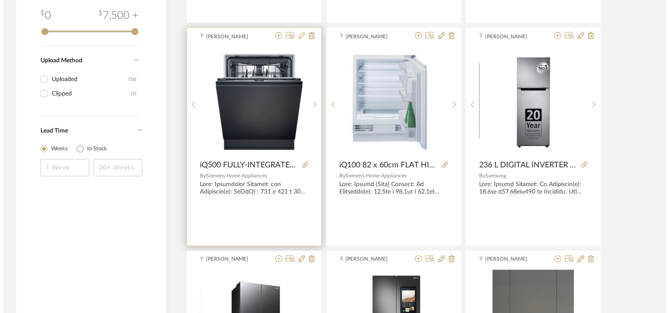
scroll to position [0, 0]
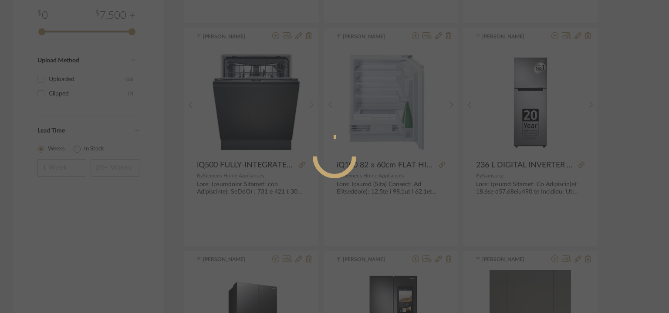
radio input "true"
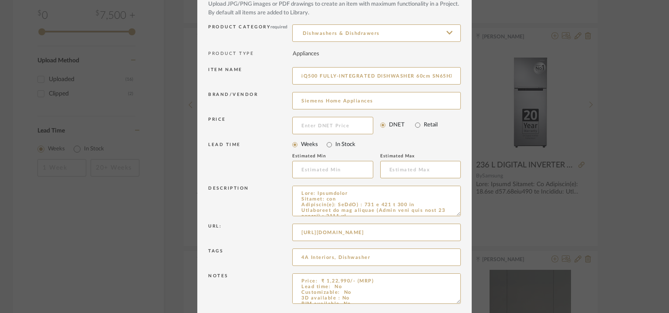
scroll to position [84, 0]
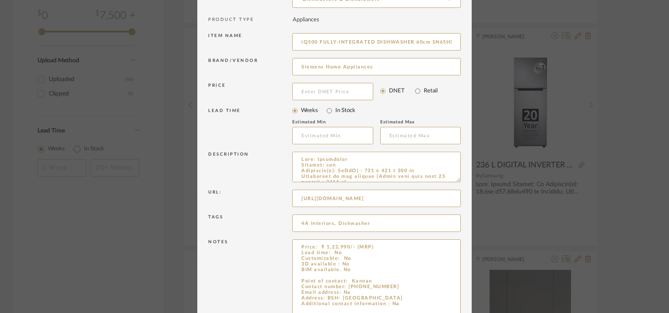
drag, startPoint x: 453, startPoint y: 266, endPoint x: 451, endPoint y: 338, distance: 71.9
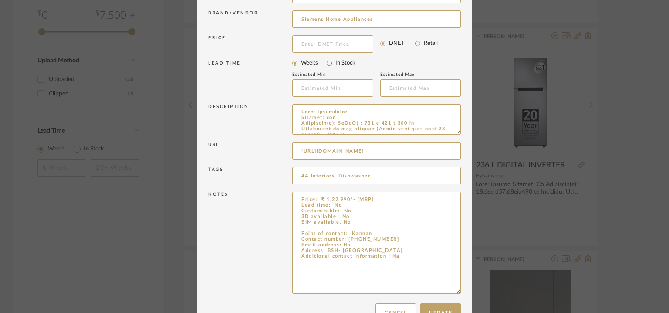
scroll to position [155, 0]
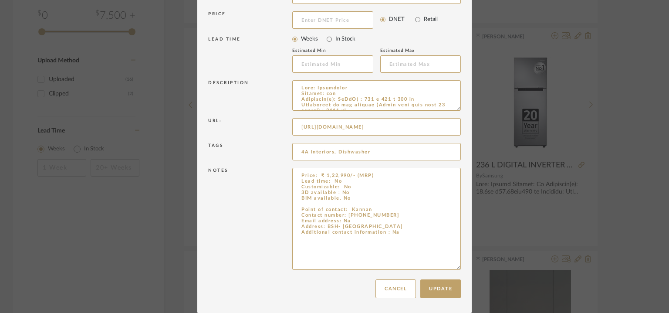
drag, startPoint x: 295, startPoint y: 279, endPoint x: 504, endPoint y: 313, distance: 212.2
paste textarea "S. (Business Development Executive Projects (Tamil Nadu). Contact number: +91-9…"
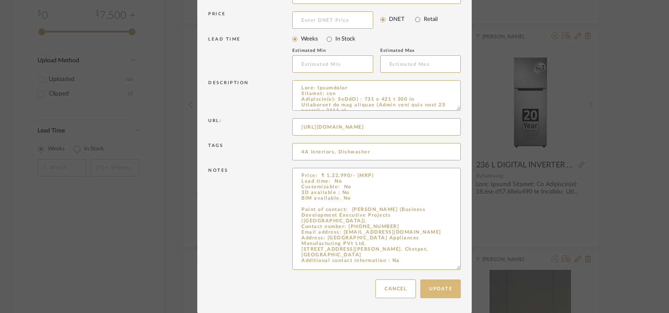
type textarea "Price: ₹ 1,22,990/- (MRP) Lead time: No Customizable: No 3D available : No BIM …"
click at [433, 284] on button "Update" at bounding box center [440, 288] width 40 height 19
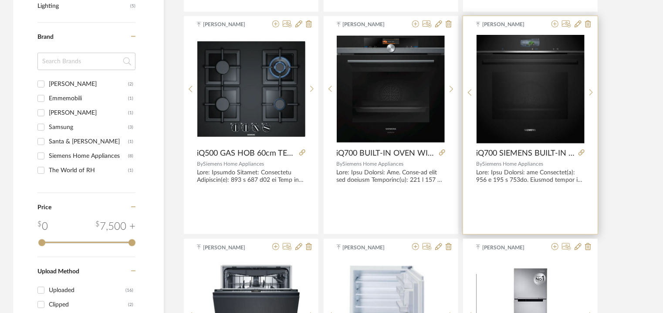
scroll to position [348, 0]
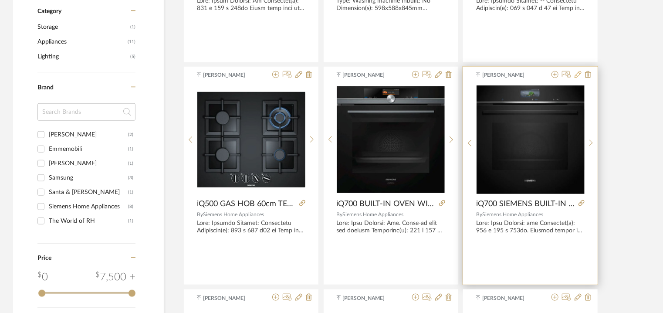
click at [577, 74] on icon at bounding box center [577, 74] width 7 height 7
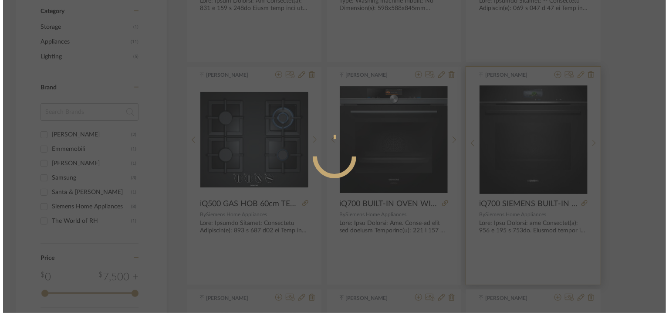
scroll to position [0, 0]
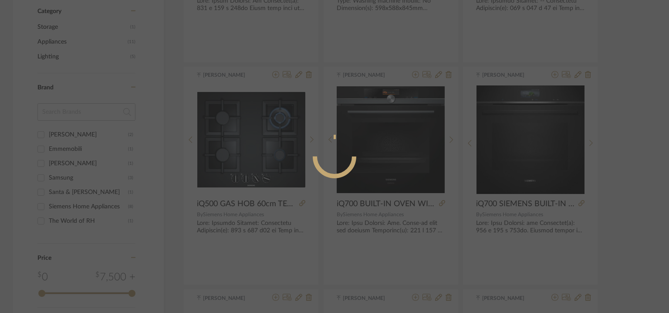
radio input "true"
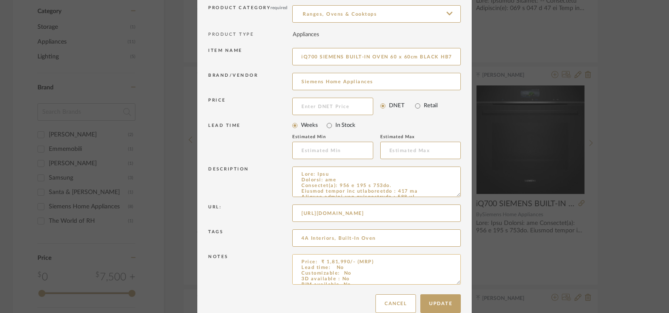
scroll to position [84, 0]
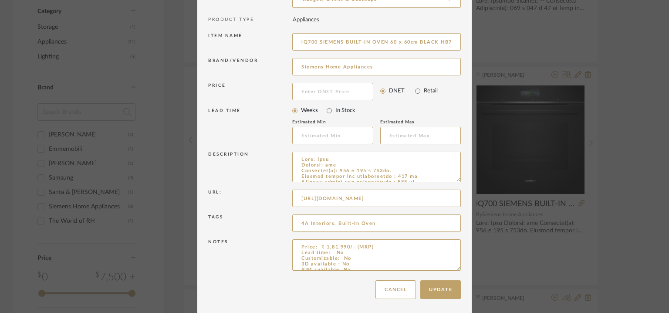
drag, startPoint x: 454, startPoint y: 267, endPoint x: 477, endPoint y: 338, distance: 74.6
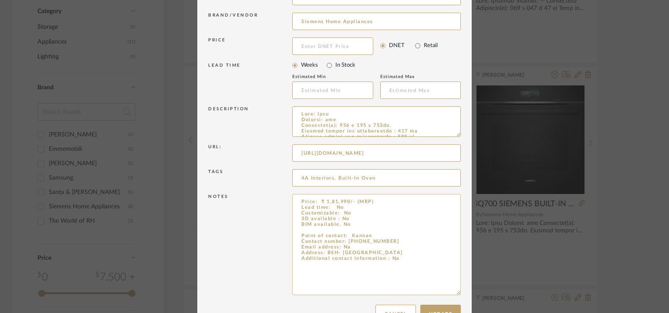
scroll to position [155, 0]
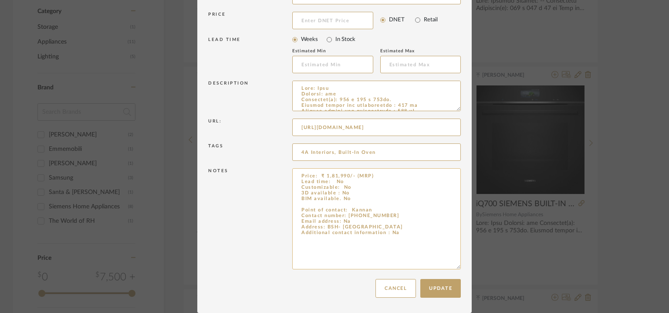
drag, startPoint x: 320, startPoint y: 217, endPoint x: 429, endPoint y: 236, distance: 111.0
click at [429, 236] on textarea "Price: ₹ 1,81,990/- (MRP) Lead time: No Customizable: No 3D available : No BIM …" at bounding box center [376, 218] width 169 height 101
paste textarea "S. (Business Development Executive Projects (Tamil Nadu). Contact number: +91-9…"
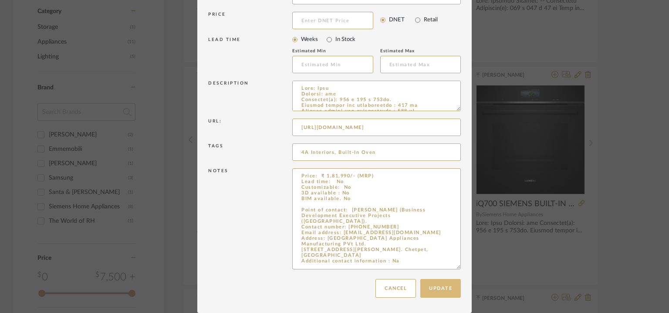
type textarea "Price: ₹ 1,81,990/- (MRP) Lead time: No Customizable: No 3D available : No BIM …"
click at [450, 294] on button "Update" at bounding box center [440, 288] width 40 height 19
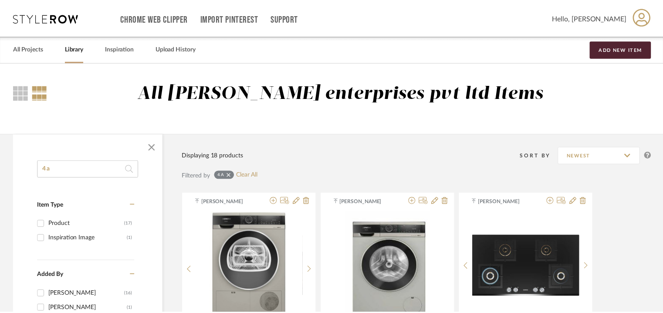
scroll to position [348, 0]
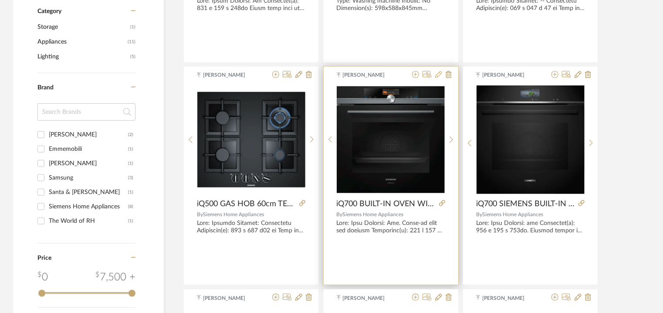
click at [438, 74] on icon at bounding box center [438, 74] width 7 height 7
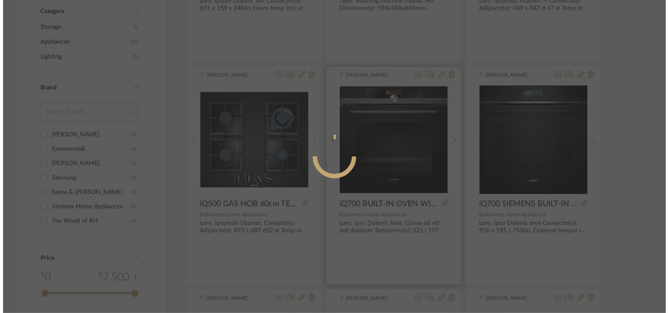
scroll to position [0, 0]
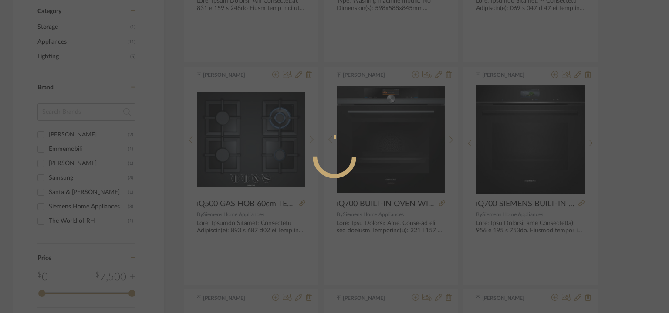
radio input "true"
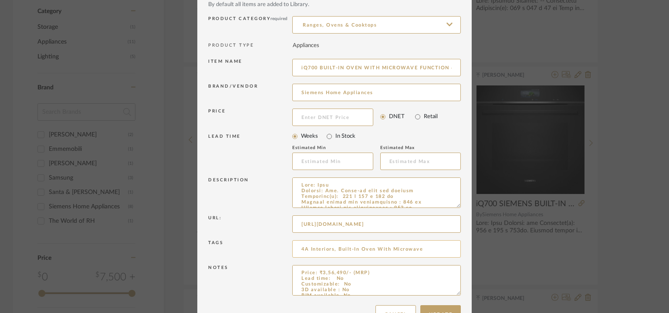
scroll to position [84, 0]
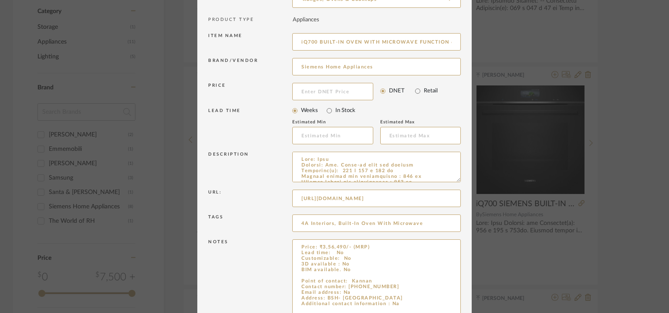
drag, startPoint x: 455, startPoint y: 267, endPoint x: 486, endPoint y: 338, distance: 77.4
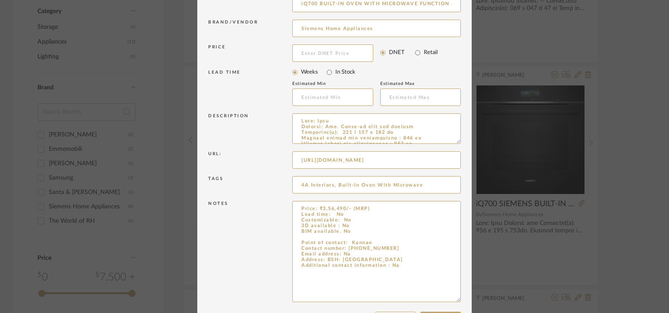
scroll to position [155, 0]
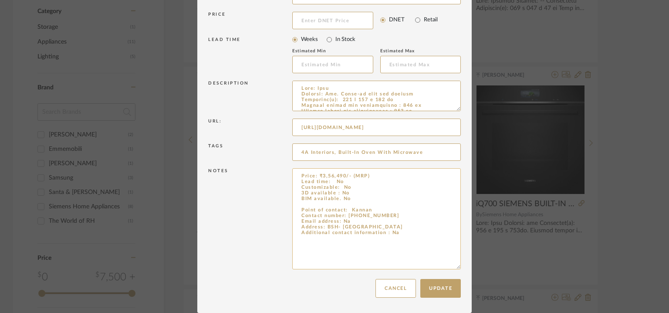
drag, startPoint x: 297, startPoint y: 209, endPoint x: 428, endPoint y: 234, distance: 133.9
click at [428, 234] on textarea "Price: ₹3,56,490/- (MRP) Lead time: No Customizable: No 3D available : No BIM a…" at bounding box center [376, 218] width 169 height 101
paste textarea "S. (Business Development Executive Projects (Tamil Nadu). Contact number: +91-9…"
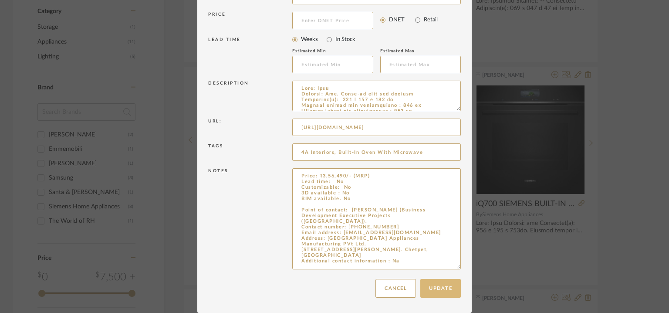
type textarea "Price: ₹3,56,490/- (MRP) Lead time: No Customizable: No 3D available : No BIM a…"
click at [434, 288] on button "Update" at bounding box center [440, 288] width 40 height 19
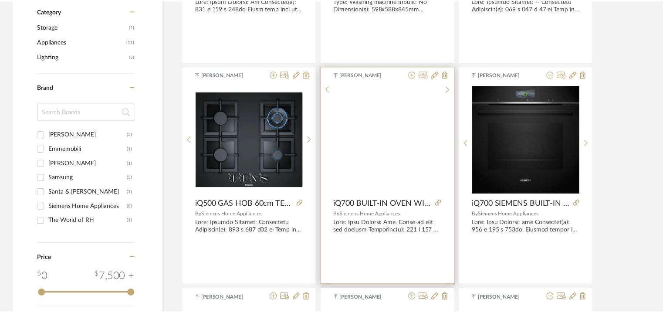
scroll to position [348, 0]
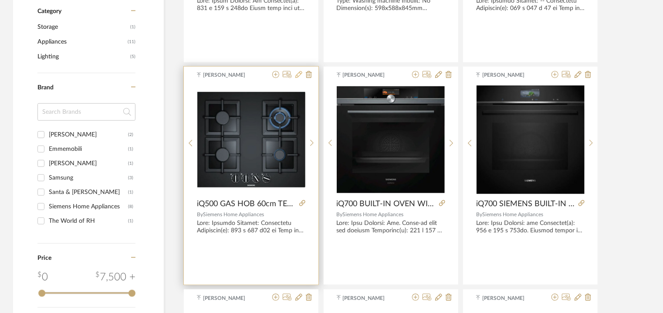
click at [297, 74] on icon at bounding box center [298, 74] width 7 height 7
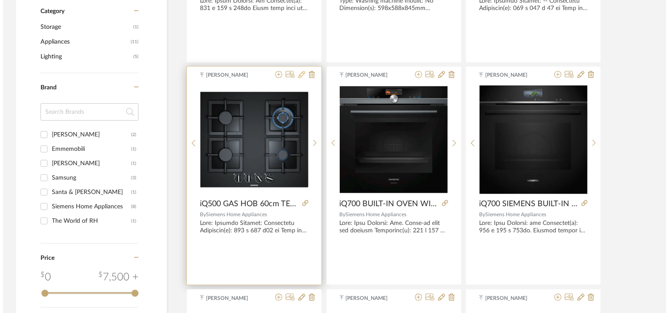
scroll to position [0, 0]
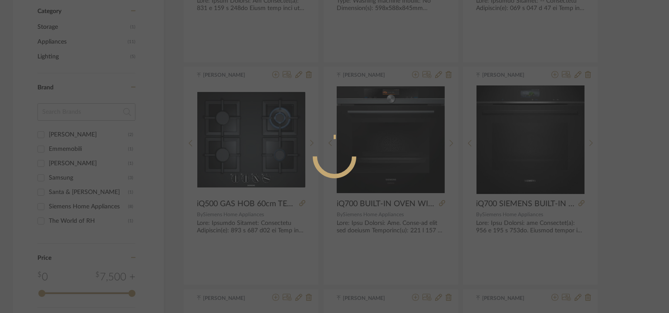
radio input "true"
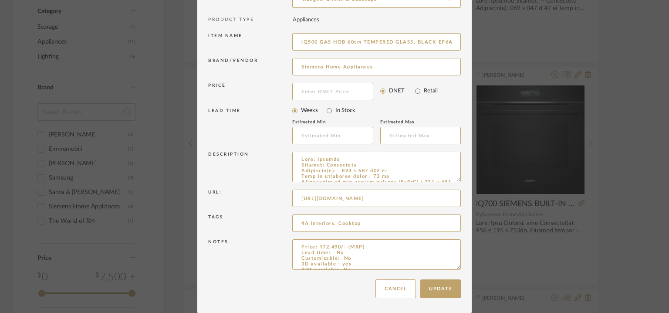
drag, startPoint x: 455, startPoint y: 266, endPoint x: 455, endPoint y: 338, distance: 72.3
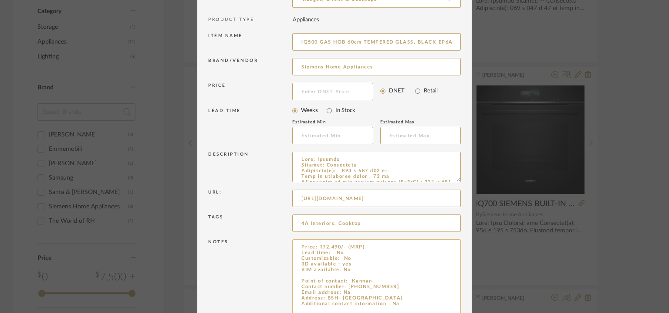
drag, startPoint x: 297, startPoint y: 280, endPoint x: 408, endPoint y: 304, distance: 113.2
click at [408, 304] on textarea "Price: ₹72,490/- (MRP) Lead time: No Customizable: No 3D available : yes BIM av…" at bounding box center [376, 290] width 169 height 102
paste textarea "S. (Business Development Executive Projects (Tamil Nadu). Contact number: +91-9…"
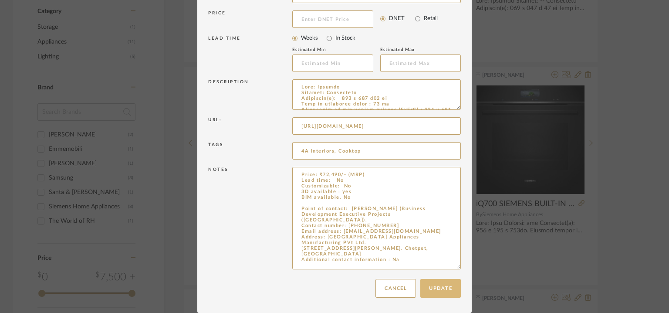
type textarea "Price: ₹72,490/- (MRP) Lead time: No Customizable: No 3D available : yes BIM av…"
click at [448, 283] on button "Update" at bounding box center [440, 288] width 40 height 19
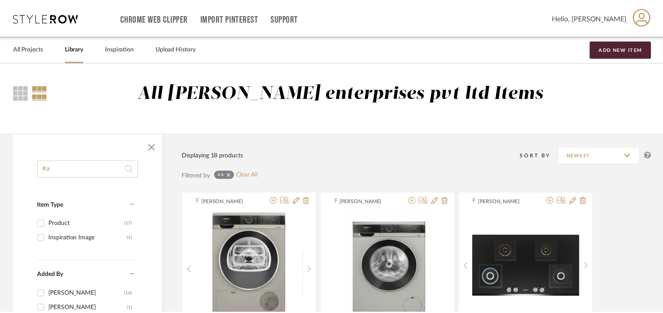
scroll to position [348, 0]
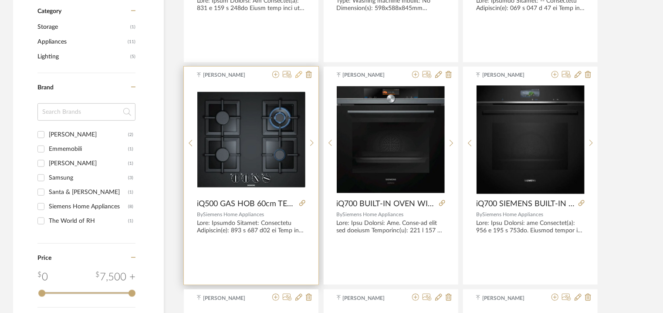
click at [300, 77] on icon at bounding box center [298, 74] width 7 height 7
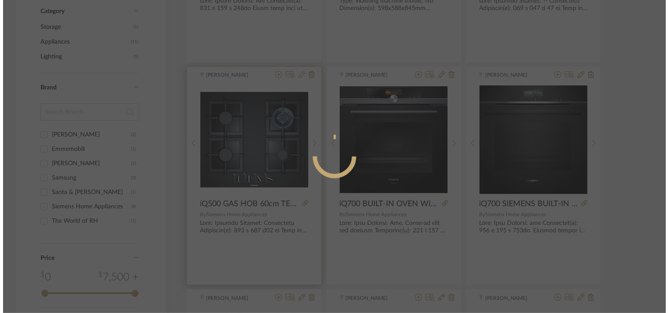
scroll to position [0, 0]
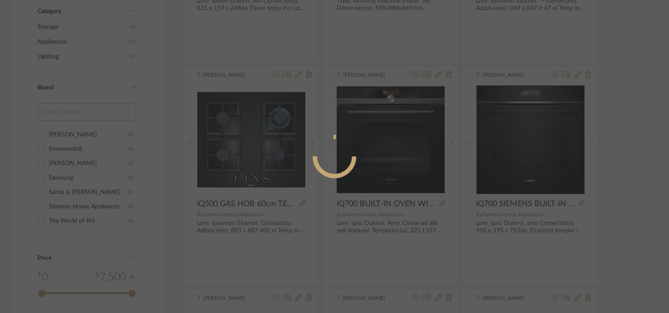
radio input "true"
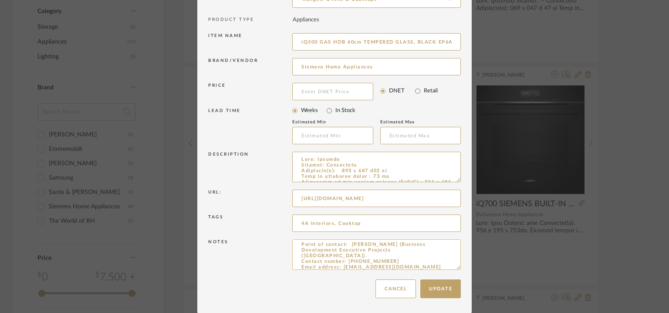
scroll to position [61, 0]
click at [404, 288] on button "Cancel" at bounding box center [395, 288] width 40 height 19
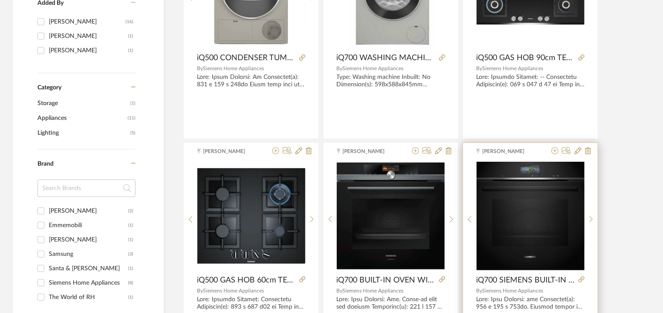
scroll to position [174, 0]
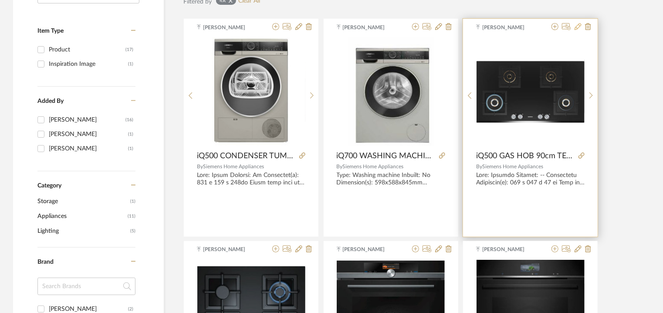
click at [576, 25] on icon at bounding box center [577, 26] width 7 height 7
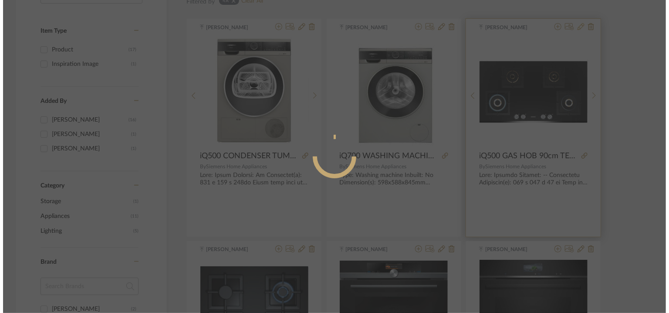
scroll to position [0, 0]
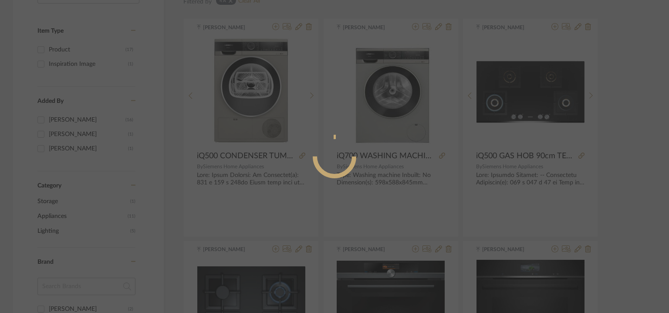
radio input "true"
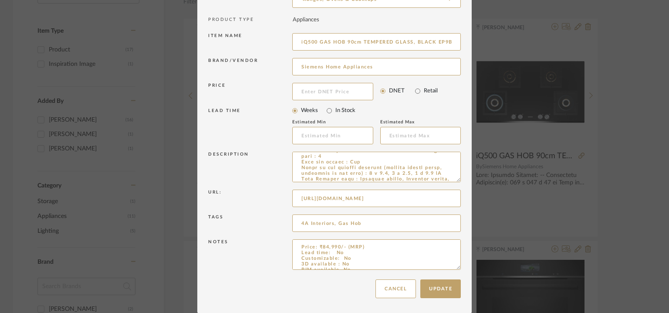
scroll to position [299, 0]
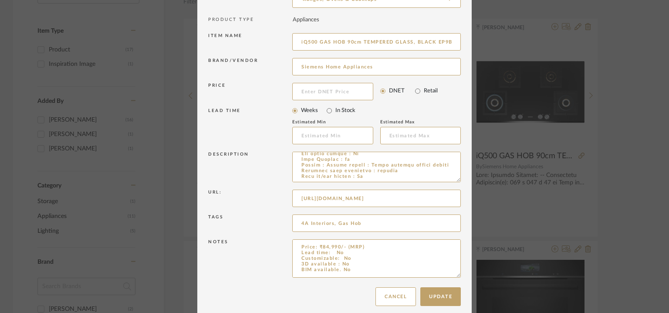
drag, startPoint x: 455, startPoint y: 267, endPoint x: 465, endPoint y: 338, distance: 71.7
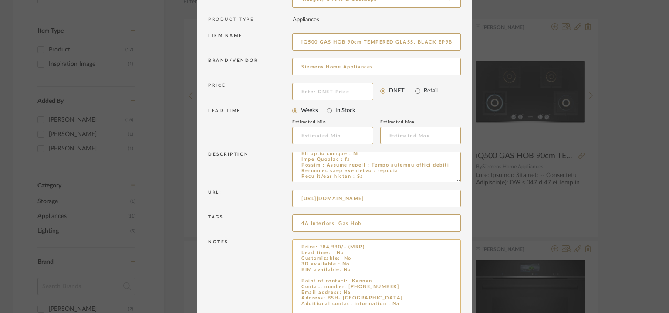
scroll to position [155, 0]
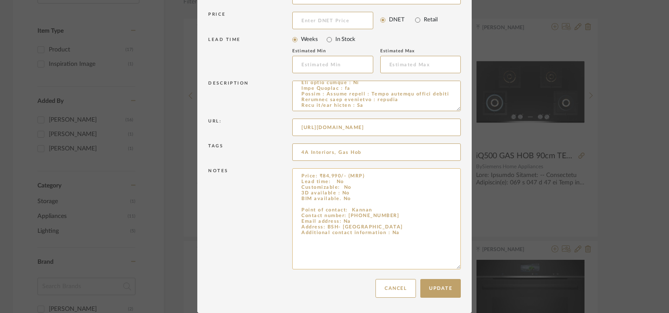
drag, startPoint x: 297, startPoint y: 209, endPoint x: 404, endPoint y: 230, distance: 109.1
click at [404, 230] on textarea "Price: ₹84,990/- (MRP) Lead time: No Customizable: No 3D available : No BIM ava…" at bounding box center [376, 218] width 169 height 101
paste textarea "S. (Business Development Executive Projects (Tamil Nadu). Contact number: +91-9…"
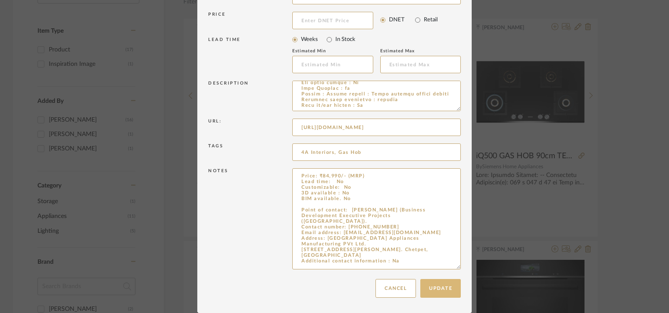
type textarea "Price: ₹84,990/- (MRP) Lead time: No Customizable: No 3D available : No BIM ava…"
click at [428, 291] on button "Update" at bounding box center [440, 288] width 40 height 19
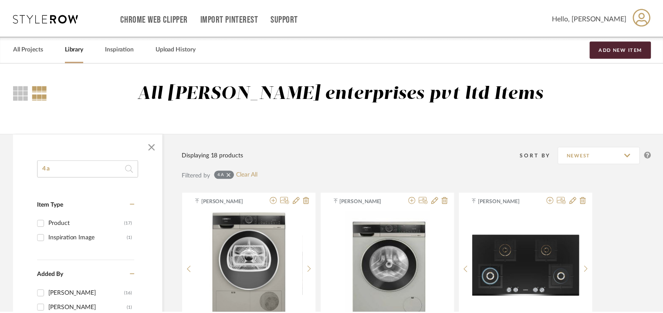
scroll to position [174, 0]
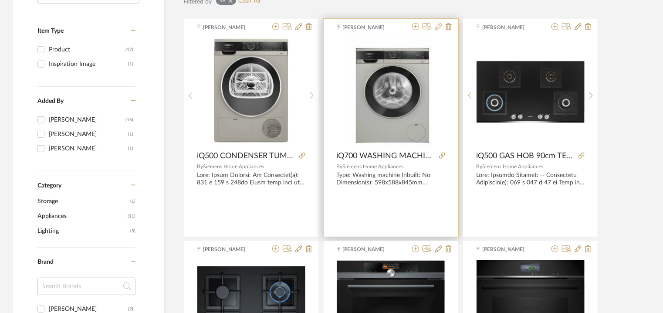
click at [437, 26] on icon at bounding box center [438, 26] width 7 height 7
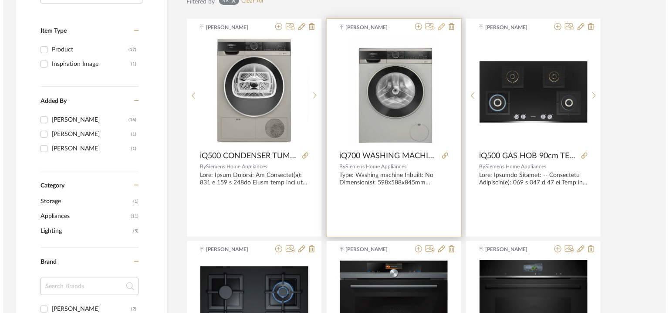
scroll to position [0, 0]
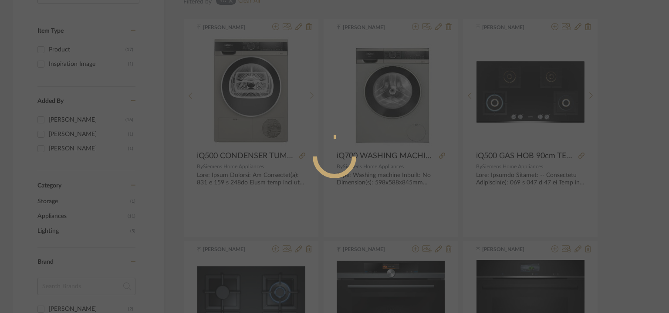
radio input "true"
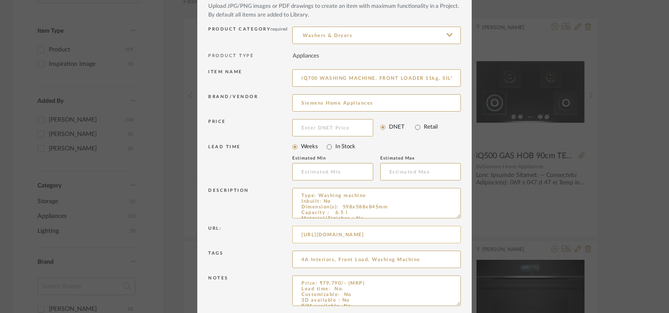
scroll to position [84, 0]
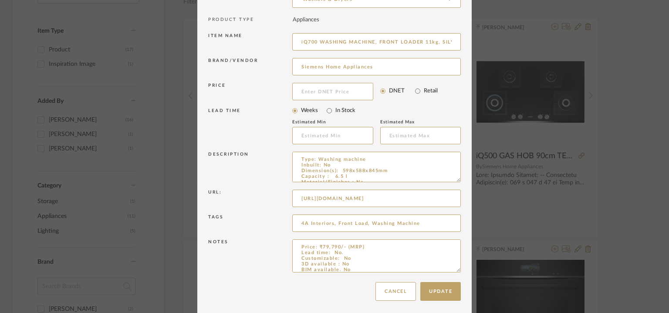
drag, startPoint x: 455, startPoint y: 266, endPoint x: 463, endPoint y: 338, distance: 72.3
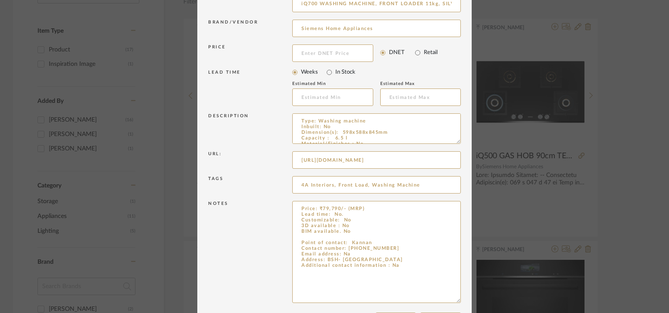
scroll to position [155, 0]
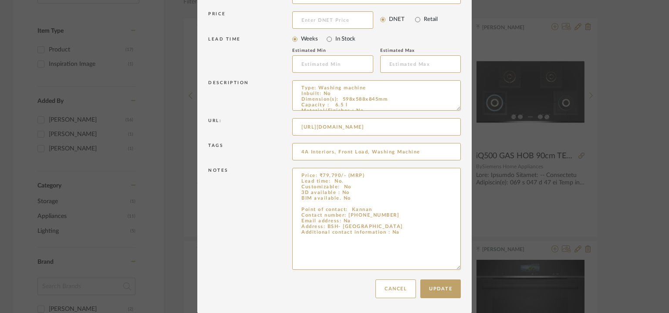
drag, startPoint x: 387, startPoint y: 232, endPoint x: 287, endPoint y: 209, distance: 102.2
click at [287, 209] on div "Notes Price: ₹79,790/- (MRP) Lead time: No. Customizable: No 3D available : No …" at bounding box center [334, 219] width 253 height 109
paste textarea "S. (Business Development Executive Projects (Tamil Nadu). Contact number: +91-9…"
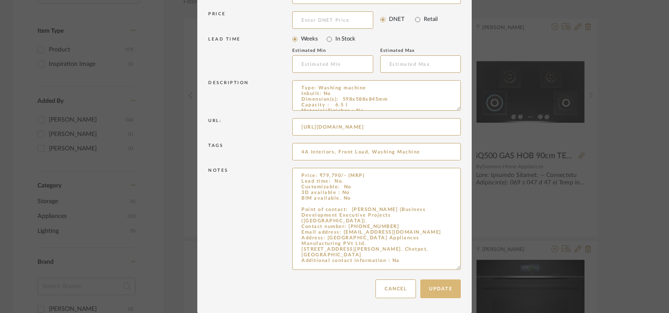
type textarea "Price: ₹79,790/- (MRP) Lead time: No. Customizable: No 3D available : No BIM av…"
click at [446, 289] on button "Update" at bounding box center [440, 288] width 40 height 19
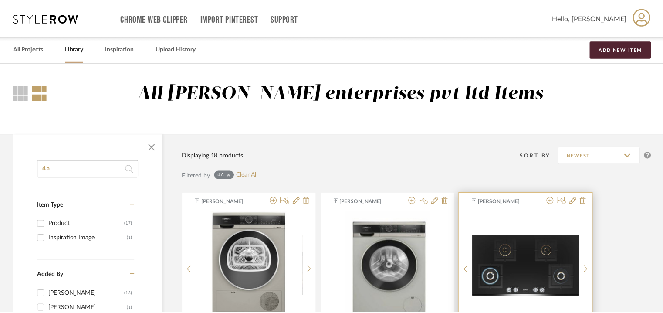
scroll to position [174, 0]
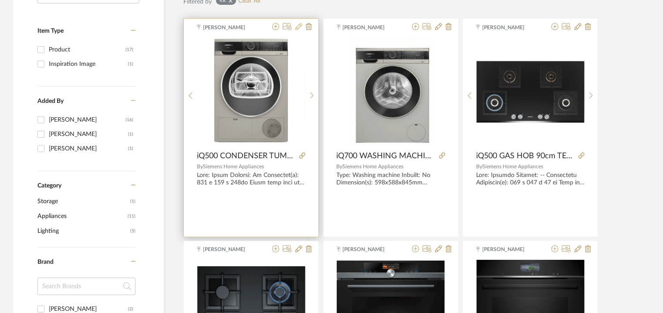
click at [298, 25] on icon at bounding box center [298, 26] width 7 height 7
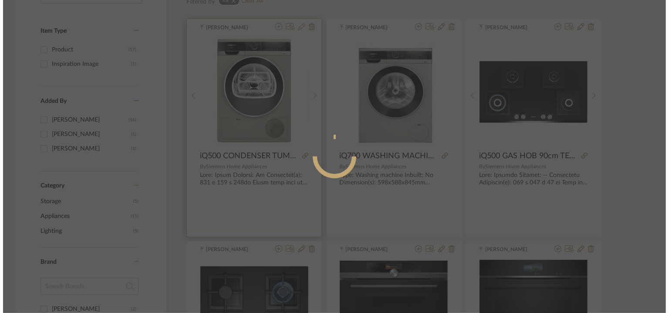
scroll to position [0, 0]
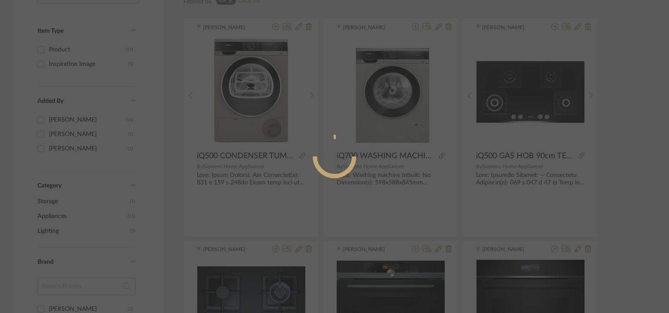
radio input "true"
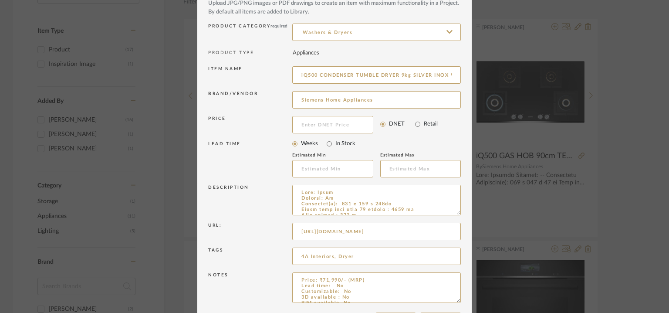
scroll to position [84, 0]
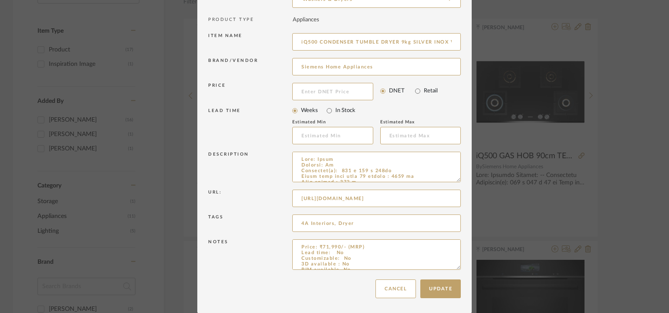
drag, startPoint x: 455, startPoint y: 267, endPoint x: 489, endPoint y: 338, distance: 79.1
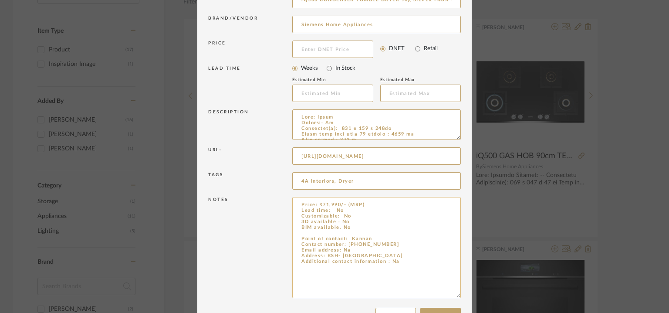
scroll to position [155, 0]
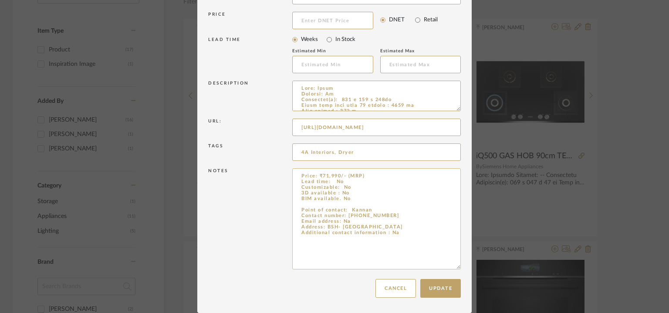
drag, startPoint x: 410, startPoint y: 234, endPoint x: 291, endPoint y: 206, distance: 122.6
click at [292, 206] on textarea "Price: ₹71,990/- (MRP) Lead time: No Customizable: No 3D available : No BIM ava…" at bounding box center [376, 218] width 169 height 101
click at [366, 208] on textarea "Price: ₹71,990/- (MRP) Lead time: No Customizable: No 3D available : No BIM ava…" at bounding box center [376, 218] width 169 height 101
drag, startPoint x: 401, startPoint y: 236, endPoint x: 291, endPoint y: 209, distance: 113.4
click at [292, 209] on textarea "Price: ₹71,990/- (MRP) Lead time: No Customizable: No 3D available : No BIM ava…" at bounding box center [376, 218] width 169 height 101
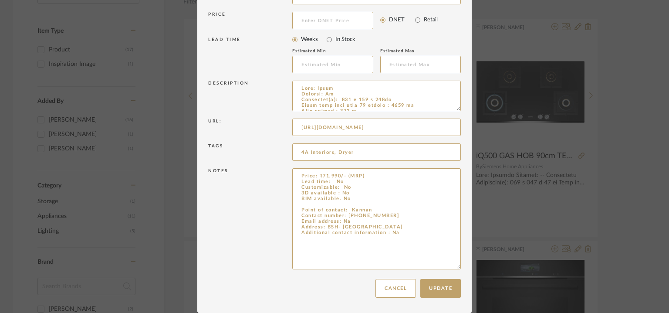
paste textarea "S. (Business Development Executive Projects (Tamil Nadu). Contact number: +91-9…"
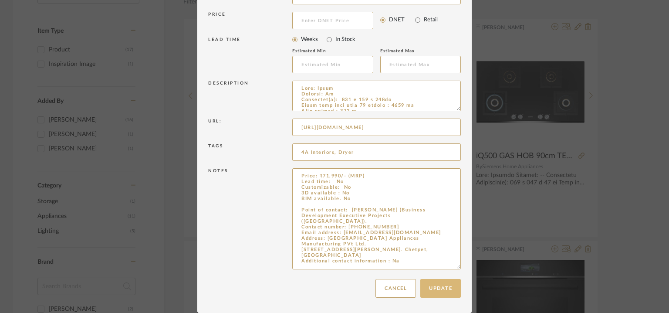
type textarea "Price: ₹71,990/- (MRP) Lead time: No Customizable: No 3D available : No BIM ava…"
click at [438, 286] on button "Update" at bounding box center [440, 288] width 40 height 19
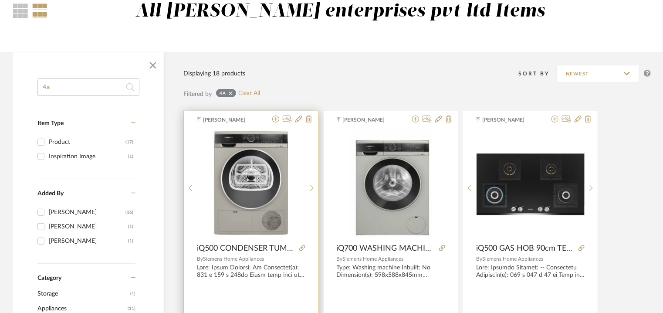
scroll to position [87, 0]
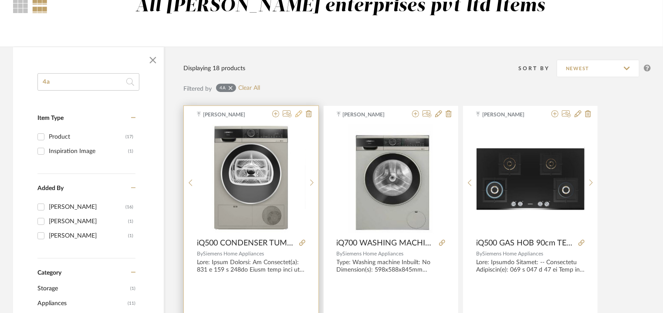
click at [299, 114] on icon at bounding box center [298, 113] width 7 height 7
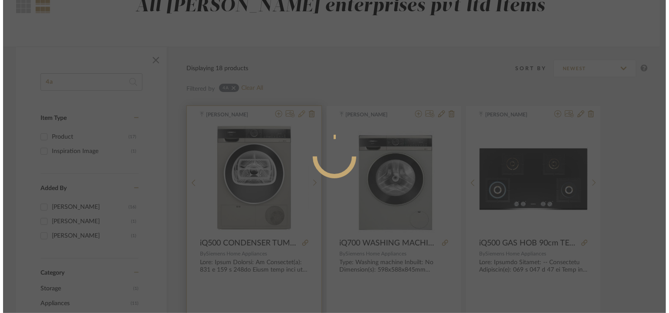
scroll to position [0, 0]
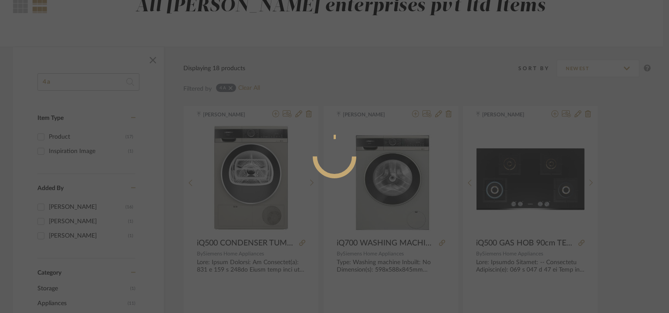
radio input "true"
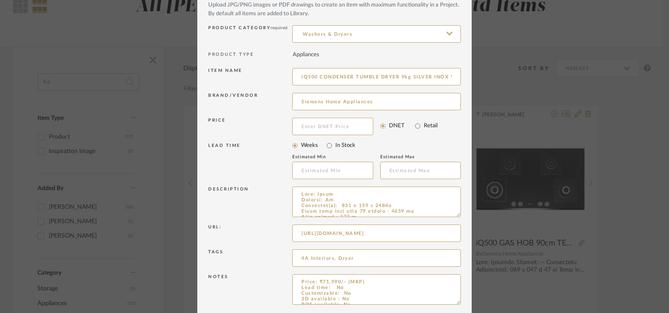
scroll to position [84, 0]
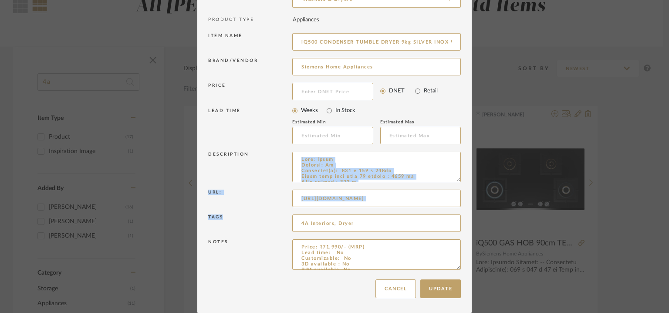
drag, startPoint x: 453, startPoint y: 182, endPoint x: 464, endPoint y: 217, distance: 36.5
click at [464, 217] on dialog-content "Edit Item × Item Type required Product Inspiration Image Site Photo or PDF Uplo…" at bounding box center [334, 114] width 274 height 397
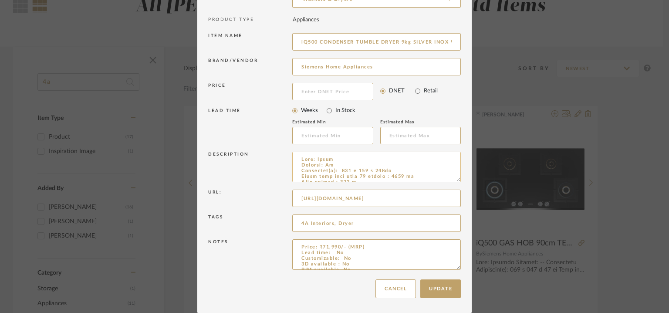
click at [414, 169] on textarea at bounding box center [376, 167] width 169 height 30
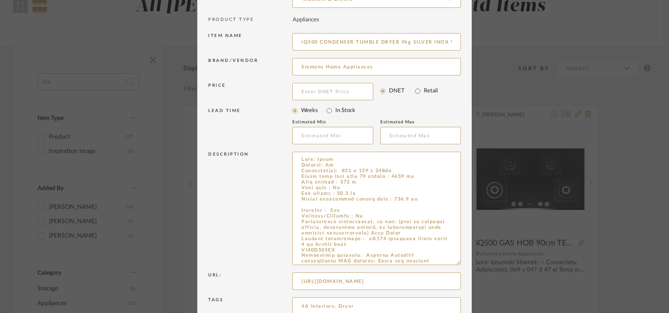
drag, startPoint x: 455, startPoint y: 178, endPoint x: 475, endPoint y: 280, distance: 104.3
click at [475, 277] on div "Edit Item × Item Type required Product Inspiration Image Site Photo or PDF Uplo…" at bounding box center [334, 156] width 669 height 313
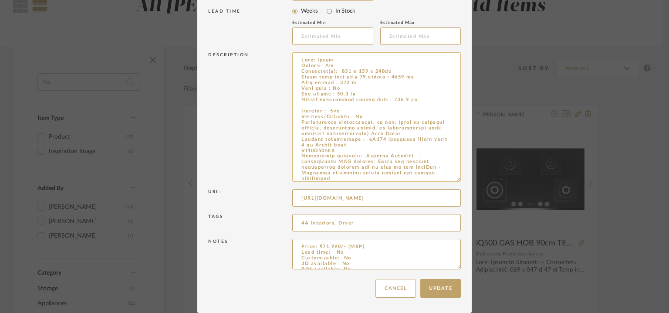
scroll to position [0, 0]
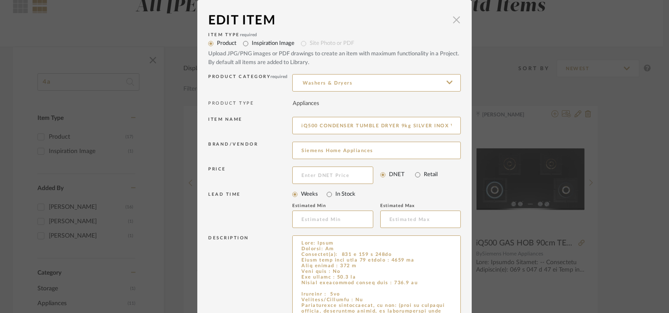
click at [452, 20] on span "button" at bounding box center [456, 19] width 17 height 17
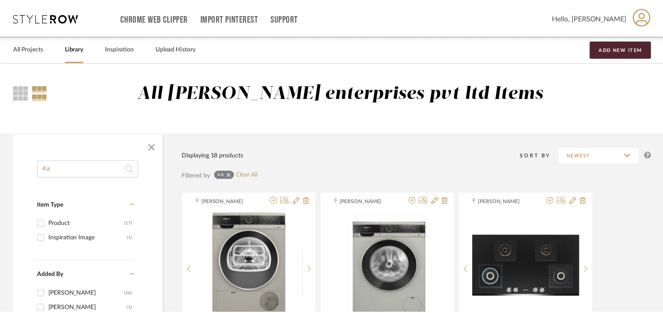
scroll to position [87, 0]
